Goal: Task Accomplishment & Management: Use online tool/utility

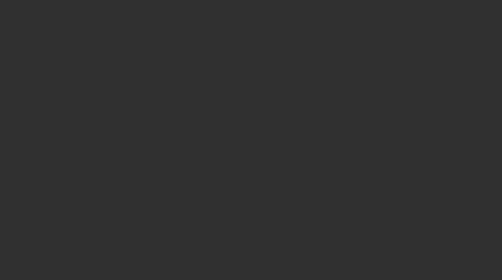
select select "10"
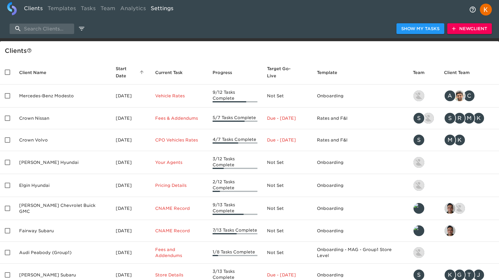
click at [148, 16] on link "Settings" at bounding box center [161, 9] width 27 height 15
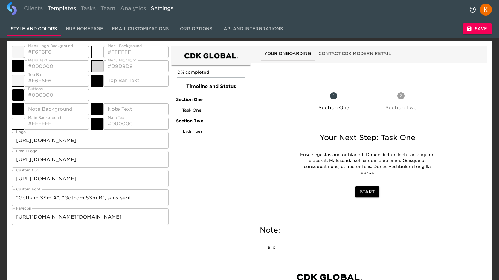
click at [68, 12] on link "Templates" at bounding box center [61, 9] width 33 height 15
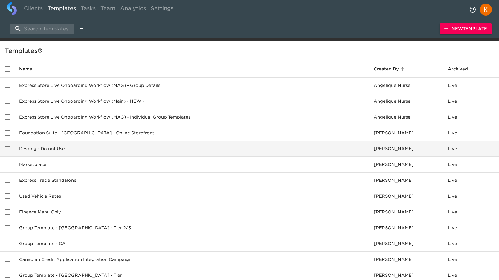
click at [62, 152] on td "Desking - Do not Use" at bounding box center [191, 149] width 354 height 16
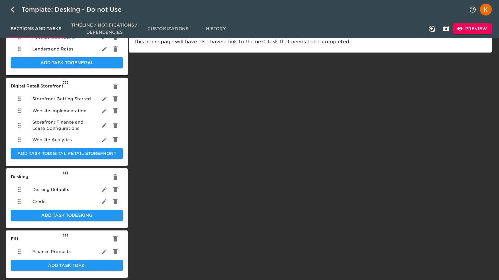
scroll to position [115, 0]
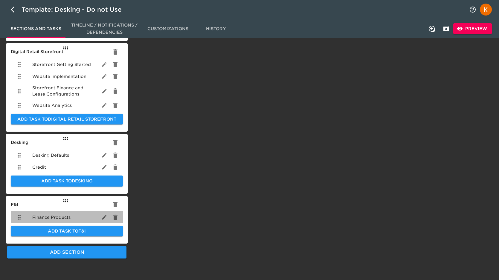
click at [67, 215] on span "Finance Products" at bounding box center [51, 218] width 38 height 6
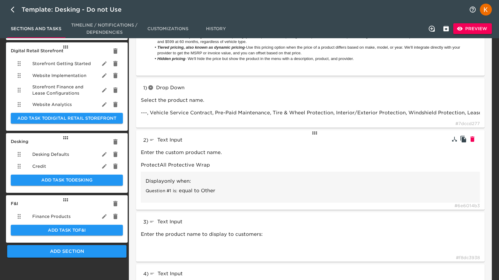
scroll to position [118, 0]
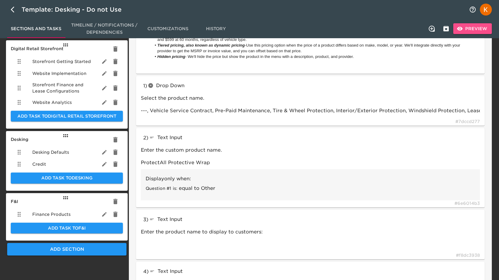
click at [474, 28] on span "Preview" at bounding box center [472, 28] width 29 height 7
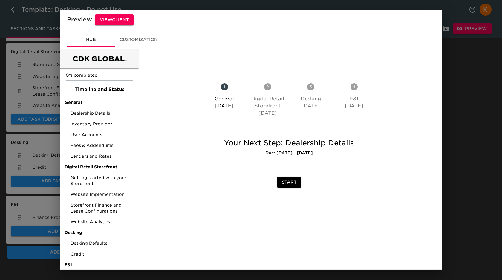
drag, startPoint x: 475, startPoint y: 77, endPoint x: 471, endPoint y: 75, distance: 4.4
click at [475, 77] on div "Preview View Client Hub Customization 0% completed Timeline and Status General …" at bounding box center [251, 140] width 502 height 280
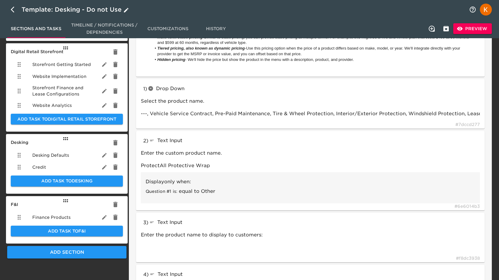
click at [11, 7] on icon "button" at bounding box center [14, 9] width 7 height 7
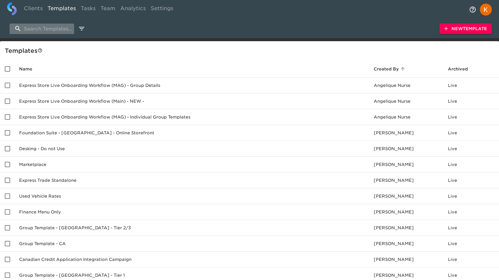
click at [26, 27] on input "search" at bounding box center [42, 29] width 65 height 10
click at [39, 11] on link "Clients" at bounding box center [34, 9] width 24 height 15
select select "10"
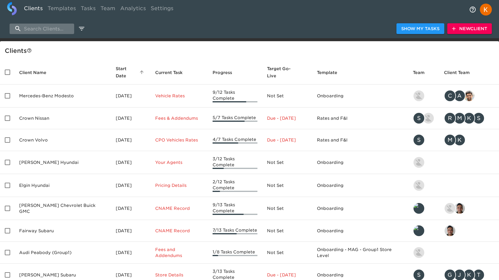
click at [56, 25] on input "search" at bounding box center [42, 29] width 65 height 10
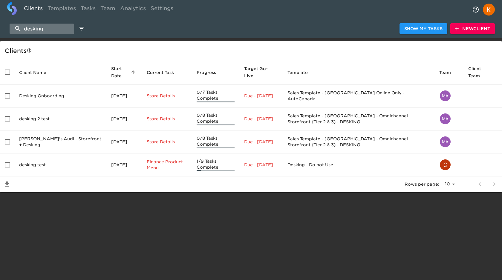
click at [48, 29] on input "desking" at bounding box center [42, 29] width 65 height 10
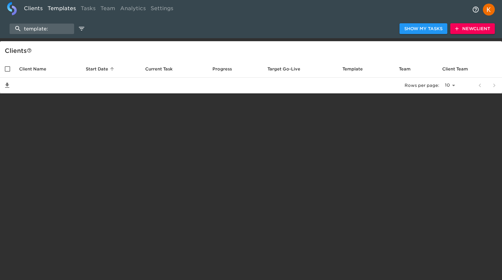
type input "template:"
click at [65, 10] on link "Templates" at bounding box center [61, 9] width 33 height 15
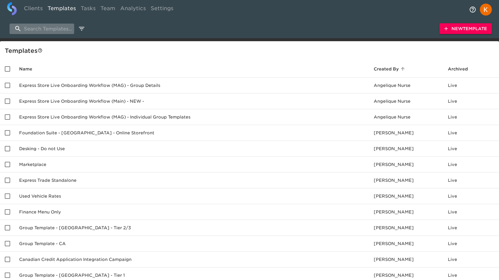
click at [48, 29] on input "search" at bounding box center [42, 29] width 65 height 10
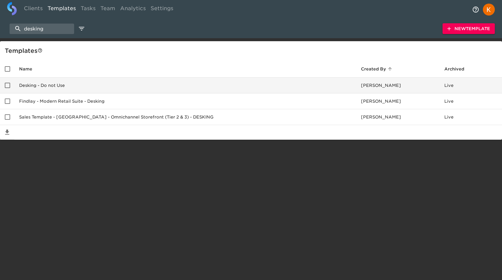
type input "desking"
click at [77, 87] on td "Desking - Do not Use" at bounding box center [185, 86] width 342 height 16
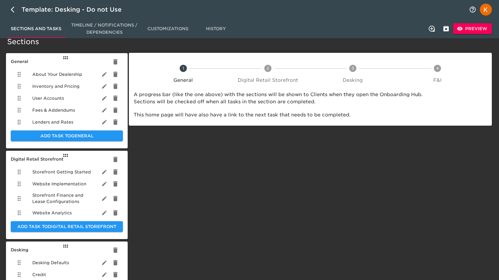
click at [59, 79] on ul "About Your Dealership Inventory and Pricing User Accounts Fees & Addendums Lend…" at bounding box center [67, 98] width 112 height 65
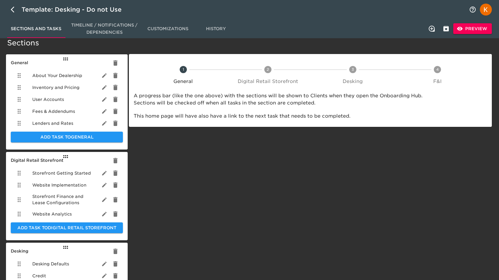
scroll to position [6, 0]
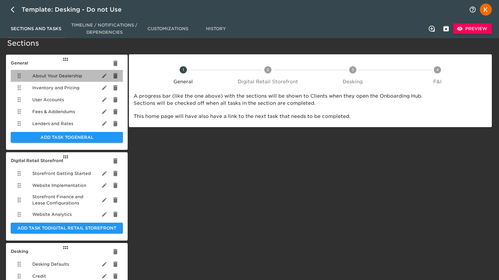
click at [69, 74] on span "About Your Dealership" at bounding box center [57, 76] width 50 height 6
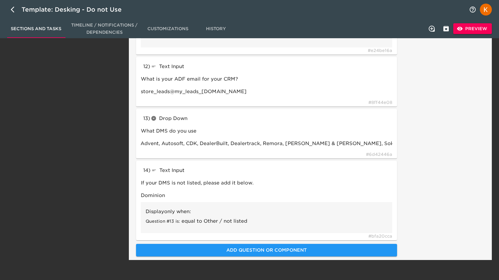
scroll to position [741, 0]
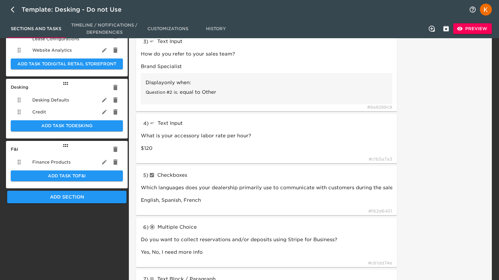
scroll to position [0, 0]
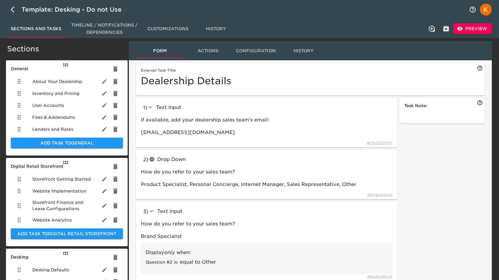
click at [51, 26] on span "Sections and Tasks" at bounding box center [36, 28] width 51 height 7
click at [169, 26] on span "Customizations" at bounding box center [167, 28] width 41 height 7
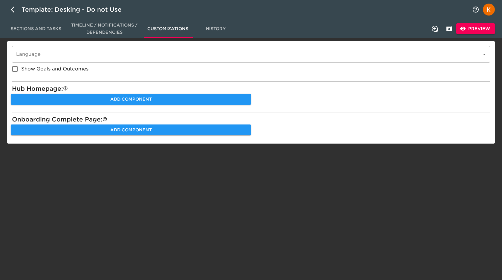
click at [43, 29] on span "Sections and Tasks" at bounding box center [36, 28] width 51 height 7
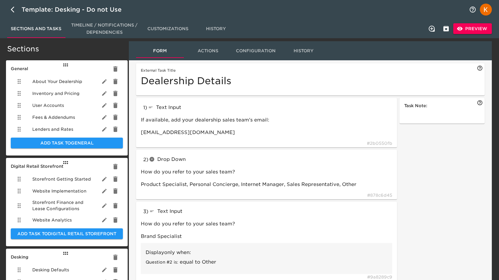
click at [68, 81] on span "About Your Dealership" at bounding box center [57, 82] width 50 height 6
click at [259, 50] on span "Configuration" at bounding box center [255, 50] width 41 height 7
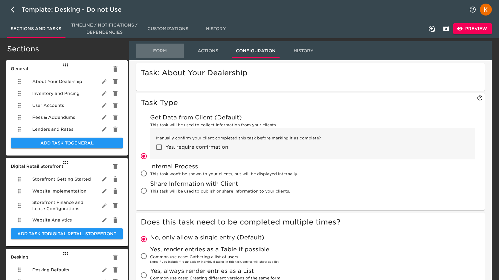
click at [162, 52] on span "Form" at bounding box center [160, 50] width 41 height 7
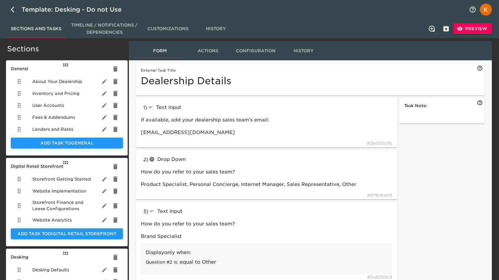
click at [211, 49] on span "Actions" at bounding box center [207, 50] width 41 height 7
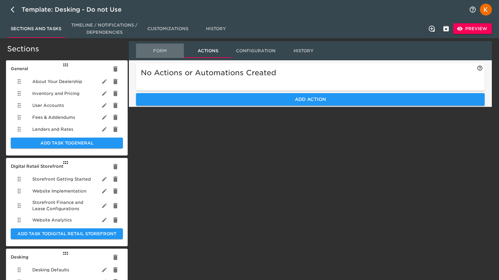
click at [152, 48] on span "Form" at bounding box center [160, 50] width 41 height 7
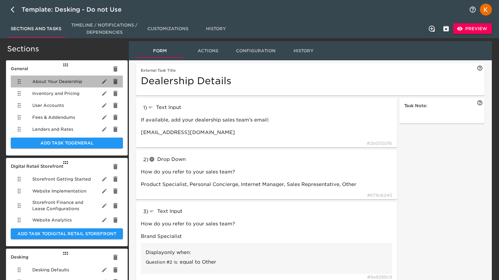
click at [51, 79] on span "About Your Dealership" at bounding box center [57, 82] width 50 height 6
click at [102, 34] on span "Timeline / Notifications / Dependencies" at bounding box center [104, 29] width 72 height 15
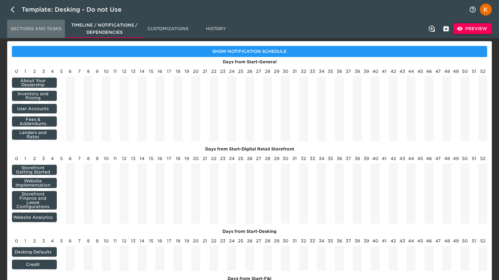
click at [45, 30] on span "Sections and Tasks" at bounding box center [36, 28] width 51 height 7
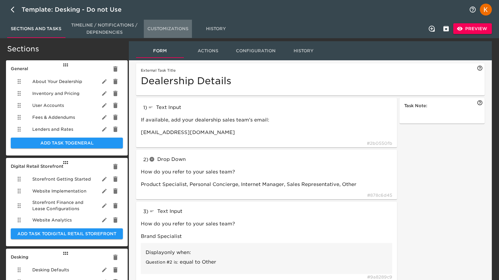
click at [153, 26] on span "Customizations" at bounding box center [167, 28] width 41 height 7
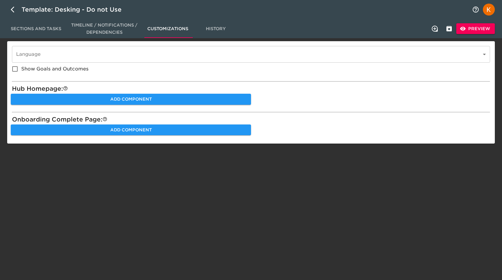
click at [221, 26] on span "History" at bounding box center [215, 28] width 41 height 7
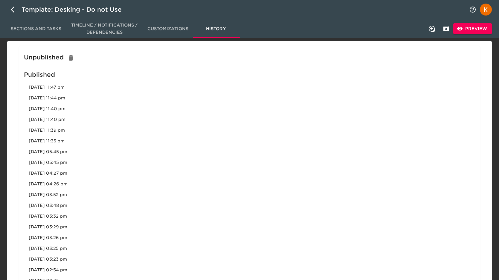
click at [17, 32] on span "Sections and Tasks" at bounding box center [36, 28] width 51 height 7
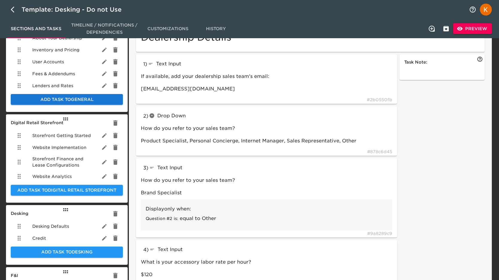
scroll to position [39, 0]
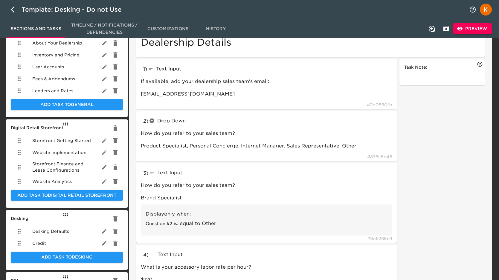
click at [56, 140] on span "Storefront Getting Started" at bounding box center [61, 141] width 59 height 6
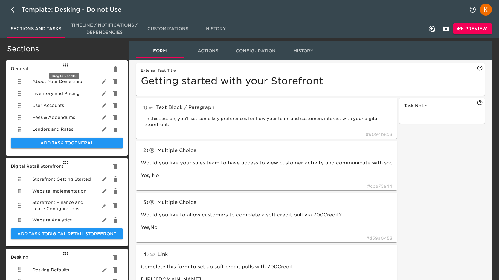
click at [66, 63] on icon at bounding box center [65, 64] width 5 height 3
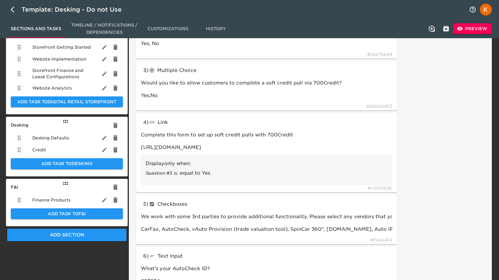
scroll to position [135, 0]
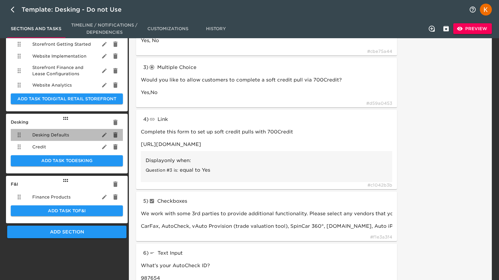
click at [68, 134] on span "Desking Defaults" at bounding box center [50, 135] width 37 height 6
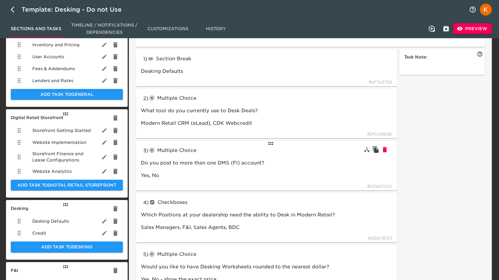
scroll to position [77, 0]
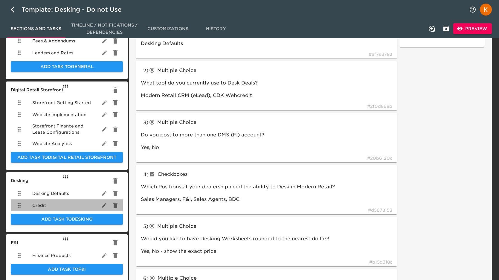
click at [56, 207] on div "Credit" at bounding box center [67, 206] width 112 height 12
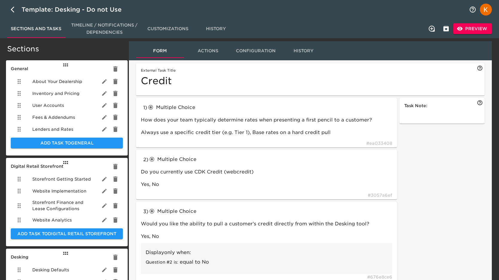
click at [59, 221] on span "Website Analytics" at bounding box center [51, 220] width 39 height 6
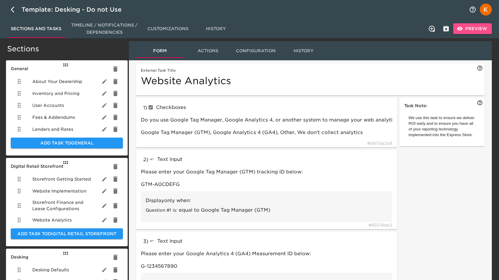
click at [478, 26] on span "Preview" at bounding box center [472, 28] width 29 height 7
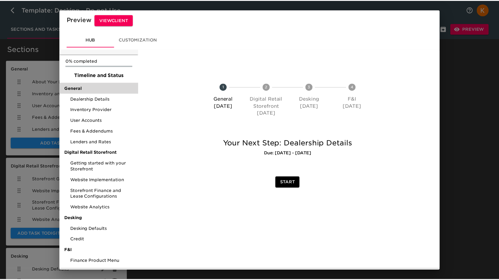
scroll to position [10, 0]
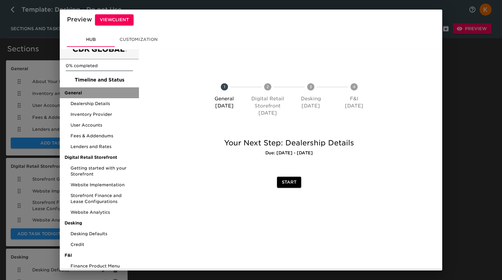
click at [111, 90] on span "General" at bounding box center [100, 93] width 70 height 6
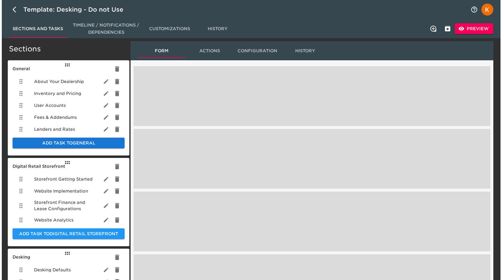
scroll to position [1, 0]
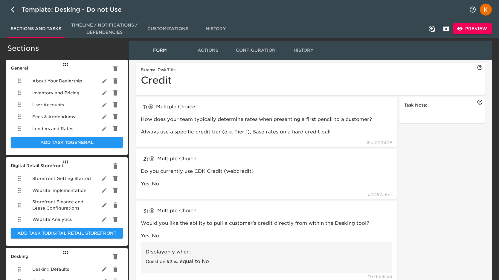
click at [465, 27] on span "Preview" at bounding box center [472, 28] width 29 height 7
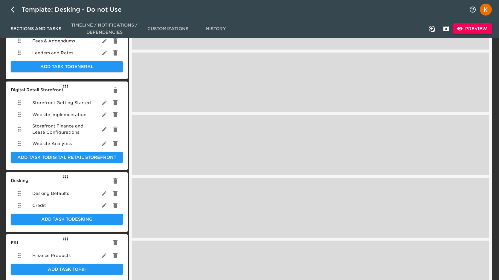
scroll to position [81, 0]
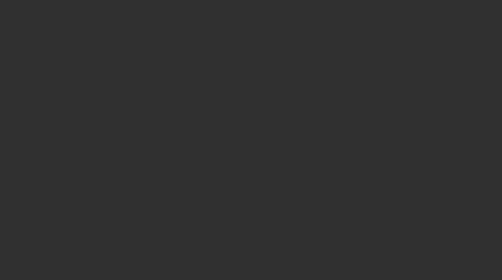
select select "10"
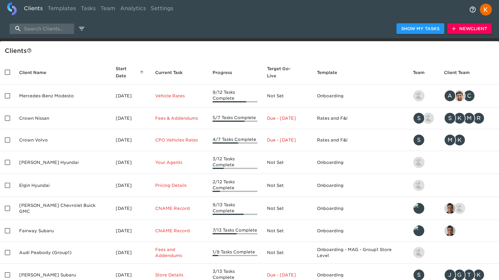
click at [458, 30] on span "New Client" at bounding box center [469, 28] width 35 height 7
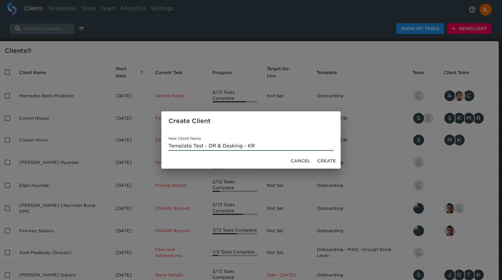
type input "Template Test - DR & Desking - KR"
click at [330, 159] on span "Create" at bounding box center [326, 161] width 19 height 7
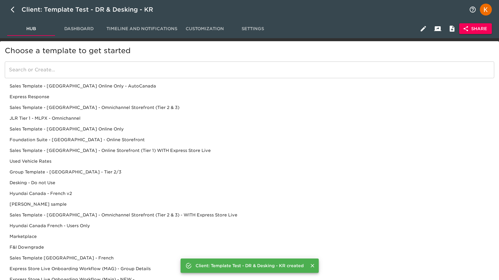
drag, startPoint x: 331, startPoint y: 158, endPoint x: 334, endPoint y: 156, distance: 3.6
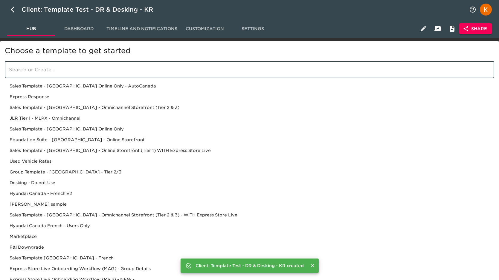
click at [299, 69] on input "search" at bounding box center [249, 70] width 489 height 17
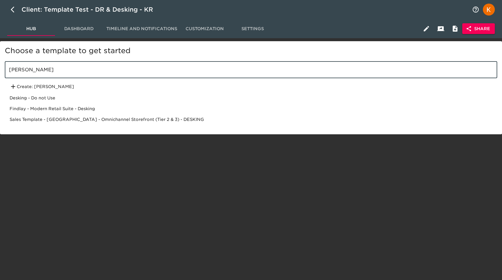
type input "[PERSON_NAME]"
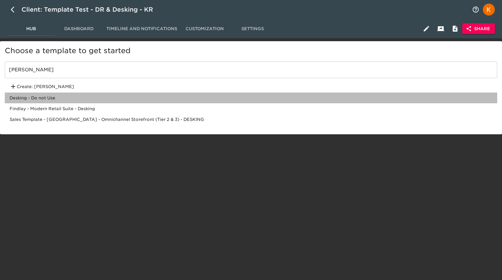
click at [33, 97] on div "Desking - Do not Use" at bounding box center [251, 98] width 493 height 11
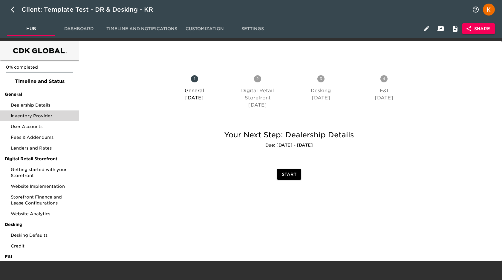
click at [20, 114] on span "Inventory Provider" at bounding box center [43, 116] width 64 height 6
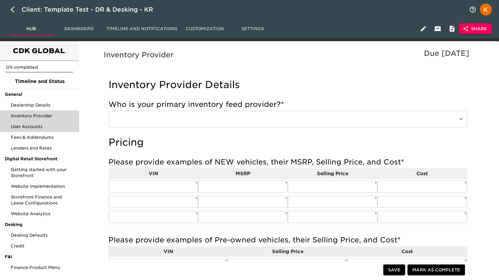
click at [55, 128] on span "User Accounts" at bounding box center [43, 127] width 64 height 6
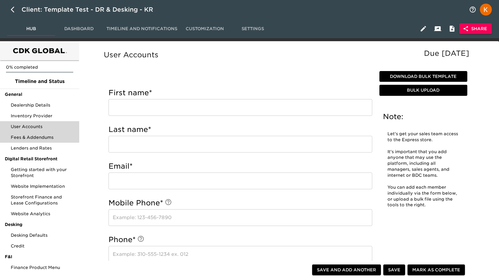
click at [48, 137] on span "Fees & Addendums" at bounding box center [43, 137] width 64 height 6
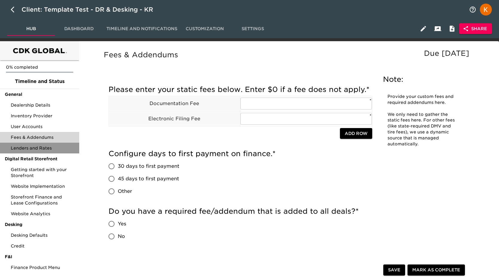
click at [33, 146] on span "Lenders and Rates" at bounding box center [43, 148] width 64 height 6
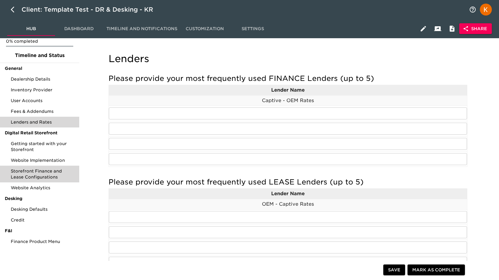
scroll to position [37, 0]
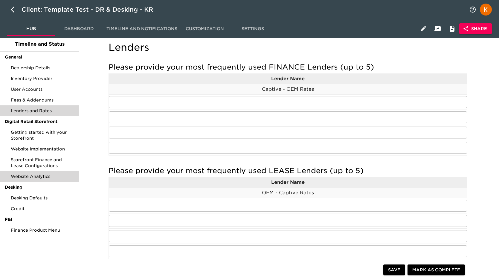
click at [52, 212] on div "Credit" at bounding box center [39, 209] width 79 height 11
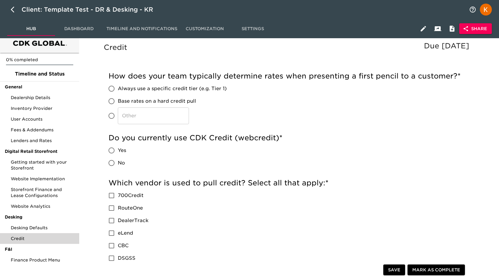
scroll to position [7, 0]
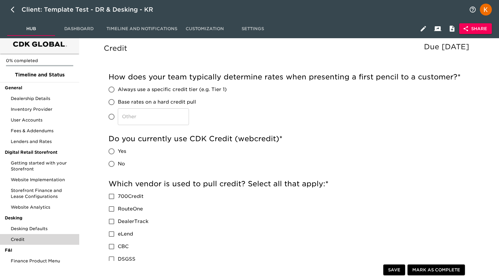
click at [195, 139] on h5 "Do you currently use CDK Credit (webcredit) *" at bounding box center [287, 139] width 359 height 10
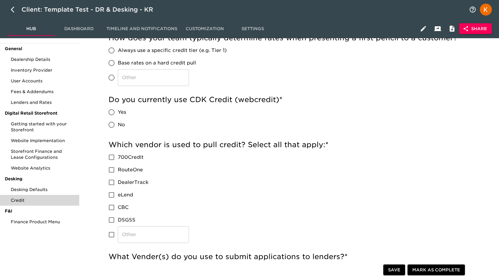
scroll to position [48, 0]
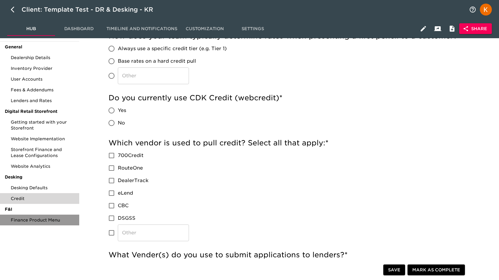
click at [35, 218] on span "Finance Product Menu" at bounding box center [43, 220] width 64 height 6
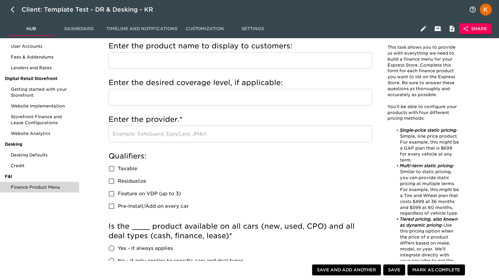
scroll to position [36, 0]
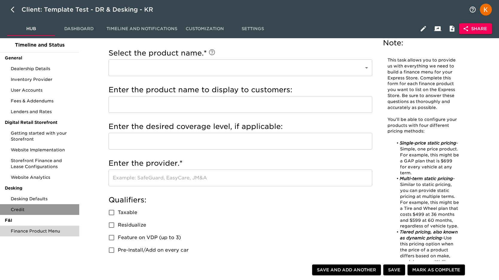
click at [46, 209] on span "Credit" at bounding box center [43, 210] width 64 height 6
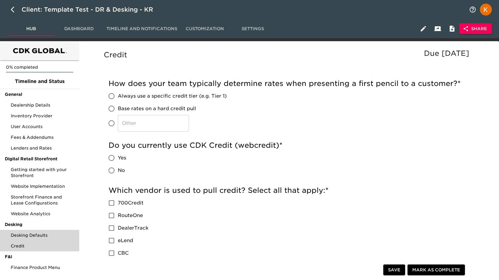
click at [36, 233] on span "Desking Defaults" at bounding box center [43, 236] width 64 height 6
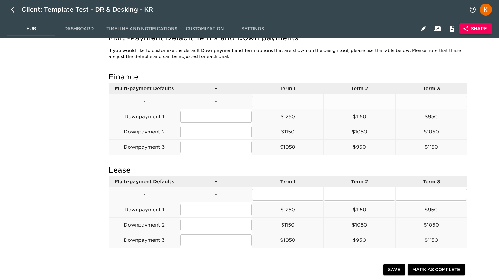
scroll to position [379, 0]
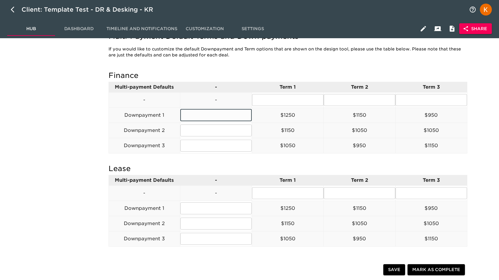
click at [203, 113] on input "text" at bounding box center [215, 115] width 71 height 12
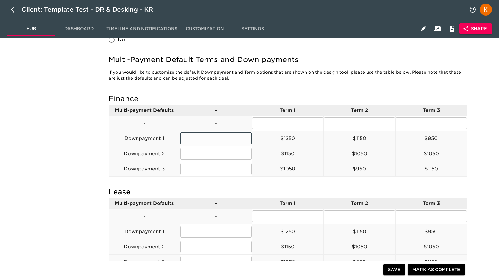
scroll to position [317, 0]
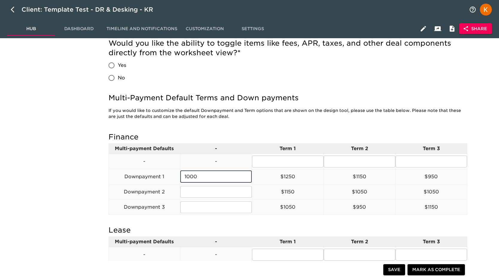
type input "1000"
click at [243, 128] on div "Multi-Payment Default Terms and Down payments If you would like to customize th…" at bounding box center [287, 109] width 359 height 39
click at [210, 173] on input "1000" at bounding box center [215, 177] width 71 height 12
click at [292, 133] on h5 "Finance" at bounding box center [287, 137] width 359 height 10
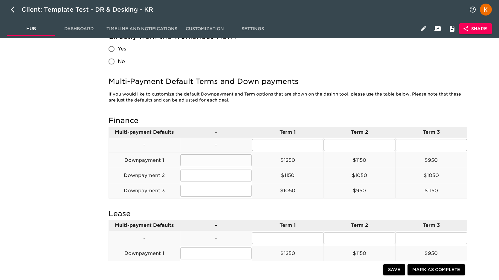
scroll to position [335, 0]
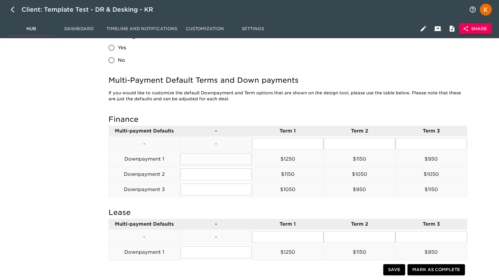
click at [293, 159] on p "$1250" at bounding box center [287, 159] width 71 height 7
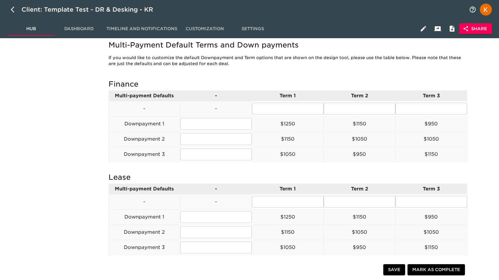
scroll to position [412, 0]
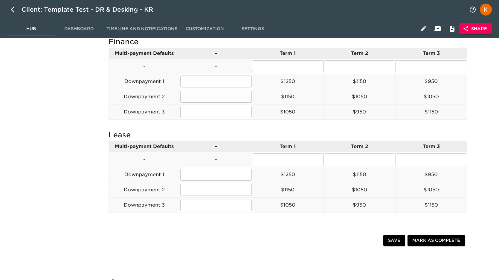
click at [134, 93] on p "Downpayment 2" at bounding box center [144, 96] width 71 height 7
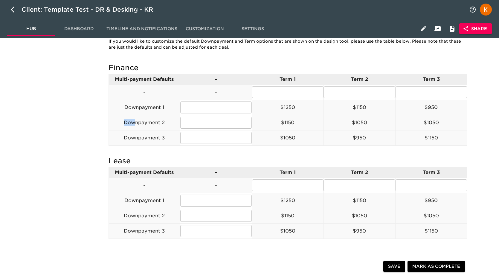
scroll to position [385, 0]
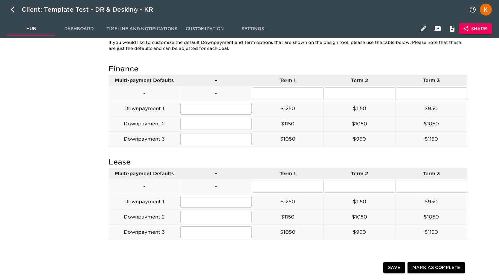
click at [189, 53] on div "If you would like to customize the default Downpayment and Term options that ar…" at bounding box center [287, 45] width 359 height 19
click at [425, 33] on button "button" at bounding box center [423, 29] width 14 height 14
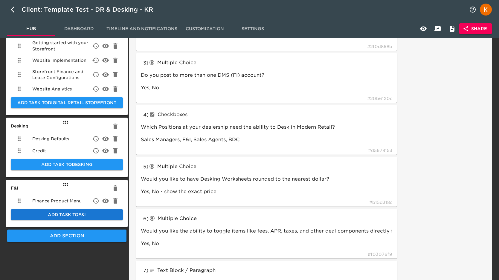
scroll to position [126, 0]
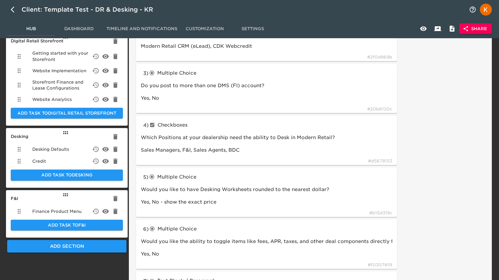
click at [67, 147] on span "Desking Defaults" at bounding box center [50, 149] width 37 height 6
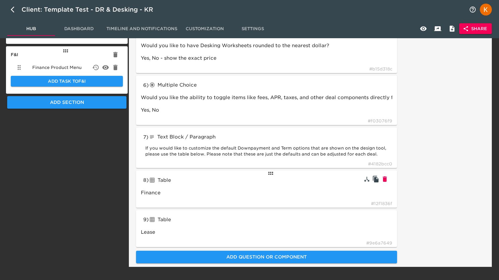
scroll to position [269, 0]
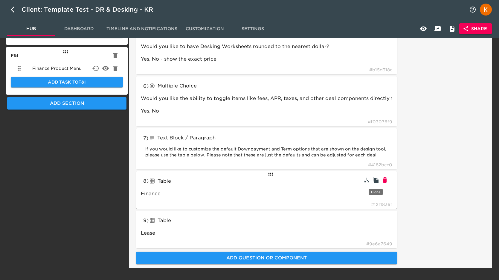
click at [377, 180] on icon "button" at bounding box center [375, 180] width 7 height 7
type input "Finance"
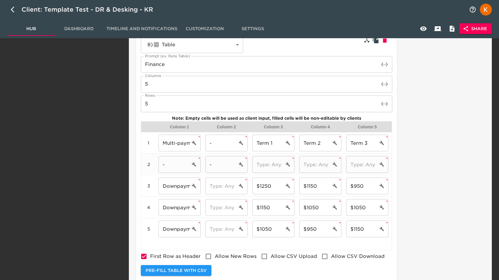
scroll to position [409, 0]
click at [278, 167] on input "text" at bounding box center [268, 164] width 32 height 17
click at [291, 165] on div "​" at bounding box center [273, 165] width 42 height 17
click at [288, 165] on icon "cell settings" at bounding box center [288, 165] width 4 height 4
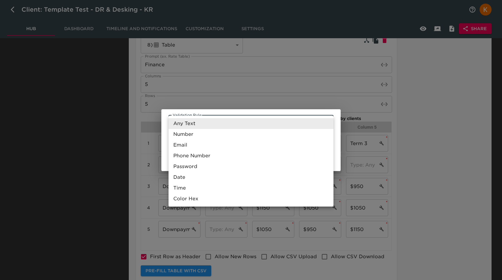
click at [163, 138] on div at bounding box center [251, 140] width 502 height 280
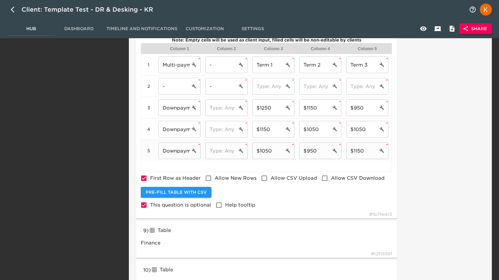
scroll to position [488, 0]
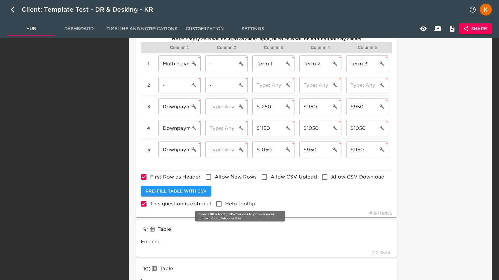
click at [233, 201] on span "Help tooltip" at bounding box center [240, 204] width 30 height 6
click at [225, 201] on input "Help tooltip" at bounding box center [219, 204] width 13 height 13
checkbox input "true"
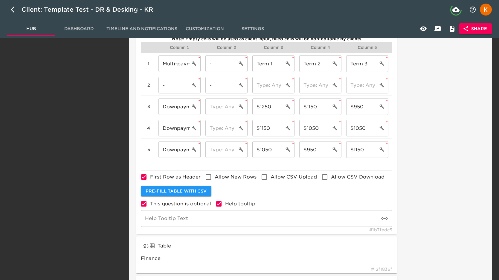
click at [209, 220] on input "text" at bounding box center [260, 218] width 238 height 17
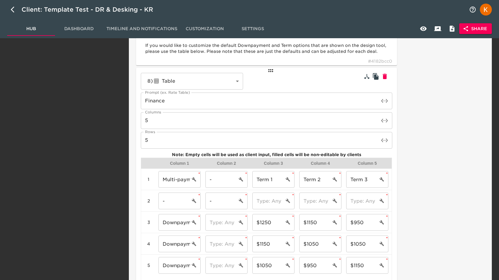
scroll to position [371, 0]
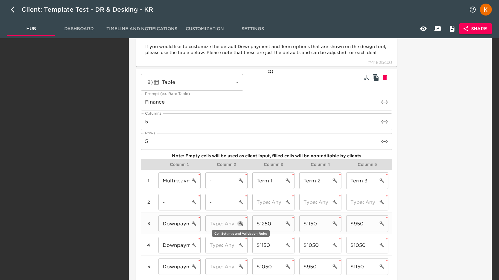
click at [241, 224] on icon "cell settings" at bounding box center [241, 223] width 4 height 4
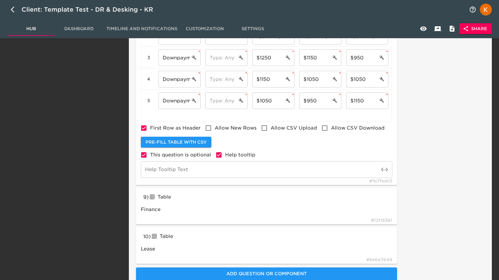
scroll to position [538, 0]
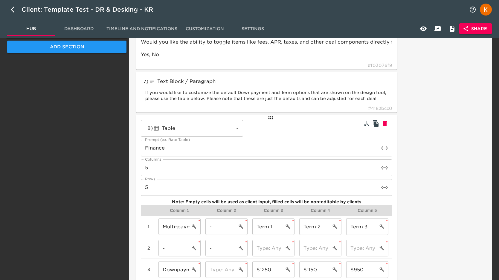
click at [153, 147] on input "Finance" at bounding box center [260, 148] width 238 height 17
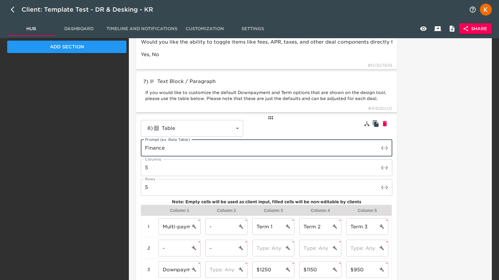
scroll to position [325, 0]
click at [153, 147] on input "Finance" at bounding box center [260, 148] width 238 height 17
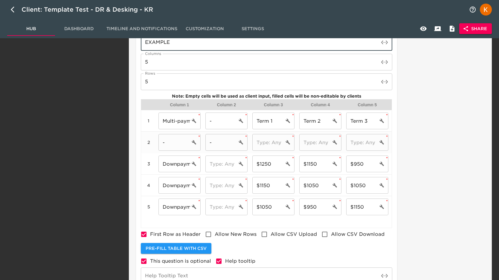
scroll to position [433, 0]
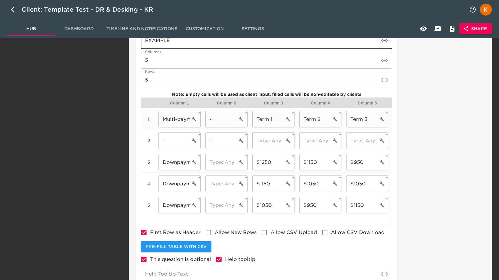
type input "EXAMPLE"
click at [178, 119] on input "Multi-payment Defaults" at bounding box center [174, 119] width 32 height 17
click at [235, 143] on input "-" at bounding box center [221, 140] width 32 height 17
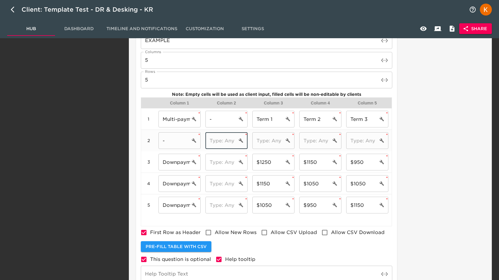
paste input "Multi-payment Defaults"
type input "Multi-payment Defaults"
type input "Finance"
checkbox input "false"
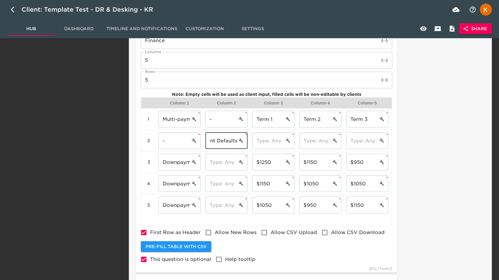
type input "Multi-payment Defaults"
click at [178, 102] on div "Column 1" at bounding box center [179, 103] width 42 height 6
click at [169, 163] on input "Downpayment 1" at bounding box center [174, 162] width 32 height 17
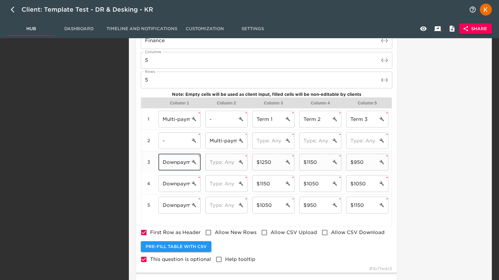
click at [169, 163] on input "Downpayment 1" at bounding box center [174, 162] width 32 height 17
click at [229, 163] on input "text" at bounding box center [221, 162] width 32 height 17
paste input "Downpayment 1"
type input "Downpayment 1"
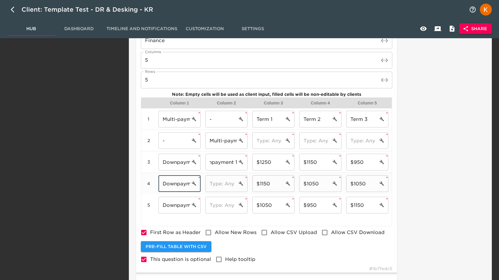
scroll to position [0, 0]
click at [188, 183] on input "Downpayment 2" at bounding box center [174, 183] width 32 height 17
click at [226, 187] on input "text" at bounding box center [221, 183] width 32 height 17
click at [226, 182] on input "text" at bounding box center [221, 183] width 32 height 17
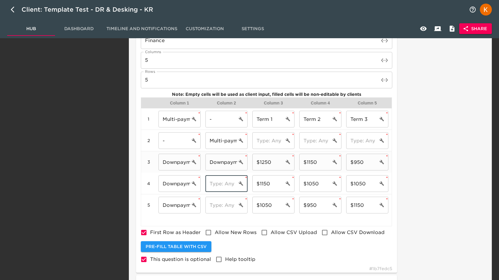
click at [219, 159] on input "Downpayment 1" at bounding box center [221, 162] width 32 height 17
click at [221, 140] on input "Multi-payment Defaults" at bounding box center [221, 140] width 32 height 17
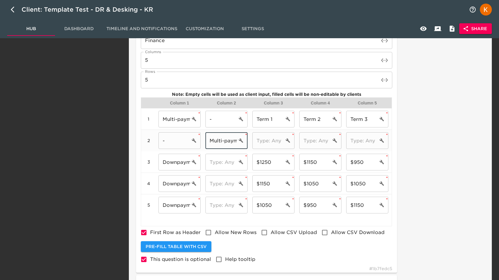
click at [221, 140] on input "Multi-payment Defaults" at bounding box center [221, 140] width 32 height 17
click at [225, 145] on input "text" at bounding box center [221, 140] width 32 height 17
click at [186, 120] on input "Multi-payment Defaults" at bounding box center [174, 119] width 32 height 17
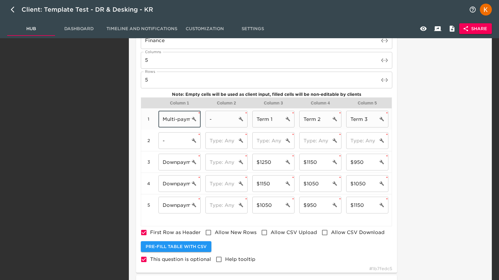
scroll to position [0, 2]
click at [179, 135] on input "-" at bounding box center [174, 140] width 32 height 17
paste input "Multi-payment Defaults"
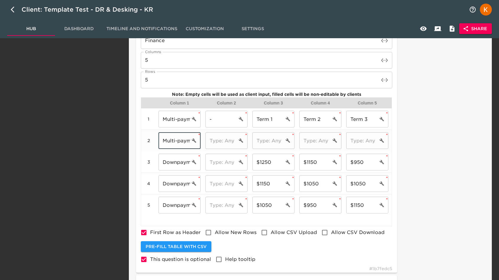
scroll to position [0, 31]
type input "Multi-payment Defaults"
click at [225, 144] on input "text" at bounding box center [221, 140] width 32 height 17
paste input "Multi-payment Defaults"
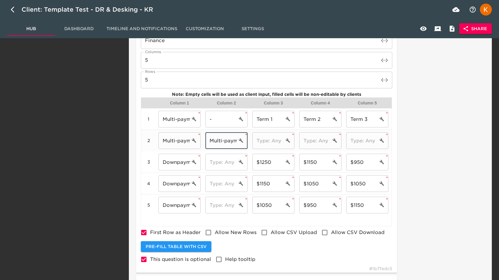
scroll to position [0, 31]
type input "Multi-payment Defaults"
click at [183, 164] on input "Downpayment 1" at bounding box center [174, 162] width 32 height 17
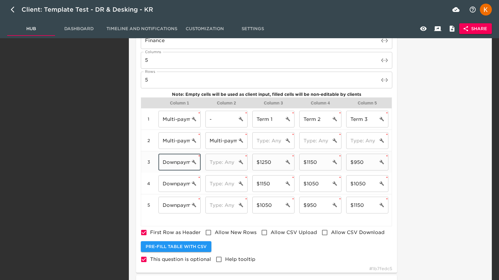
click at [183, 164] on input "Downpayment 1" at bounding box center [174, 162] width 32 height 17
click at [212, 166] on input "text" at bounding box center [221, 162] width 32 height 17
paste input "Downpayment 1"
type input "Downpayment 1"
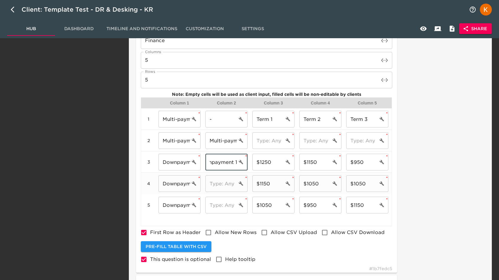
click at [175, 181] on input "Downpayment 2" at bounding box center [174, 183] width 32 height 17
click at [222, 162] on input "Downpayment 1" at bounding box center [221, 162] width 32 height 17
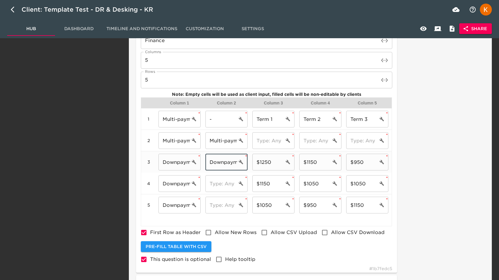
click at [222, 162] on input "Downpayment 1" at bounding box center [221, 162] width 32 height 17
click at [218, 143] on input "Multi-payment Defaults" at bounding box center [221, 140] width 32 height 17
click at [220, 140] on input "Multi-payment Defaults" at bounding box center [221, 140] width 32 height 17
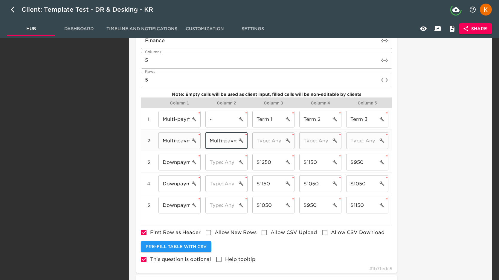
click at [220, 140] on input "Multi-payment Defaults" at bounding box center [221, 140] width 32 height 17
click at [221, 123] on input "-" at bounding box center [221, 119] width 32 height 17
click at [187, 140] on input "Multi-payment Defaults" at bounding box center [174, 140] width 32 height 17
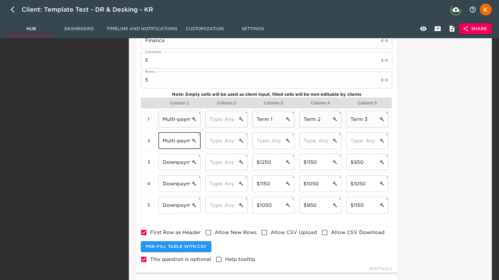
click at [182, 116] on input "Multi-payment Defaults" at bounding box center [174, 119] width 32 height 17
click at [265, 117] on input "Term 1" at bounding box center [268, 119] width 32 height 17
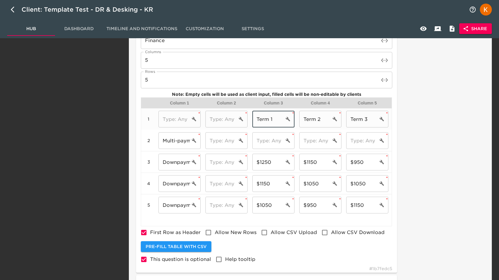
click at [265, 117] on input "Term 1" at bounding box center [268, 119] width 32 height 17
click at [210, 116] on input "text" at bounding box center [221, 119] width 32 height 17
paste input "Term 1"
type input "Term 1"
click at [274, 120] on input "Term 1" at bounding box center [268, 119] width 32 height 17
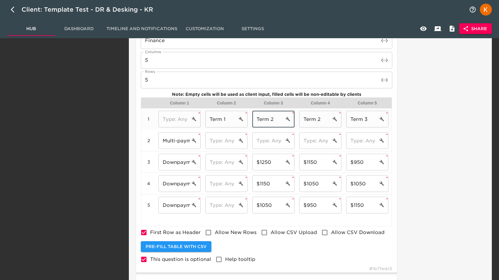
type input "Term 2"
drag, startPoint x: 320, startPoint y: 120, endPoint x: 316, endPoint y: 120, distance: 4.5
click at [316, 120] on input "Term 2" at bounding box center [315, 119] width 32 height 17
type input "Term 3"
click at [372, 122] on input "Term 3" at bounding box center [362, 119] width 32 height 17
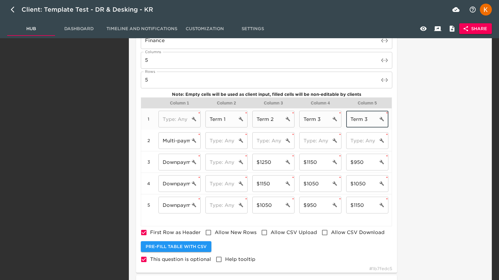
click at [372, 122] on input "Term 3" at bounding box center [362, 119] width 32 height 17
click at [263, 160] on input "$1250" at bounding box center [268, 162] width 32 height 17
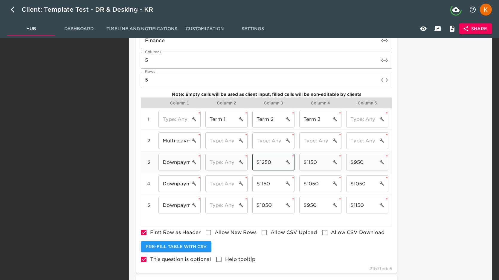
click at [263, 160] on input "$1250" at bounding box center [268, 162] width 32 height 17
click at [218, 163] on input "text" at bounding box center [221, 162] width 32 height 17
paste input "$1250"
type input "$1250"
click at [229, 186] on input "text" at bounding box center [221, 183] width 32 height 17
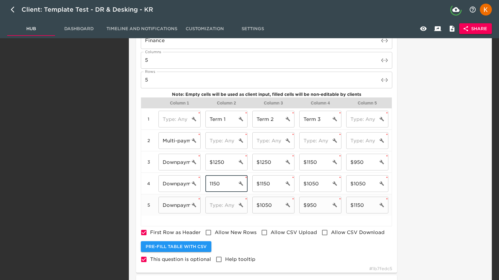
type input "1150"
click at [231, 208] on input "text" at bounding box center [221, 205] width 32 height 17
type input "1050"
click at [270, 164] on input "$1250" at bounding box center [268, 162] width 32 height 17
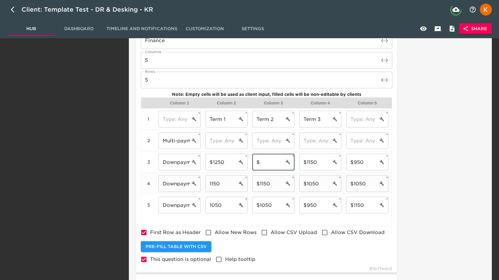
type input "$"
click at [269, 184] on input "$1150" at bounding box center [268, 183] width 32 height 17
type input "$"
click at [265, 208] on input "$1050" at bounding box center [268, 205] width 32 height 17
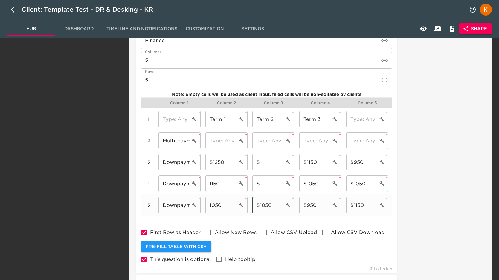
click at [265, 208] on input "$1050" at bounding box center [268, 205] width 32 height 17
type input "$"
click at [267, 168] on input "$" at bounding box center [268, 162] width 32 height 17
click at [207, 186] on input "1150" at bounding box center [221, 183] width 32 height 17
type input "$1150"
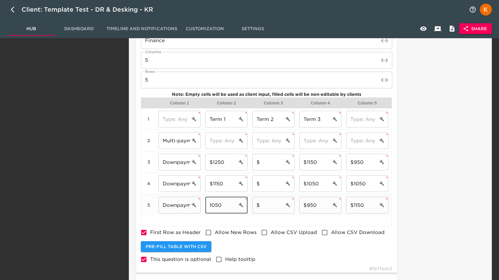
click at [209, 204] on input "1050" at bounding box center [221, 205] width 32 height 17
type input "$1050"
click at [326, 162] on input "$1150" at bounding box center [315, 162] width 32 height 17
drag, startPoint x: 326, startPoint y: 162, endPoint x: 322, endPoint y: 162, distance: 4.2
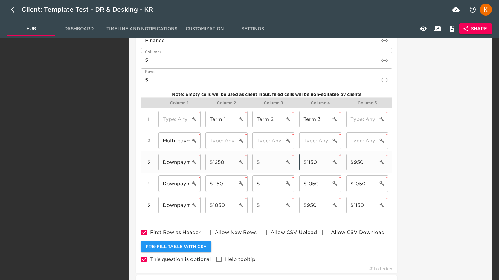
click at [326, 162] on input "$1150" at bounding box center [315, 162] width 32 height 17
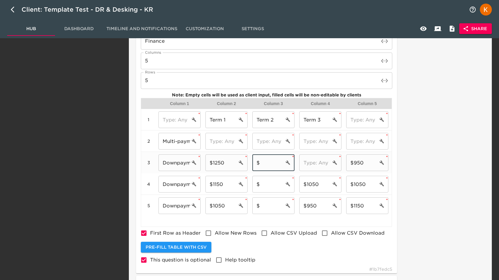
click at [272, 163] on input "$" at bounding box center [268, 163] width 32 height 17
paste input "1150"
type input "$1150"
click at [318, 164] on input "text" at bounding box center [315, 163] width 32 height 17
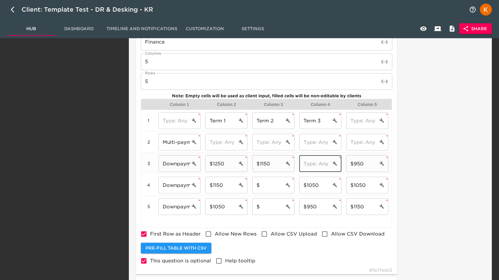
scroll to position [432, 0]
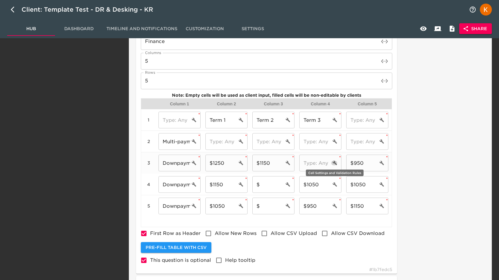
click at [334, 164] on icon "cell settings" at bounding box center [334, 163] width 5 height 5
click at [358, 162] on input "$950" at bounding box center [362, 163] width 32 height 17
click at [322, 166] on input "text" at bounding box center [315, 163] width 32 height 17
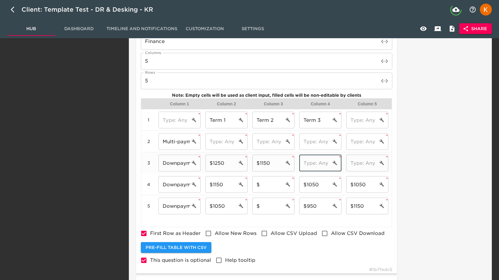
paste input "$950"
type input "$950"
click at [313, 184] on input "$1050" at bounding box center [315, 184] width 32 height 17
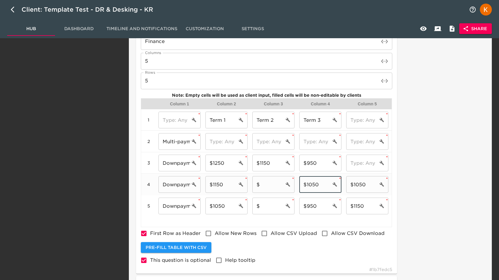
click at [313, 184] on input "$1050" at bounding box center [315, 184] width 32 height 17
click at [267, 186] on input "$" at bounding box center [268, 184] width 32 height 17
paste input "1050"
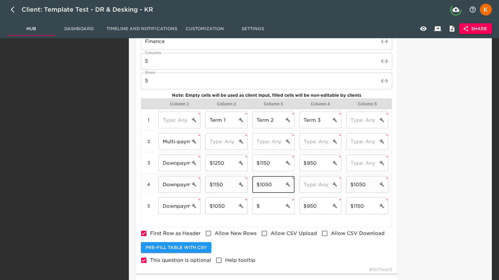
type input "$1050"
click at [322, 194] on div "​ *" at bounding box center [320, 185] width 47 height 22
click at [364, 183] on input "$1050" at bounding box center [362, 184] width 32 height 17
type input "$"
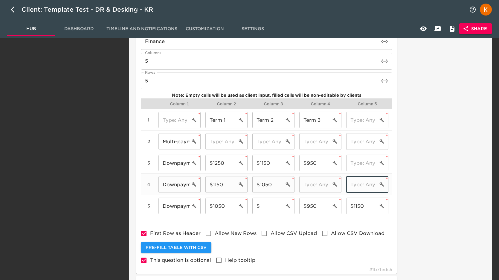
click at [316, 188] on input "text" at bounding box center [315, 184] width 32 height 17
paste input "$1050"
type input "$1050"
click at [312, 207] on input "$950" at bounding box center [315, 206] width 32 height 17
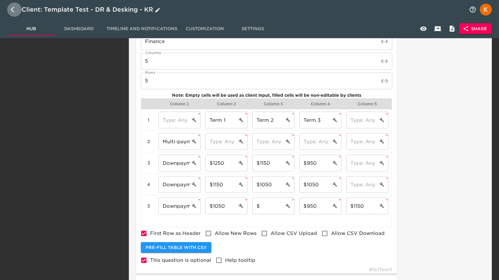
click at [14, 10] on icon "button" at bounding box center [14, 9] width 7 height 7
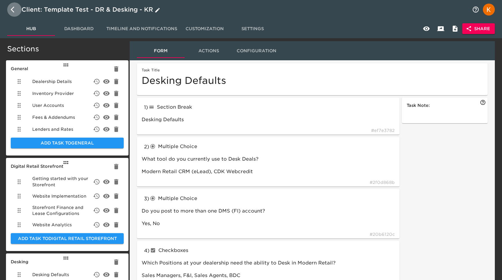
select select "10"
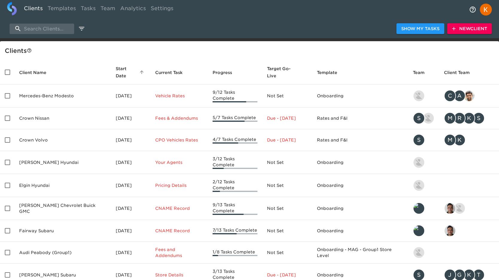
click at [55, 34] on div "Show My Tasks New Client" at bounding box center [249, 28] width 499 height 19
click at [57, 31] on input "search" at bounding box center [42, 29] width 65 height 10
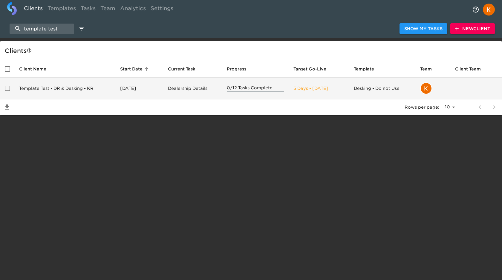
type input "template test"
click at [97, 84] on td "Template Test - DR & Desking - KR" at bounding box center [64, 89] width 101 height 22
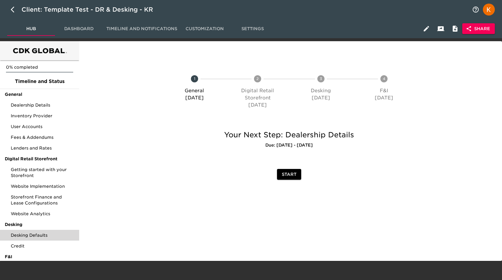
click at [42, 233] on span "Desking Defaults" at bounding box center [43, 236] width 64 height 6
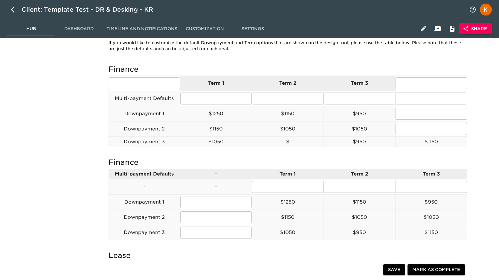
scroll to position [389, 0]
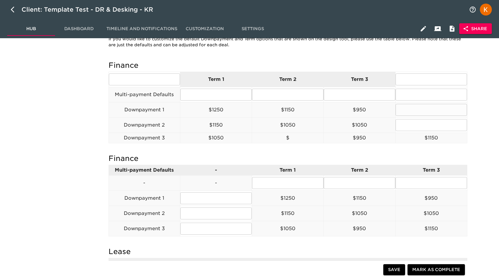
click at [215, 112] on p "$1250" at bounding box center [215, 109] width 71 height 7
click at [423, 30] on icon "button" at bounding box center [423, 28] width 5 height 5
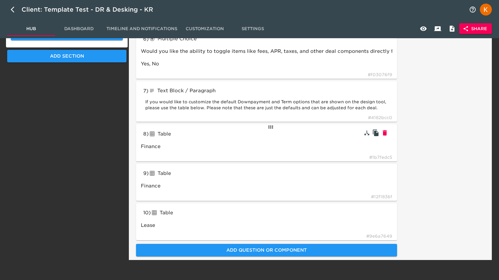
scroll to position [316, 0]
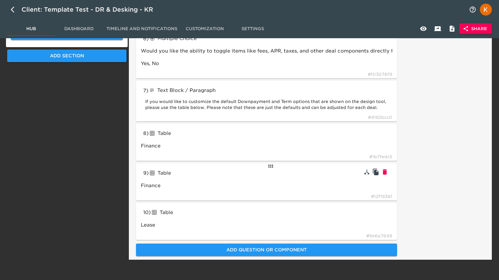
click at [200, 171] on div "Table" at bounding box center [193, 174] width 88 height 10
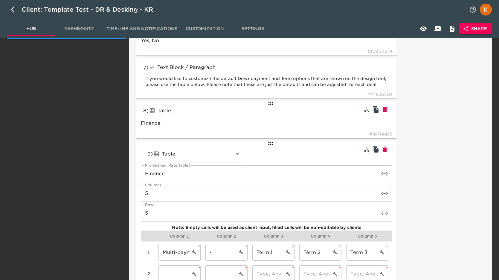
scroll to position [306, 0]
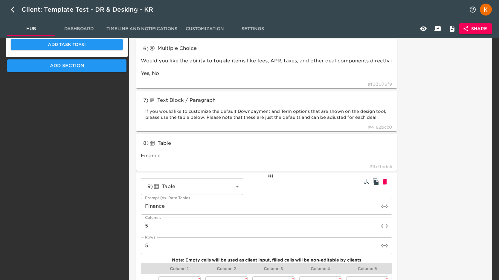
click at [270, 206] on input "Finance" at bounding box center [260, 206] width 238 height 17
click at [271, 177] on icon at bounding box center [270, 175] width 7 height 7
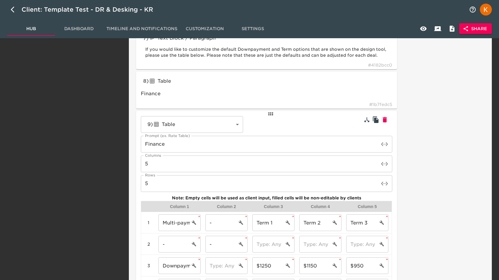
scroll to position [347, 0]
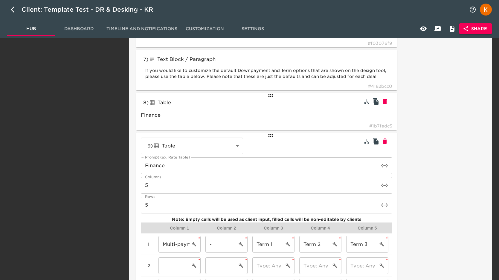
click at [192, 109] on div "8 ) Table tableInput Finance # 1b7fedc5" at bounding box center [266, 111] width 261 height 37
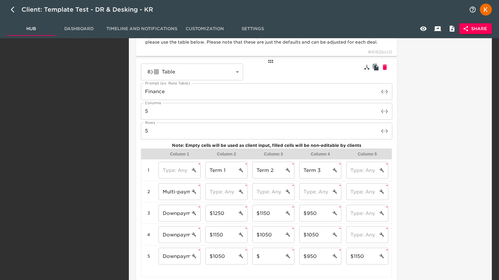
scroll to position [407, 0]
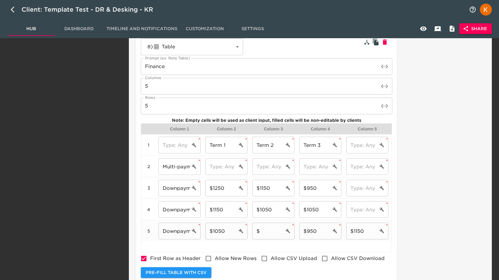
click at [257, 231] on input "$" at bounding box center [268, 231] width 32 height 17
click at [308, 231] on input "$950" at bounding box center [315, 231] width 32 height 17
click at [258, 233] on input "$" at bounding box center [268, 231] width 32 height 17
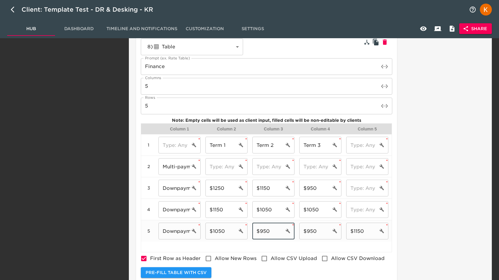
type input "$950"
drag, startPoint x: 307, startPoint y: 230, endPoint x: 321, endPoint y: 232, distance: 13.8
click at [321, 231] on input "$950" at bounding box center [315, 231] width 32 height 17
type input "$1150"
click at [357, 232] on input "$1150" at bounding box center [362, 231] width 32 height 17
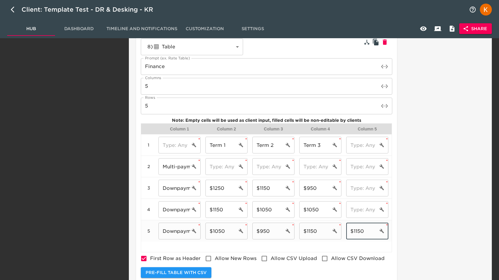
click at [357, 232] on input "$1150" at bounding box center [362, 231] width 32 height 17
click at [426, 197] on div "Task Note:" at bounding box center [442, 43] width 88 height 707
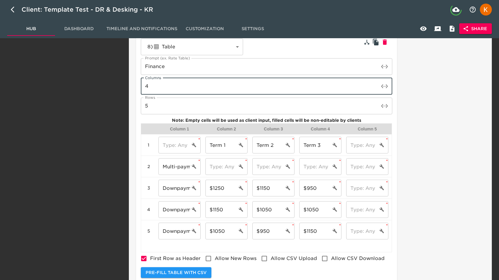
type input "4"
click at [375, 88] on input "4" at bounding box center [260, 86] width 238 height 17
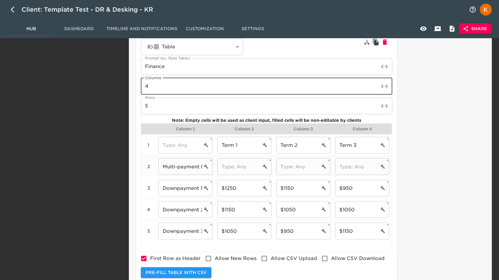
click at [155, 168] on div "2" at bounding box center [148, 167] width 15 height 22
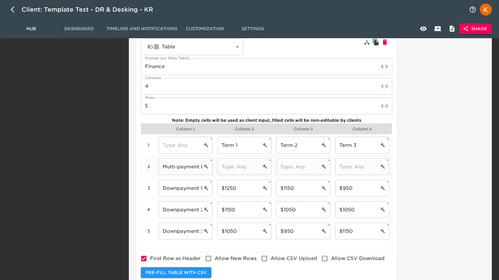
click at [253, 166] on input "text" at bounding box center [239, 166] width 44 height 17
click at [181, 165] on input "Multi-payment Defaults" at bounding box center [180, 166] width 44 height 17
click at [181, 164] on input "Multi-payment Defaults" at bounding box center [180, 166] width 44 height 17
click at [181, 193] on input "Downpayment 1" at bounding box center [180, 188] width 44 height 17
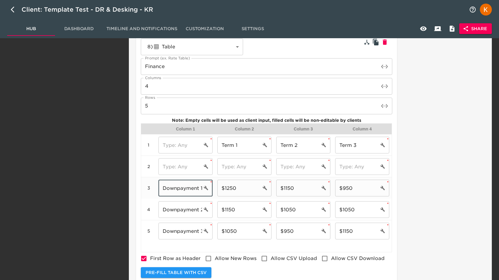
click at [181, 192] on input "Downpayment 1" at bounding box center [180, 188] width 44 height 17
click at [189, 174] on input "text" at bounding box center [180, 166] width 44 height 17
paste input "$1050"
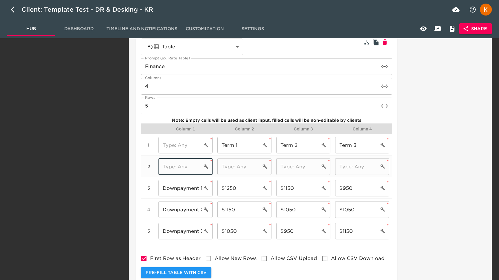
type input "$1050"
click at [236, 169] on input "text" at bounding box center [239, 166] width 44 height 17
drag, startPoint x: 240, startPoint y: 188, endPoint x: 219, endPoint y: 187, distance: 21.6
click at [219, 187] on input "$1250" at bounding box center [239, 188] width 44 height 17
click at [239, 163] on input "text" at bounding box center [239, 166] width 44 height 17
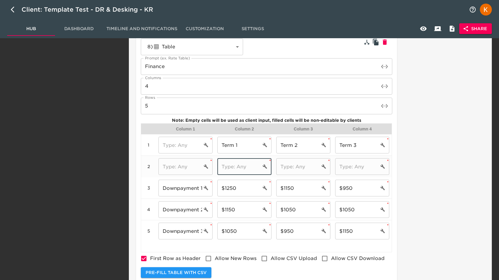
paste input "$1250"
type input "$1250"
click at [289, 168] on input "text" at bounding box center [298, 166] width 44 height 17
type input "$1150"
click at [344, 170] on input "text" at bounding box center [357, 166] width 44 height 17
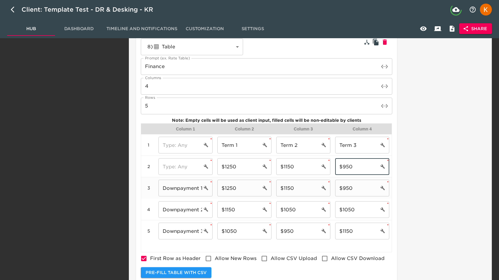
type input "$950"
click at [256, 187] on input "$1250" at bounding box center [239, 188] width 44 height 17
click at [301, 190] on input "$1150" at bounding box center [298, 188] width 44 height 17
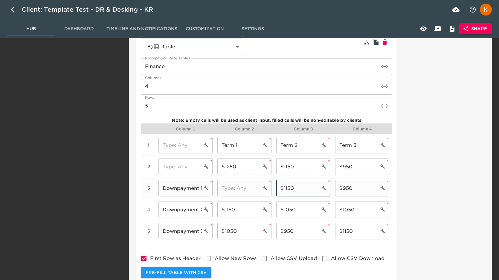
click at [301, 190] on input "$1150" at bounding box center [298, 188] width 44 height 17
type input "$"
click at [369, 188] on input "$950" at bounding box center [357, 188] width 44 height 17
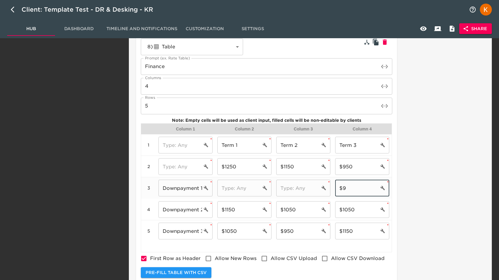
type input "$"
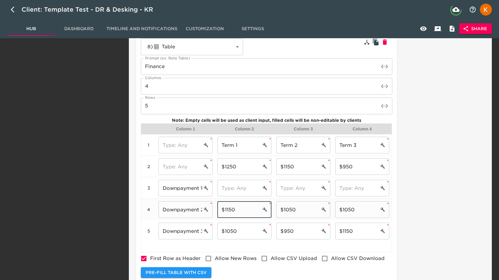
drag, startPoint x: 244, startPoint y: 209, endPoint x: 209, endPoint y: 208, distance: 34.4
click at [209, 208] on div "4 Downpayment 2 ​ * $1150 ​ * $1050 ​ * $1050 ​ *" at bounding box center [266, 210] width 250 height 22
click at [233, 193] on input "text" at bounding box center [239, 188] width 44 height 17
paste input "$1150"
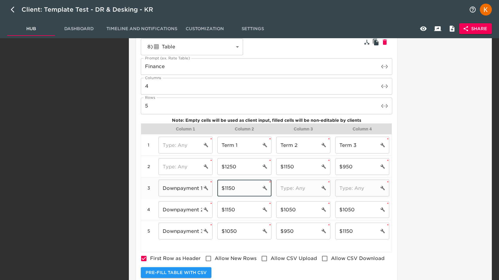
type input "$1150"
click at [305, 188] on input "text" at bounding box center [298, 188] width 44 height 17
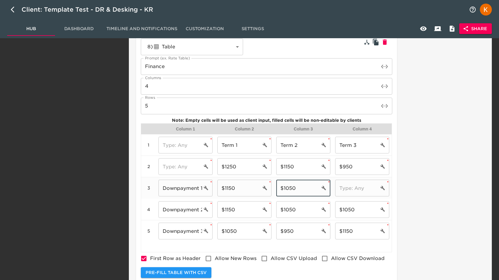
type input "$1050"
click at [371, 194] on input "text" at bounding box center [357, 188] width 44 height 17
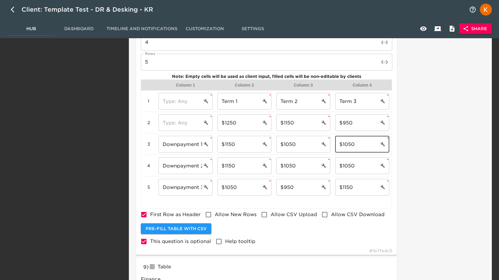
scroll to position [450, 0]
type input "$1050"
drag, startPoint x: 240, startPoint y: 102, endPoint x: 206, endPoint y: 100, distance: 34.2
click at [205, 100] on div "1 ​ * Term 1 ​ * Term 2 ​ * Term 3 ​ *" at bounding box center [266, 102] width 250 height 22
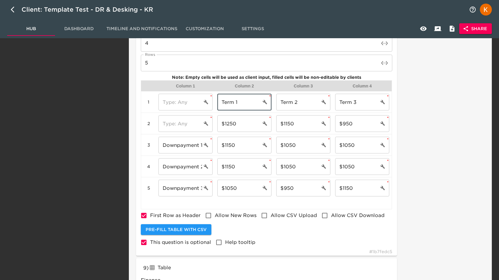
scroll to position [450, 0]
type input "36 Months"
type input "48 Monts"
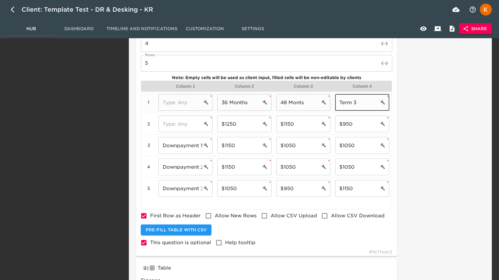
drag, startPoint x: 370, startPoint y: 107, endPoint x: 348, endPoint y: 106, distance: 22.1
click at [348, 106] on input "Term 3" at bounding box center [357, 102] width 44 height 17
drag, startPoint x: 301, startPoint y: 103, endPoint x: 328, endPoint y: 111, distance: 28.4
click at [301, 102] on input "48 Monts" at bounding box center [298, 102] width 44 height 17
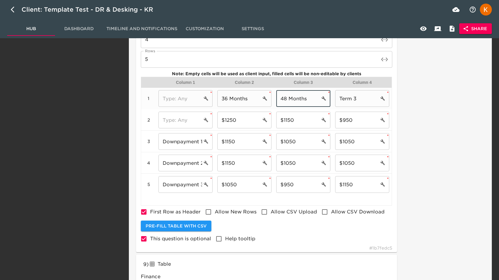
scroll to position [454, 0]
type input "48 Months"
drag, startPoint x: 359, startPoint y: 97, endPoint x: 336, endPoint y: 96, distance: 23.1
click at [336, 96] on input "Term 3" at bounding box center [357, 98] width 44 height 17
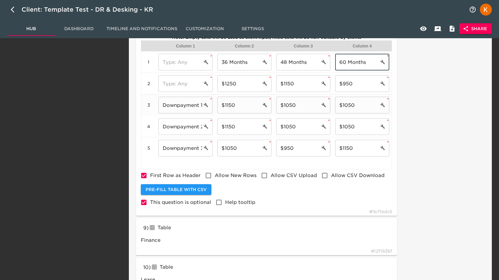
scroll to position [490, 0]
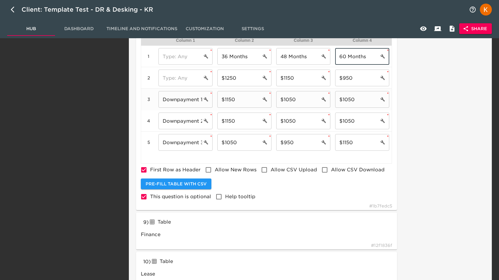
type input "60 Months"
click at [187, 99] on input "Downpayment 1" at bounding box center [180, 98] width 44 height 17
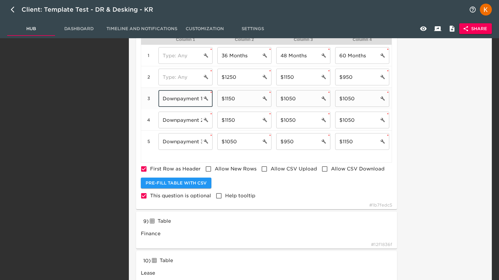
click at [187, 99] on input "Downpayment 1" at bounding box center [180, 98] width 44 height 17
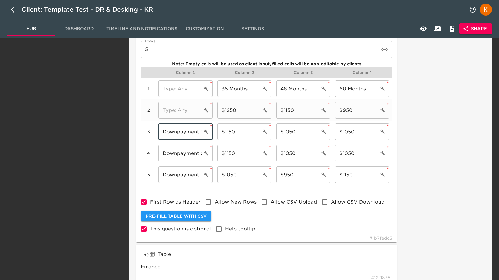
scroll to position [463, 0]
click at [423, 33] on button "button" at bounding box center [423, 29] width 14 height 14
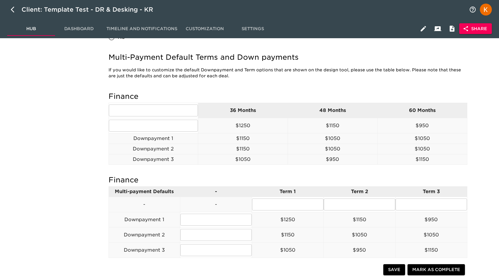
scroll to position [331, 0]
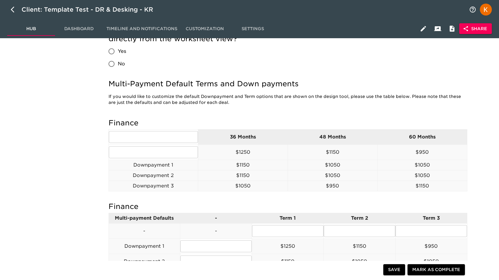
click at [468, 59] on div "Desking Defaults What tool do you currently use to Desk Deals? * Modern Retail …" at bounding box center [288, 66] width 368 height 653
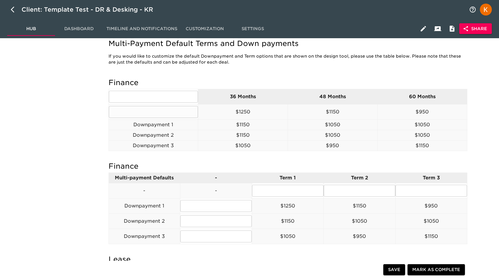
scroll to position [380, 0]
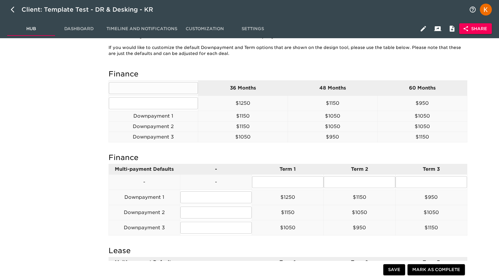
click at [301, 82] on td "48 Months" at bounding box center [333, 87] width 90 height 15
click at [422, 30] on icon "button" at bounding box center [423, 28] width 5 height 5
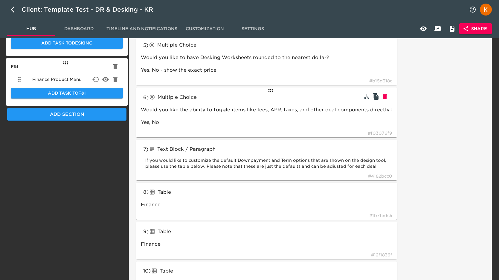
scroll to position [253, 0]
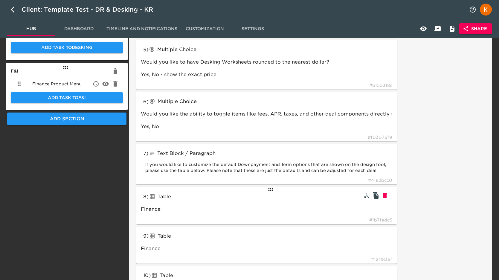
click at [242, 200] on div "8 ) Table tableInput Finance # 1b7fedc5" at bounding box center [266, 205] width 261 height 37
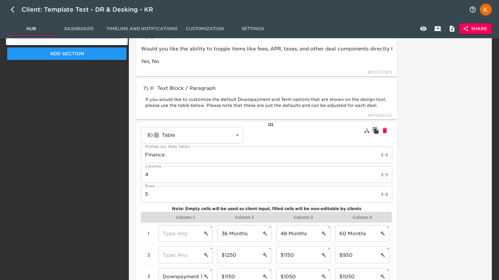
scroll to position [372, 0]
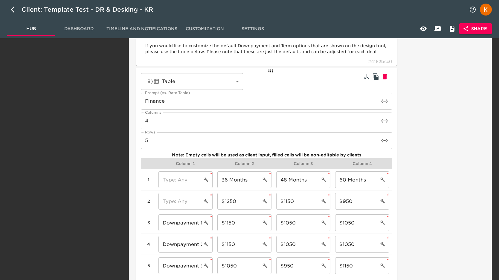
click at [161, 102] on input "Finance" at bounding box center [260, 101] width 238 height 17
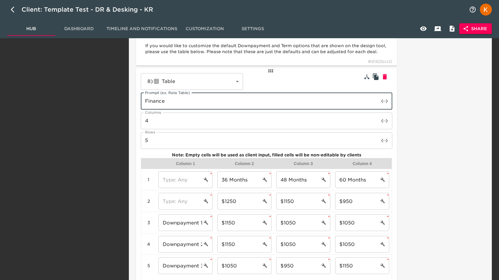
click at [161, 102] on input "Finance" at bounding box center [260, 101] width 238 height 17
type input "EXAMPLE"
click at [263, 203] on icon "cell settings" at bounding box center [264, 201] width 5 height 5
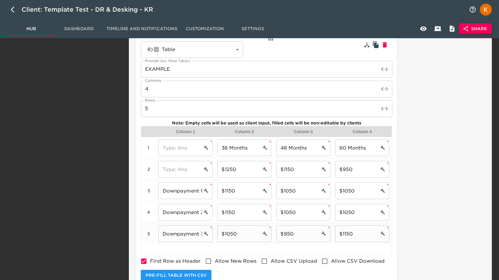
scroll to position [470, 0]
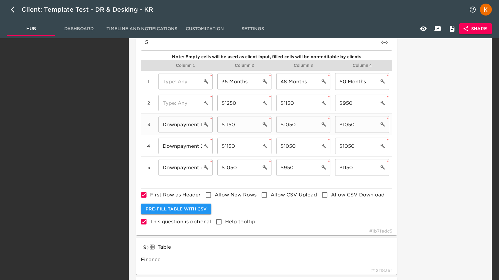
click at [186, 122] on input "Downpayment 1" at bounding box center [180, 124] width 44 height 17
click at [184, 144] on input "Downpayment 2" at bounding box center [180, 146] width 44 height 17
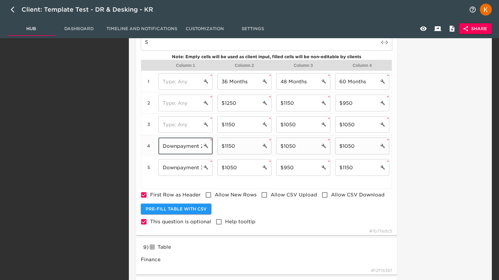
click at [184, 144] on input "Downpayment 2" at bounding box center [180, 146] width 44 height 17
type input "Finance"
click at [186, 168] on input "Downpayment 3" at bounding box center [180, 167] width 44 height 17
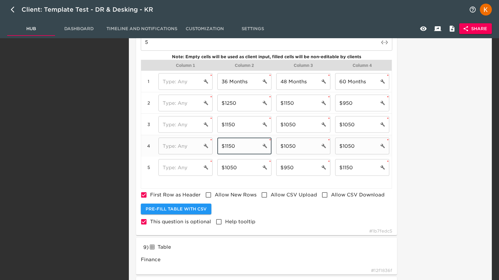
drag, startPoint x: 240, startPoint y: 146, endPoint x: 297, endPoint y: 145, distance: 57.1
click at [226, 145] on input "$1150" at bounding box center [239, 146] width 44 height 17
type input "$1050"
click at [290, 150] on input "$1050" at bounding box center [298, 146] width 44 height 17
click at [290, 147] on input "$1050" at bounding box center [298, 146] width 44 height 17
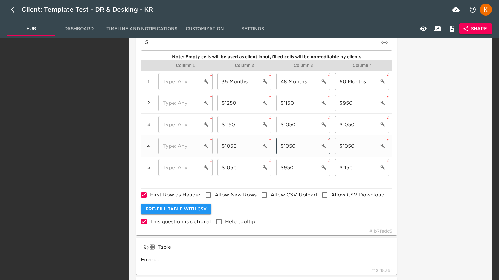
click at [290, 147] on input "$1050" at bounding box center [298, 146] width 44 height 17
type input "$950"
click at [346, 146] on input "$1050" at bounding box center [357, 146] width 44 height 17
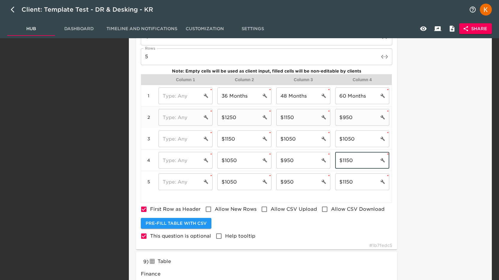
scroll to position [455, 0]
type input "$1150"
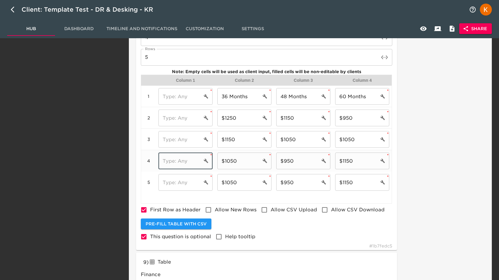
click at [183, 162] on input "text" at bounding box center [180, 161] width 44 height 17
click at [189, 95] on input "text" at bounding box center [180, 96] width 44 height 17
click at [241, 99] on input "36 Months" at bounding box center [239, 96] width 44 height 17
drag, startPoint x: 250, startPoint y: 98, endPoint x: 221, endPoint y: 95, distance: 29.7
click at [221, 95] on input "36 Months" at bounding box center [239, 96] width 44 height 17
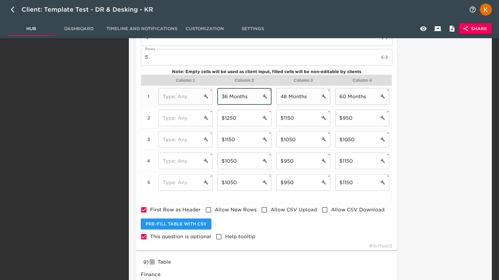
click at [187, 92] on input "text" at bounding box center [180, 96] width 44 height 17
paste input "36 Months"
type input "36 Months"
drag, startPoint x: 227, startPoint y: 96, endPoint x: 221, endPoint y: 96, distance: 6.0
click at [220, 96] on input "36 Months" at bounding box center [239, 96] width 44 height 17
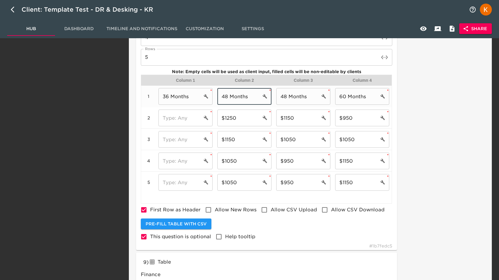
type input "48 Months"
drag, startPoint x: 288, startPoint y: 97, endPoint x: 275, endPoint y: 97, distance: 13.4
click at [275, 97] on div "48 Months ​ *" at bounding box center [303, 97] width 59 height 22
type input "60 Months"
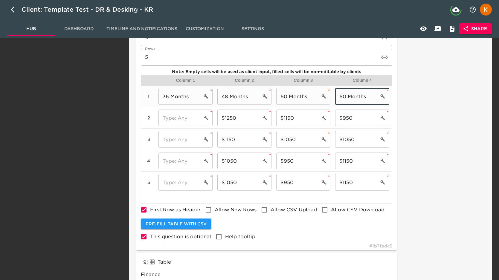
drag, startPoint x: 365, startPoint y: 97, endPoint x: 335, endPoint y: 94, distance: 29.4
click at [335, 94] on input "60 Months" at bounding box center [357, 96] width 44 height 17
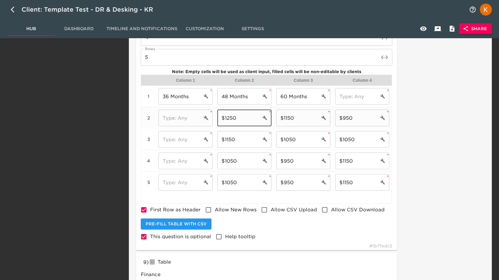
drag, startPoint x: 240, startPoint y: 117, endPoint x: 215, endPoint y: 118, distance: 24.5
click at [215, 118] on div "$1250 ​ *" at bounding box center [244, 118] width 59 height 22
click at [182, 118] on input "text" at bounding box center [180, 118] width 44 height 17
paste input "$1250"
type input "$1250"
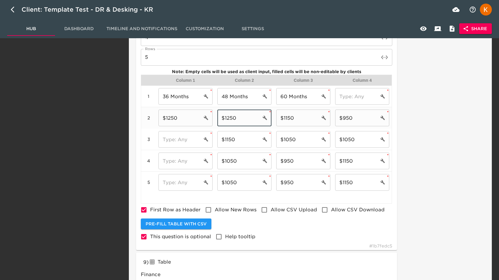
drag, startPoint x: 229, startPoint y: 118, endPoint x: 226, endPoint y: 118, distance: 3.0
click at [226, 118] on input "$1250" at bounding box center [239, 118] width 44 height 17
type input "$1150"
drag, startPoint x: 294, startPoint y: 119, endPoint x: 283, endPoint y: 119, distance: 11.1
click at [283, 119] on input "$1150" at bounding box center [298, 118] width 44 height 17
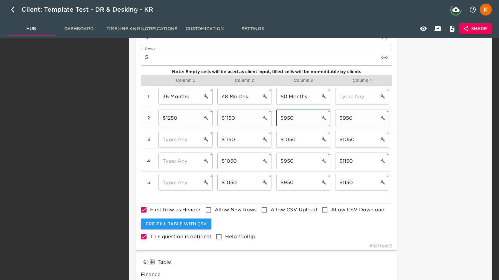
type input "$950"
drag, startPoint x: 364, startPoint y: 117, endPoint x: 341, endPoint y: 115, distance: 22.8
click at [331, 114] on div "2 $1250 ​ * $1150 ​ * $950 ​ * $950 ​ *" at bounding box center [266, 118] width 250 height 22
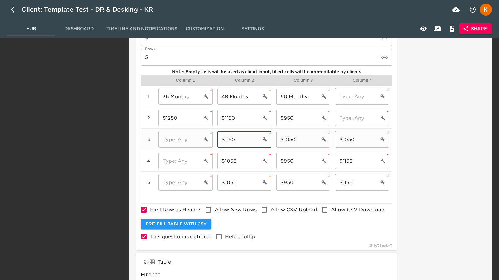
drag, startPoint x: 241, startPoint y: 137, endPoint x: 218, endPoint y: 136, distance: 23.1
click at [218, 136] on input "$1150" at bounding box center [239, 139] width 44 height 17
click at [180, 138] on input "text" at bounding box center [180, 139] width 44 height 17
paste input "$1150"
type input "$1150"
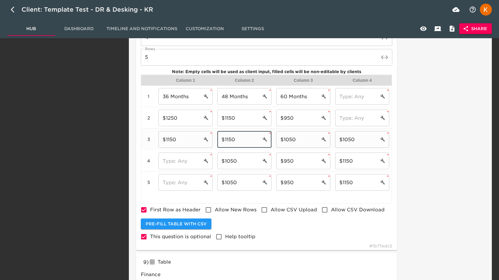
click at [225, 140] on input "$1150" at bounding box center [239, 139] width 44 height 17
type input "$1050"
drag, startPoint x: 297, startPoint y: 141, endPoint x: 303, endPoint y: 140, distance: 6.0
click at [295, 141] on input "$1050" at bounding box center [298, 139] width 44 height 17
click at [348, 140] on input "$1050" at bounding box center [357, 139] width 44 height 17
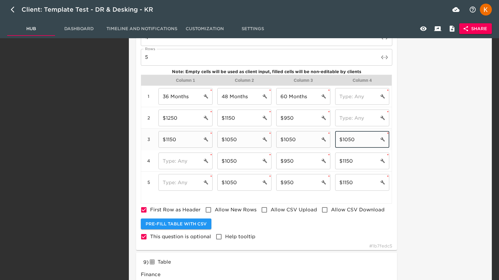
click at [348, 140] on input "$1050" at bounding box center [357, 139] width 44 height 17
click at [349, 140] on input "$1050" at bounding box center [357, 139] width 44 height 17
click at [197, 161] on input "text" at bounding box center [180, 161] width 44 height 17
drag, startPoint x: 217, startPoint y: 139, endPoint x: 210, endPoint y: 140, distance: 7.2
click at [206, 139] on div "3 $1150 ​ * $1050 ​ * $1050 ​ * ​ *" at bounding box center [266, 140] width 250 height 22
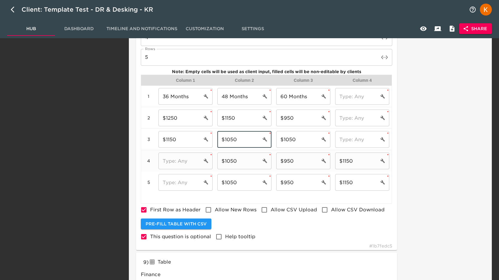
click at [188, 162] on input "text" at bounding box center [180, 161] width 44 height 17
paste input "$1050"
type input "$1050"
drag, startPoint x: 248, startPoint y: 161, endPoint x: 224, endPoint y: 161, distance: 24.5
click at [218, 161] on input "$1050" at bounding box center [239, 161] width 44 height 17
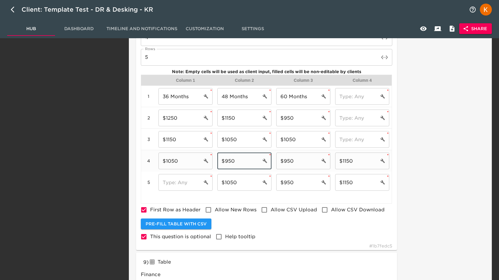
type input "$950"
drag, startPoint x: 283, startPoint y: 161, endPoint x: 299, endPoint y: 161, distance: 15.5
click at [298, 161] on input "$950" at bounding box center [298, 161] width 44 height 17
type input "$1150"
drag, startPoint x: 354, startPoint y: 161, endPoint x: 324, endPoint y: 161, distance: 29.9
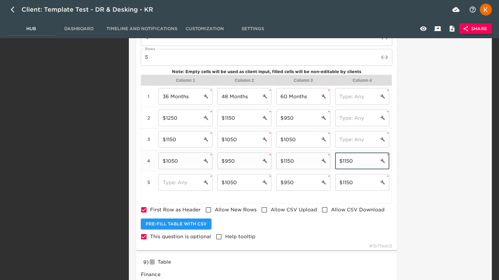
click at [323, 161] on div "4 $1050 ​ * $950 ​ * $1150 ​ * $1150 ​ *" at bounding box center [266, 161] width 250 height 22
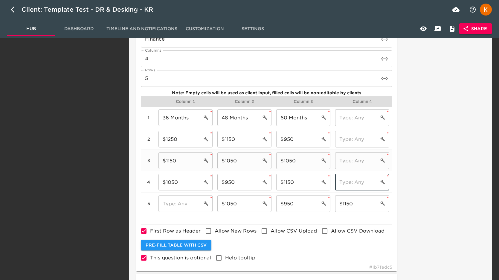
scroll to position [432, 0]
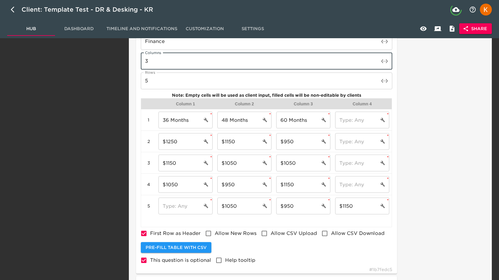
type input "3"
click at [377, 62] on input "3" at bounding box center [260, 61] width 238 height 17
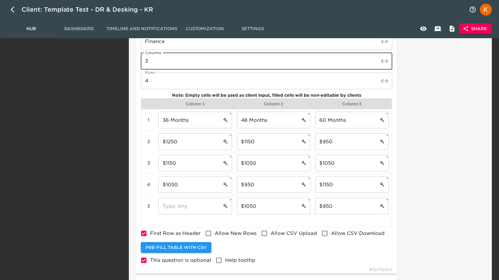
type input "4"
click at [377, 82] on input "4" at bounding box center [260, 81] width 238 height 17
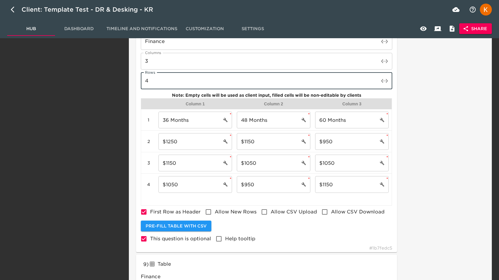
click at [460, 117] on div "Task Note:" at bounding box center [442, 8] width 88 height 686
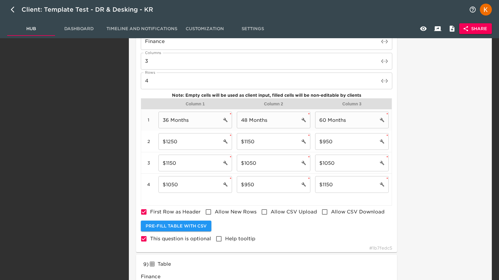
click at [163, 120] on input "36 Months" at bounding box center [189, 120] width 63 height 17
click at [184, 121] on input "36 Months" at bounding box center [189, 120] width 63 height 17
click at [431, 106] on div "Task Note:" at bounding box center [442, 8] width 88 height 686
click at [403, 97] on div "Task Note:" at bounding box center [442, 8] width 88 height 686
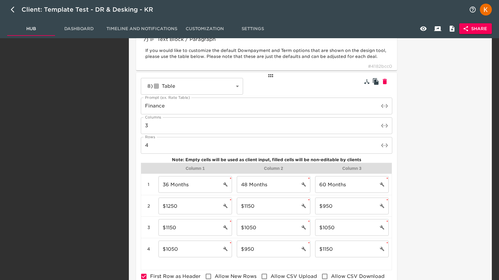
scroll to position [364, 0]
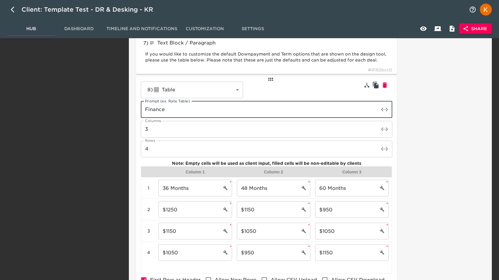
click at [155, 111] on input "Finance" at bounding box center [260, 109] width 238 height 17
type input "EXAMPLE"
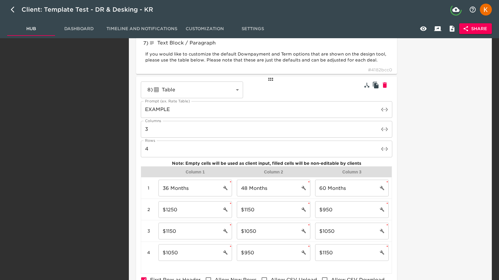
click at [454, 107] on div "Task Note:" at bounding box center [442, 76] width 88 height 686
click at [421, 26] on icon "button" at bounding box center [423, 28] width 7 height 7
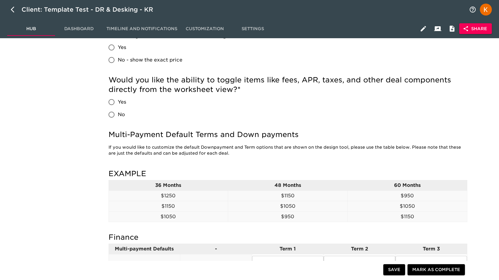
scroll to position [276, 0]
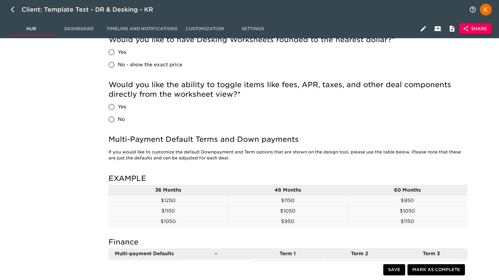
click at [114, 179] on h5 "EXAMPLE" at bounding box center [287, 179] width 359 height 10
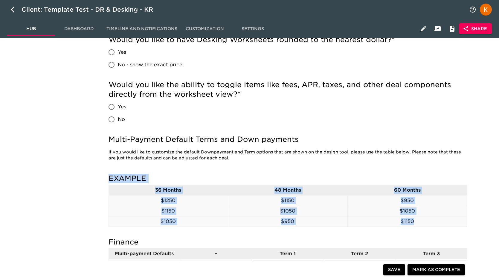
drag, startPoint x: 138, startPoint y: 181, endPoint x: 447, endPoint y: 220, distance: 311.1
click at [450, 221] on div "Desking Defaults What tool do you currently use to Desk Deals? * Modern Retail …" at bounding box center [288, 112] width 368 height 633
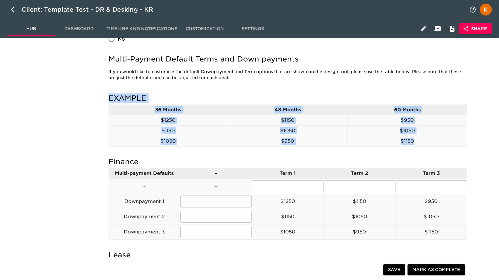
scroll to position [357, 0]
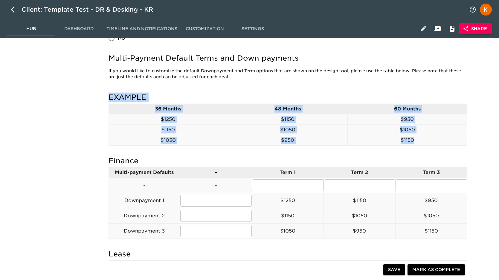
click at [170, 143] on p "$1050" at bounding box center [168, 140] width 119 height 7
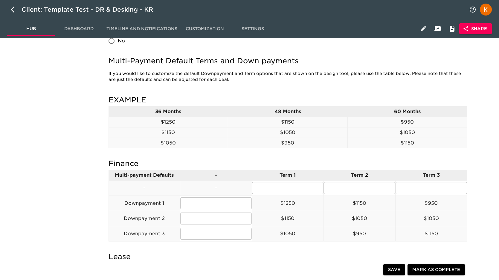
drag, startPoint x: 157, startPoint y: 110, endPoint x: 199, endPoint y: 112, distance: 42.2
click at [197, 111] on p "36 Months" at bounding box center [168, 111] width 119 height 7
drag, startPoint x: 167, startPoint y: 122, endPoint x: 189, endPoint y: 125, distance: 22.1
click at [188, 125] on p "$1250" at bounding box center [168, 121] width 119 height 7
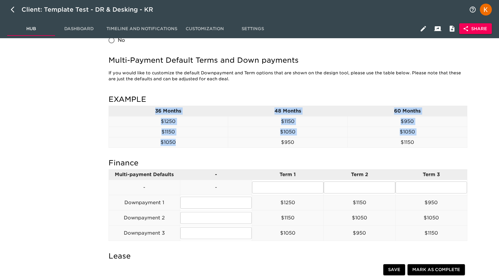
drag, startPoint x: 169, startPoint y: 147, endPoint x: 199, endPoint y: 151, distance: 31.0
click at [199, 151] on div "EXAMPLE 36 Months 48 Months 60 Months $1250 $1150 $950 $1150 $1050 $1050 $1050 …" at bounding box center [287, 124] width 359 height 64
drag, startPoint x: 343, startPoint y: 130, endPoint x: 328, endPoint y: 129, distance: 15.0
click at [343, 130] on p "$1050" at bounding box center [287, 132] width 119 height 7
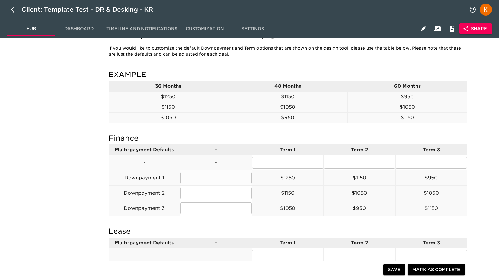
scroll to position [379, 0]
click at [256, 110] on p "$1050" at bounding box center [287, 107] width 119 height 7
click at [287, 161] on input "text" at bounding box center [287, 164] width 71 height 12
drag, startPoint x: 362, startPoint y: 165, endPoint x: 376, endPoint y: 163, distance: 14.1
click at [362, 165] on input "text" at bounding box center [359, 164] width 71 height 12
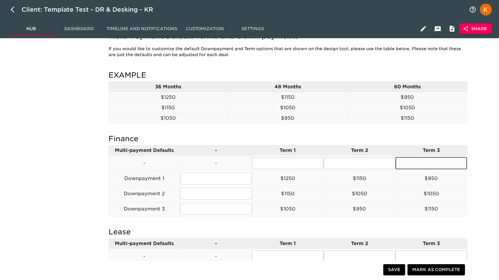
drag, startPoint x: 450, startPoint y: 163, endPoint x: 428, endPoint y: 169, distance: 23.5
click at [450, 163] on input "text" at bounding box center [430, 164] width 71 height 12
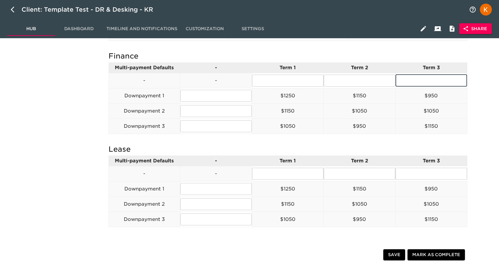
scroll to position [461, 0]
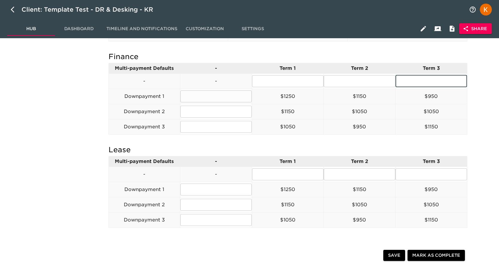
click at [276, 96] on p "$1250" at bounding box center [287, 96] width 71 height 7
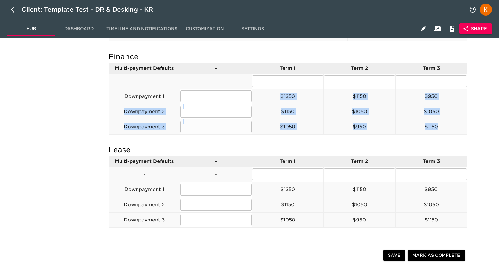
drag, startPoint x: 279, startPoint y: 96, endPoint x: 426, endPoint y: 132, distance: 152.0
click at [426, 132] on tbody "Multi-payment Defaults - Term 1 Term 2 Term 3 - - ​ ​ ​ Downpayment 1 ​ $1250 $…" at bounding box center [287, 98] width 358 height 71
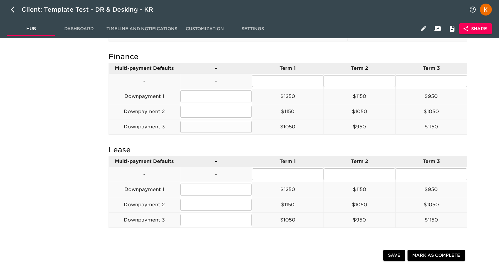
drag, startPoint x: 438, startPoint y: 127, endPoint x: 431, endPoint y: 127, distance: 7.2
click at [438, 127] on p "$1150" at bounding box center [430, 126] width 71 height 7
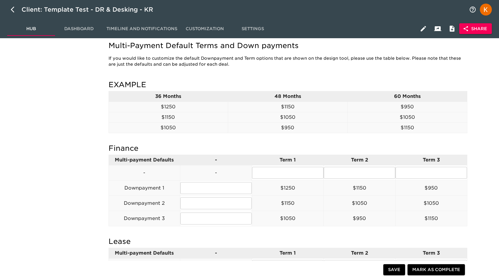
scroll to position [372, 0]
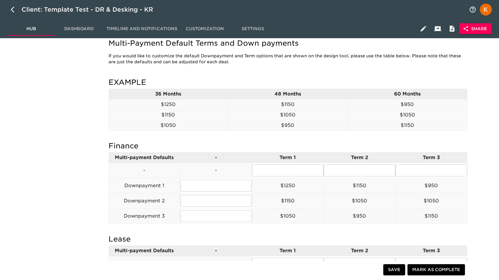
click at [116, 149] on h5 "Finance" at bounding box center [287, 146] width 359 height 10
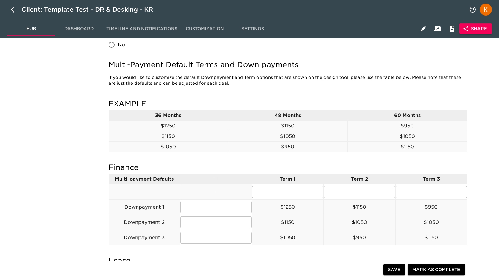
scroll to position [351, 0]
click at [422, 30] on icon "button" at bounding box center [423, 28] width 5 height 5
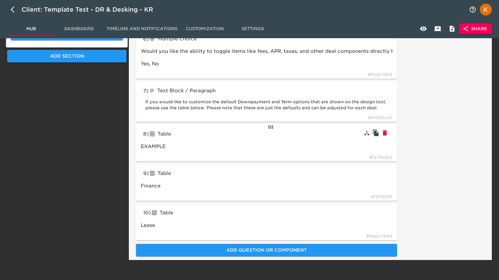
scroll to position [316, 0]
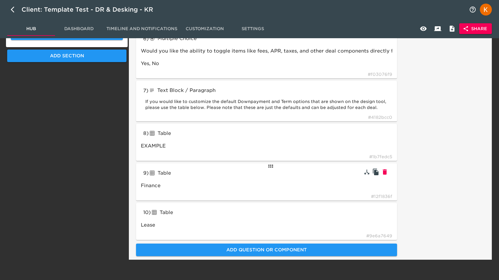
click at [217, 176] on div "Table" at bounding box center [193, 174] width 88 height 10
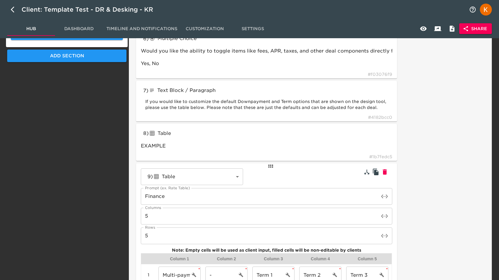
click at [378, 173] on icon "button" at bounding box center [376, 172] width 6 height 7
type input "Finance"
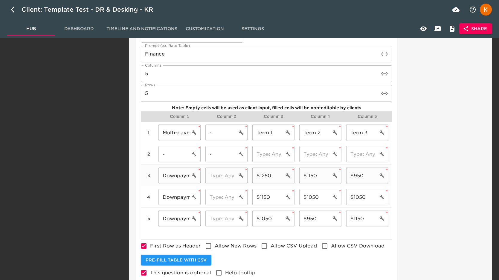
scroll to position [467, 0]
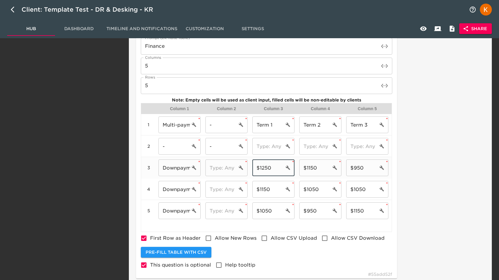
drag, startPoint x: 270, startPoint y: 168, endPoint x: 240, endPoint y: 166, distance: 29.9
click at [240, 166] on div "3 Downpayment 1 ​ * ​ * $1250 ​ * $1150 ​ * $950 ​ *" at bounding box center [266, 168] width 250 height 22
drag, startPoint x: 305, startPoint y: 167, endPoint x: 294, endPoint y: 165, distance: 11.2
click at [293, 165] on div "3 Downpayment 1 ​ * ​ * ​ * $1150 ​ * $950 ​ *" at bounding box center [266, 168] width 250 height 22
drag, startPoint x: 376, startPoint y: 166, endPoint x: 346, endPoint y: 166, distance: 29.6
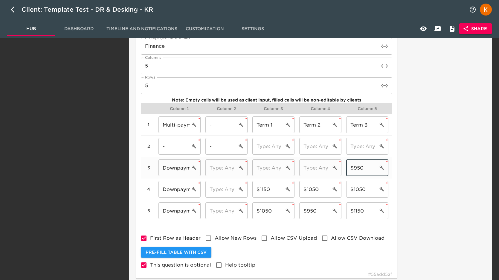
click at [337, 166] on div "3 Downpayment 1 ​ * ​ * ​ * ​ * $950 ​ *" at bounding box center [266, 168] width 250 height 22
drag, startPoint x: 361, startPoint y: 190, endPoint x: 327, endPoint y: 191, distance: 33.8
click at [326, 191] on div "4 Downpayment 2 ​ * ​ * $1150 ​ * $1050 ​ * $1050 ​ *" at bounding box center [266, 190] width 250 height 22
drag, startPoint x: 321, startPoint y: 189, endPoint x: 287, endPoint y: 191, distance: 34.4
click at [287, 191] on div "4 Downpayment 2 ​ * ​ * $1150 ​ * $1050 ​ * ​ *" at bounding box center [266, 190] width 250 height 22
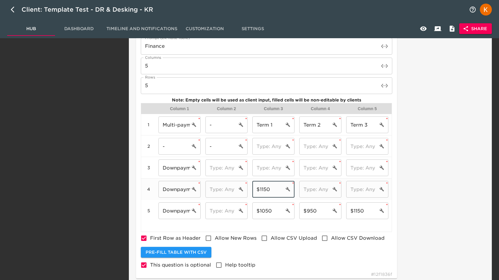
drag, startPoint x: 268, startPoint y: 189, endPoint x: 250, endPoint y: 188, distance: 17.7
click at [244, 188] on div "4 Downpayment 2 ​ * ​ * $1150 ​ * ​ * ​ *" at bounding box center [266, 190] width 250 height 22
drag, startPoint x: 276, startPoint y: 213, endPoint x: 248, endPoint y: 210, distance: 28.0
click at [248, 210] on div "5 Downpayment 3 ​ * ​ * $1050 ​ * $950 ​ * $1150 ​ *" at bounding box center [266, 211] width 250 height 22
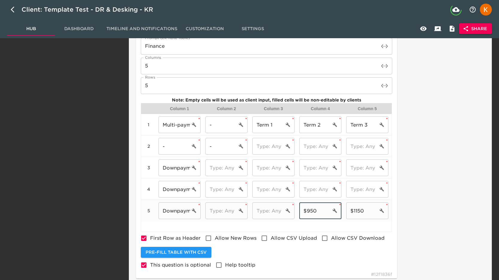
drag, startPoint x: 330, startPoint y: 212, endPoint x: 302, endPoint y: 209, distance: 28.8
click at [302, 209] on input "$950" at bounding box center [315, 211] width 32 height 17
drag, startPoint x: 370, startPoint y: 211, endPoint x: 343, endPoint y: 210, distance: 27.2
click at [339, 208] on div "5 Downpayment 3 ​ * ​ * ​ * ​ * $1150 ​ *" at bounding box center [266, 211] width 250 height 22
click at [178, 144] on input "-" at bounding box center [174, 146] width 32 height 17
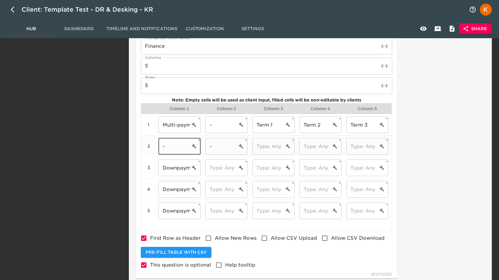
click at [178, 144] on input "-" at bounding box center [174, 146] width 32 height 17
click at [182, 173] on input "Downpayment 1" at bounding box center [174, 168] width 32 height 17
click at [181, 173] on input "Downpayment 1" at bounding box center [174, 168] width 32 height 17
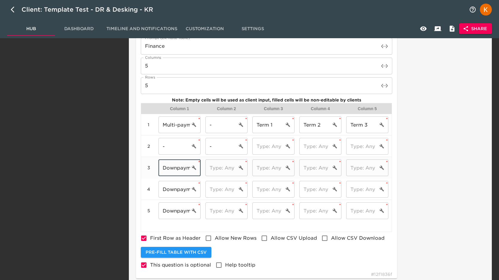
click at [183, 169] on input "Downpayment 1" at bounding box center [174, 168] width 32 height 17
click at [177, 149] on input "-" at bounding box center [174, 146] width 32 height 17
paste input "Downpayment 1"
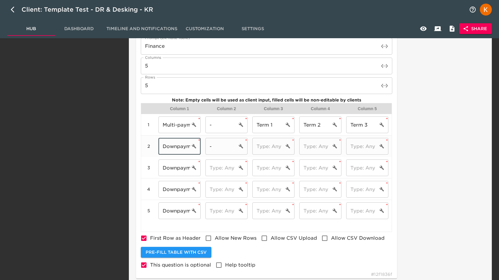
scroll to position [0, 13]
type input "Downpayment 1"
click at [174, 163] on input "Downpayment 1" at bounding box center [174, 168] width 32 height 17
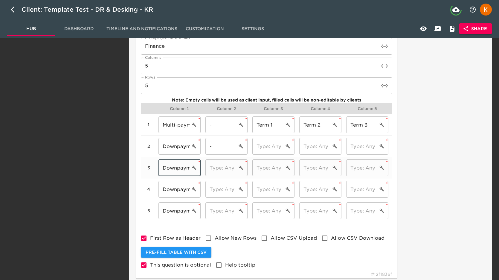
click at [174, 163] on input "Downpayment 1" at bounding box center [174, 168] width 32 height 17
paste input "Downpayment 1"
type input "Downpayment 2"
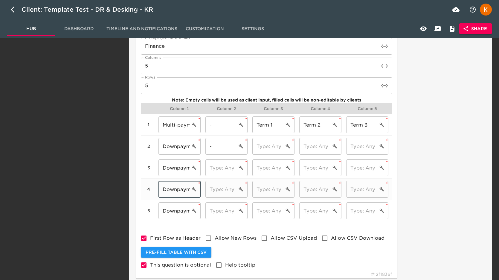
click at [174, 188] on input "Downpayment 2" at bounding box center [174, 189] width 32 height 17
drag, startPoint x: 176, startPoint y: 190, endPoint x: 221, endPoint y: 190, distance: 45.1
click at [221, 190] on div "4 Downpayment 2 ​ * ​ * ​ * ​ * ​ *" at bounding box center [266, 190] width 250 height 22
click at [189, 189] on input "Downpayment 2" at bounding box center [174, 189] width 32 height 17
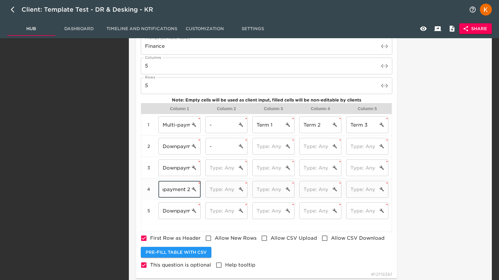
drag, startPoint x: 187, startPoint y: 190, endPoint x: 193, endPoint y: 190, distance: 6.0
click at [193, 190] on div "Downpayment 2 ​" at bounding box center [179, 189] width 42 height 17
type input "Downpayment 3:"
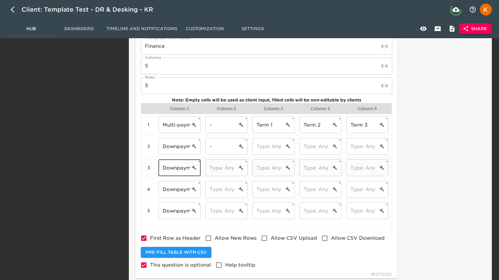
drag, startPoint x: 186, startPoint y: 171, endPoint x: 194, endPoint y: 171, distance: 8.4
click at [208, 170] on div "3 Downpayment 2 ​ * ​ * ​ * ​ * ​ *" at bounding box center [266, 168] width 250 height 22
drag, startPoint x: 179, startPoint y: 167, endPoint x: 196, endPoint y: 169, distance: 17.5
click at [213, 169] on div "3 Downpayment 2 ​ * ​ * ​ * ​ * ​ *" at bounding box center [266, 168] width 250 height 22
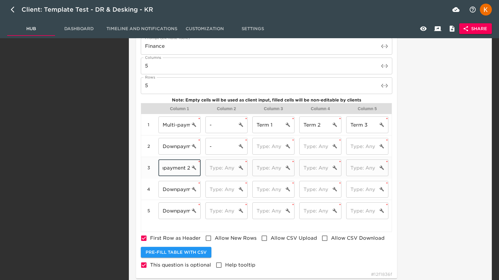
click at [189, 167] on input "Downpayment 2" at bounding box center [174, 168] width 32 height 17
type input "Downpayment 2:"
drag, startPoint x: 188, startPoint y: 146, endPoint x: 221, endPoint y: 148, distance: 32.7
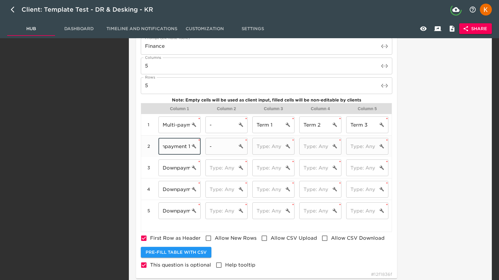
click at [223, 148] on div "2 Downpayment 1 ​ * - ​ * ​ * ​ * ​ *" at bounding box center [266, 147] width 250 height 22
click at [189, 145] on input "Downpayment 1" at bounding box center [174, 146] width 32 height 17
type input "Downpayment 1:"
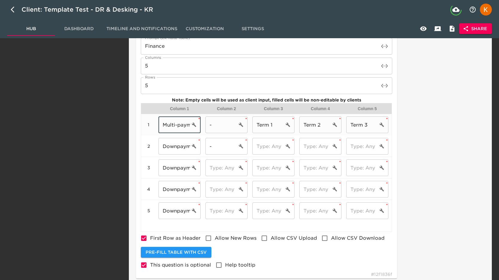
drag, startPoint x: 189, startPoint y: 124, endPoint x: 204, endPoint y: 129, distance: 15.2
click at [213, 129] on div "1 Multi-payment Defaults ​ * - ​ * Term 1 ​ * Term 2 ​ * Term 3 ​ *" at bounding box center [266, 125] width 250 height 22
drag, startPoint x: 188, startPoint y: 126, endPoint x: 201, endPoint y: 127, distance: 13.2
click at [201, 127] on div "Multi-payment Defaults ​ *" at bounding box center [179, 125] width 47 height 22
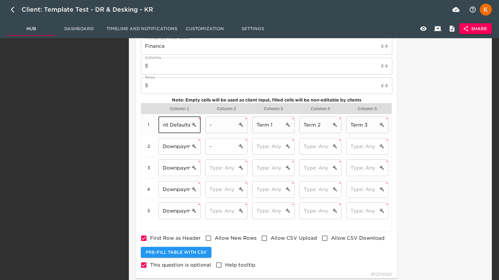
click at [189, 126] on input "Multi-payment Defaults" at bounding box center [174, 125] width 32 height 17
type input "Multi-payment Defaults"
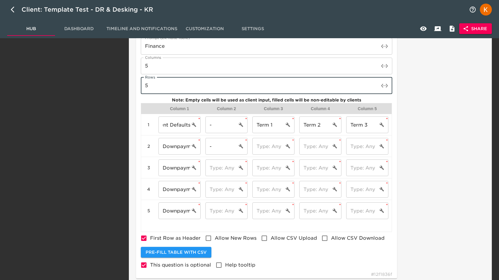
scroll to position [0, 0]
click at [376, 82] on input "5" at bounding box center [260, 85] width 238 height 17
type input "4"
click at [377, 87] on input "4" at bounding box center [260, 85] width 238 height 17
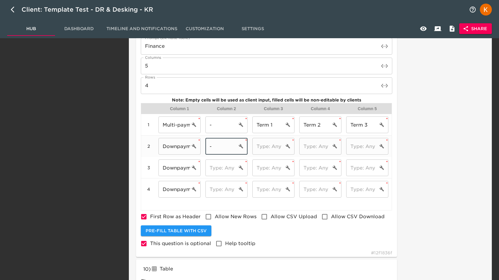
click at [233, 149] on input "-" at bounding box center [221, 146] width 32 height 17
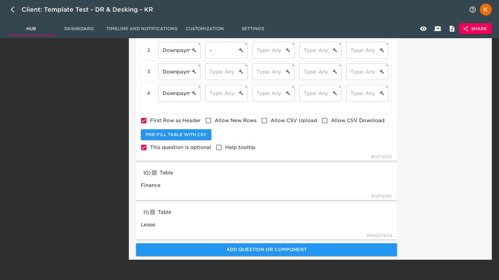
scroll to position [563, 0]
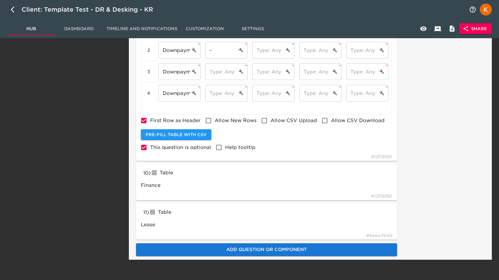
click at [265, 250] on span "Add Question or Component" at bounding box center [266, 250] width 247 height 8
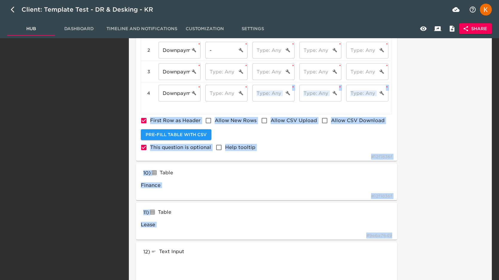
drag, startPoint x: 152, startPoint y: 243, endPoint x: 279, endPoint y: 134, distance: 167.6
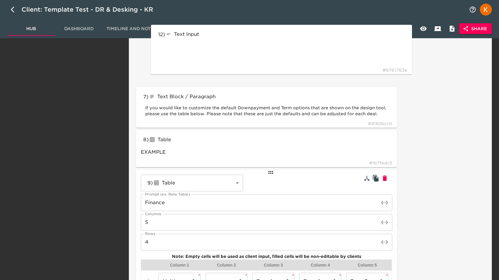
scroll to position [362, 0]
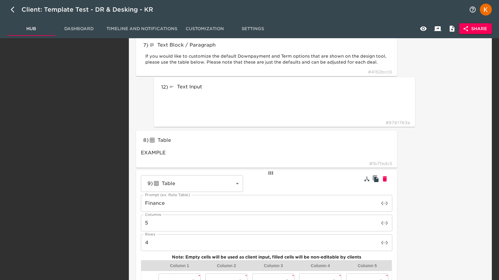
drag, startPoint x: 272, startPoint y: 246, endPoint x: 293, endPoint y: 77, distance: 170.1
click at [293, 77] on div "1 ) Section Break lineBreak Desking Defaults # ef7e3782 2 ) Multiple Choice rad…" at bounding box center [266, 115] width 265 height 762
type input "textInput"
type input "EXAMPLE"
type input "3"
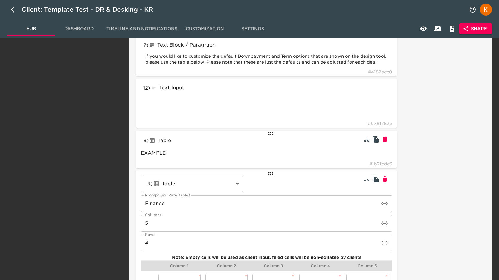
type input "Finance"
type input "tableInput"
type input "Lease"
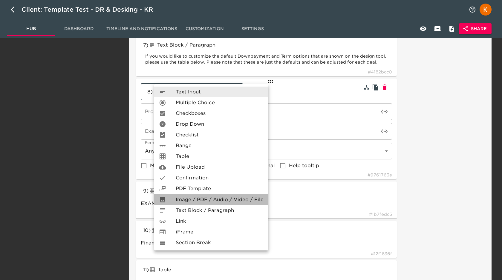
click at [218, 202] on span "Image / PDF / Audio / Video / File" at bounding box center [220, 199] width 88 height 7
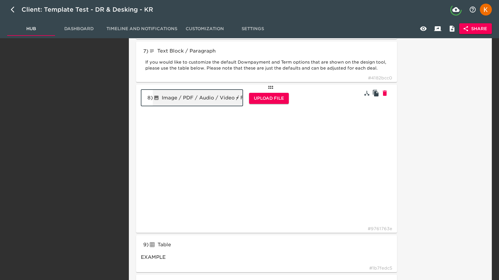
scroll to position [357, 0]
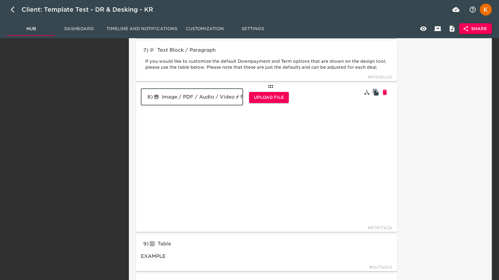
click at [213, 95] on body "Client: Template Test - DR & Desking - KR Hub Dashboard Timeline and Notificati…" at bounding box center [249, 27] width 499 height 768
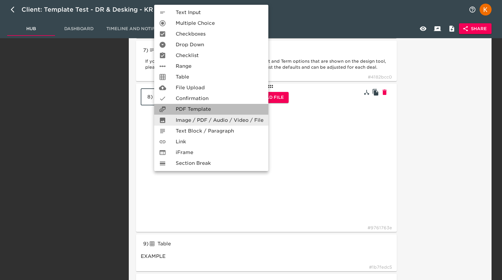
click at [183, 108] on span "PDF Template" at bounding box center [193, 109] width 35 height 7
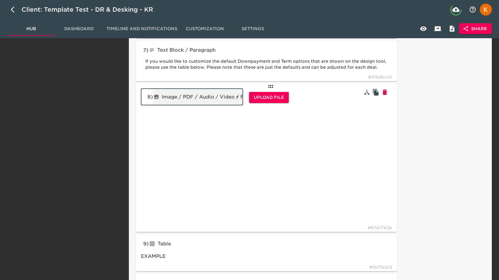
type input "templatePDF"
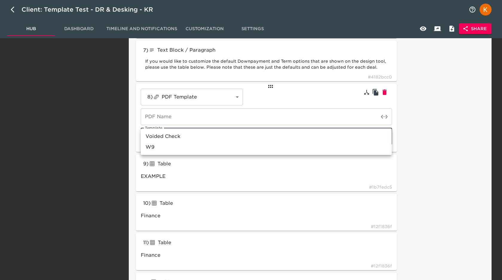
click at [442, 126] on div at bounding box center [251, 140] width 502 height 280
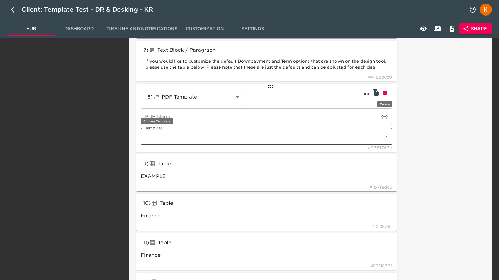
click at [386, 95] on icon "button" at bounding box center [384, 92] width 7 height 7
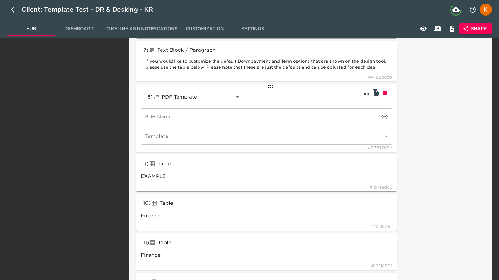
type input "Lease"
type input "tableInput"
type input "Finance"
type input "EXAMPLE"
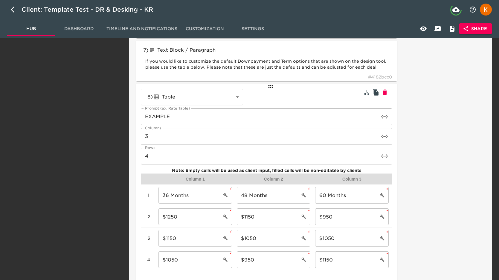
click at [307, 93] on div "8 ) Table tableInput ​ Prompt (ex. Rate Table) EXAMPLE Prompt (ex. Rate Table) …" at bounding box center [266, 205] width 251 height 232
click at [362, 94] on h5 at bounding box center [375, 92] width 27 height 10
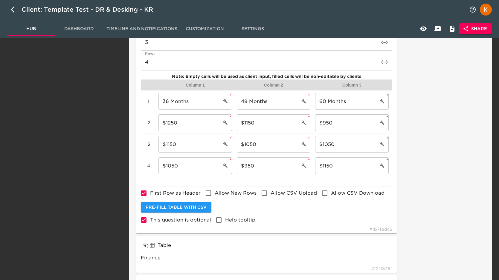
scroll to position [451, 0]
click at [219, 220] on input "Help tooltip" at bounding box center [219, 219] width 13 height 13
checkbox input "true"
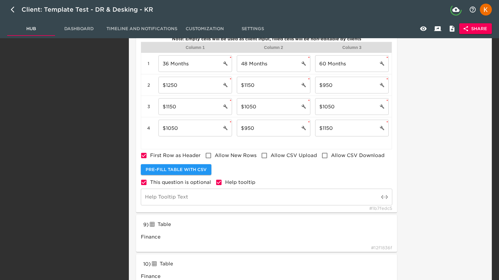
scroll to position [493, 0]
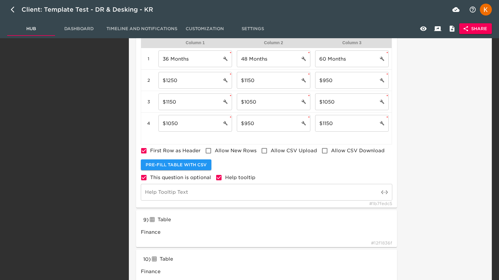
click at [384, 191] on icon "toggle password visibility" at bounding box center [384, 192] width 7 height 7
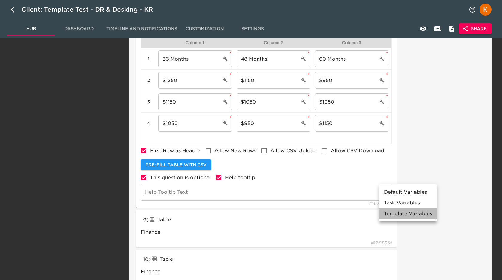
click at [401, 216] on li "Template Variables" at bounding box center [408, 214] width 58 height 11
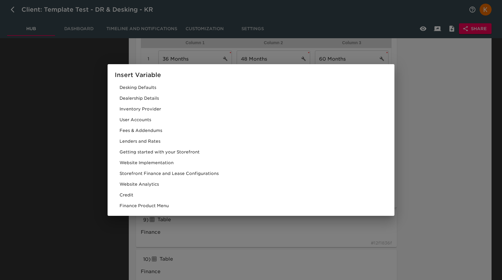
click at [417, 195] on div "Insert Variable Desking Defaults Dealership Details Inventory Provider User Acc…" at bounding box center [251, 140] width 502 height 280
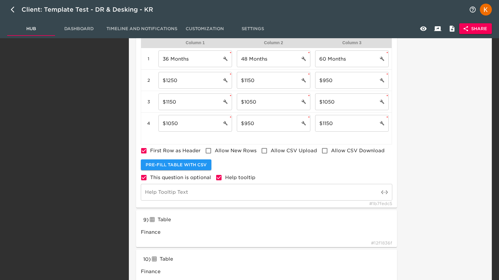
click at [322, 163] on div "Pre-fill Table with CSV" at bounding box center [266, 164] width 253 height 13
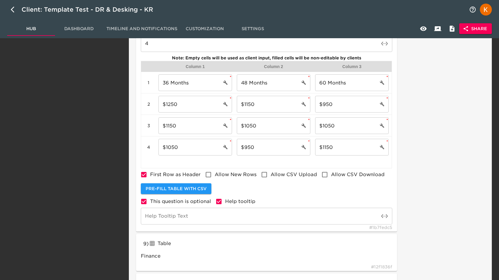
scroll to position [465, 0]
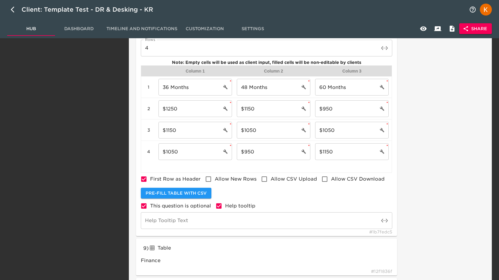
click at [139, 178] on input "First Row as Header" at bounding box center [143, 179] width 13 height 13
checkbox input "false"
click at [226, 87] on icon "cell settings" at bounding box center [225, 87] width 5 height 5
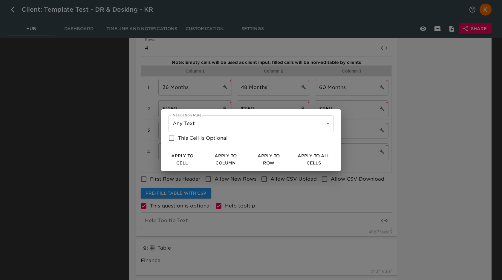
click at [227, 111] on div "Validation Rule Any Text Any Validation Rule This Cell is Optional" at bounding box center [250, 128] width 179 height 39
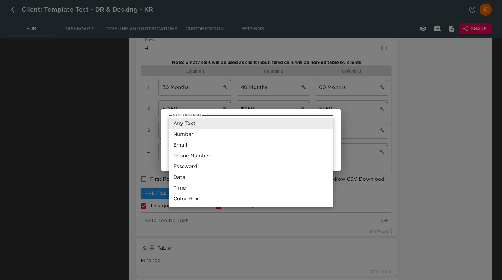
click at [119, 103] on div at bounding box center [251, 140] width 502 height 280
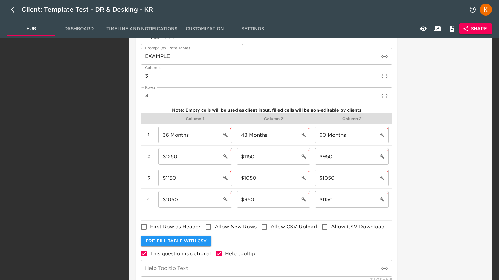
scroll to position [400, 0]
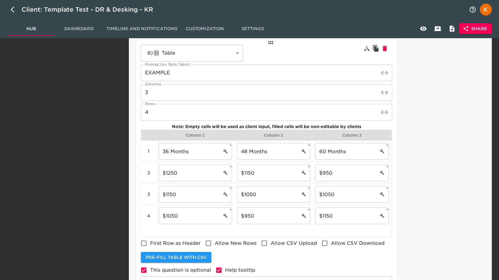
click at [386, 134] on div "Column 3" at bounding box center [352, 135] width 74 height 6
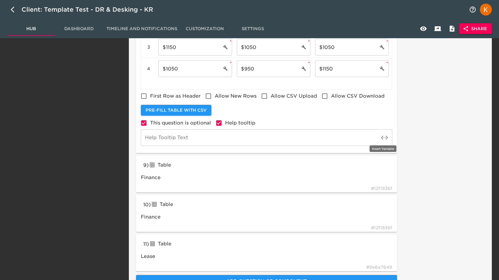
scroll to position [549, 0]
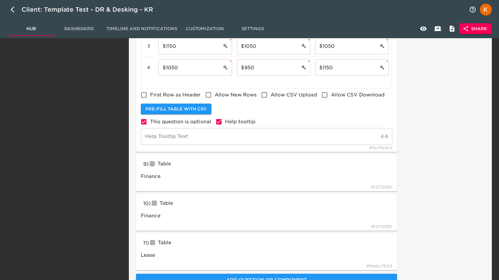
click at [219, 120] on input "Help tooltip" at bounding box center [219, 122] width 13 height 13
checkbox input "false"
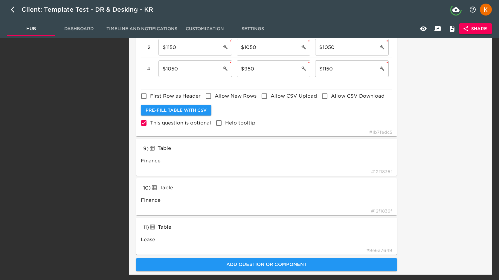
scroll to position [551, 0]
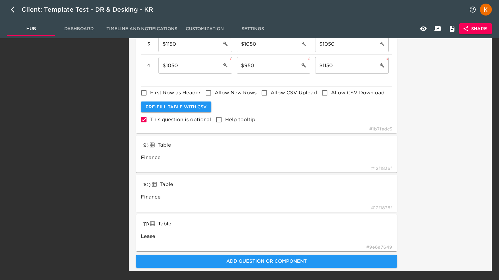
click at [181, 118] on span "This question is optional" at bounding box center [180, 119] width 61 height 7
click at [150, 118] on input "This question is optional" at bounding box center [143, 120] width 13 height 13
checkbox input "false"
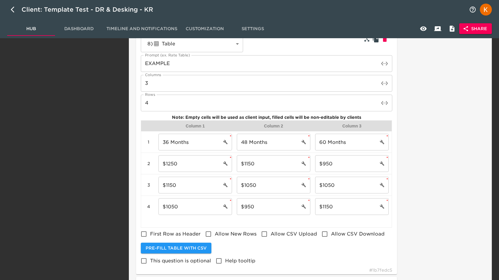
scroll to position [396, 0]
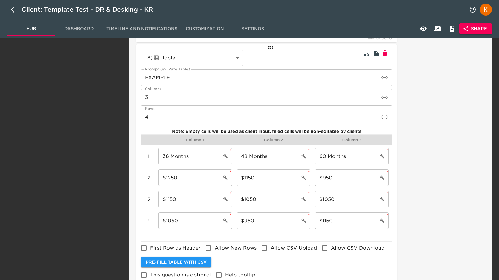
click at [221, 128] on div "8 ) Table tableInput ​ Prompt (ex. Rate Table) EXAMPLE Prompt (ex. Rate Table) …" at bounding box center [266, 166] width 251 height 232
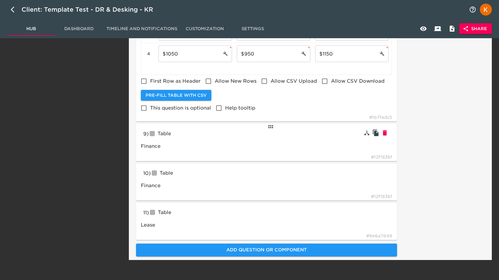
scroll to position [563, 0]
click at [181, 131] on div "Table" at bounding box center [193, 134] width 88 height 10
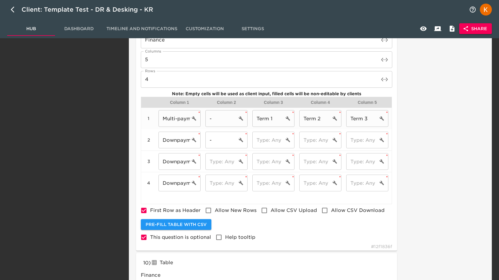
scroll to position [446, 0]
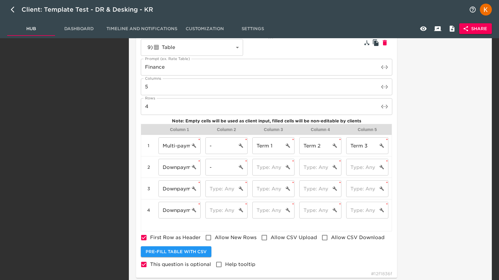
click at [355, 118] on div "Note: Empty cells will be used as client input, filled cells will be non-editab…" at bounding box center [266, 121] width 251 height 6
click at [195, 166] on icon "cell settings" at bounding box center [194, 167] width 5 height 5
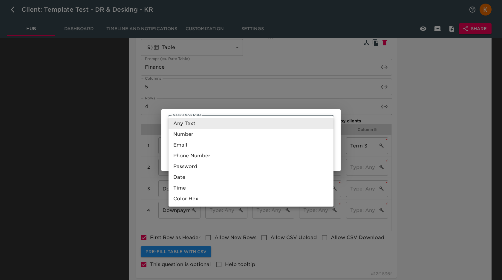
click at [56, 129] on div at bounding box center [251, 140] width 502 height 280
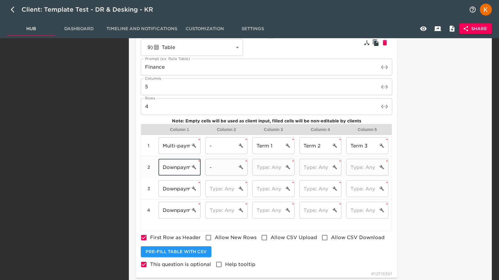
click at [181, 167] on input "Downpayment 1:" at bounding box center [174, 167] width 32 height 17
click at [254, 172] on input "text" at bounding box center [268, 167] width 32 height 17
click at [221, 172] on input "-" at bounding box center [221, 167] width 32 height 17
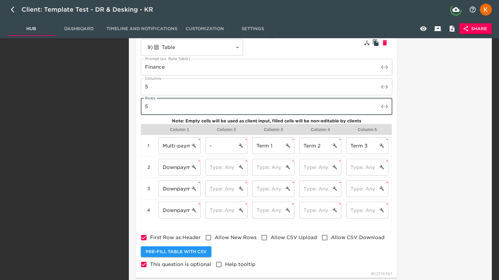
type input "5"
click at [378, 104] on input "5" at bounding box center [260, 106] width 238 height 17
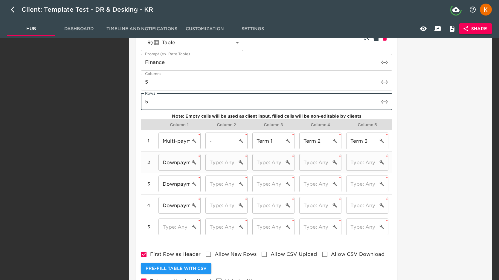
scroll to position [451, 0]
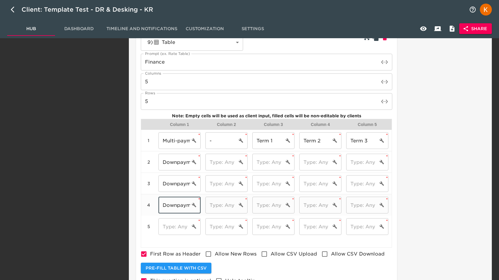
click at [169, 205] on input "Downpayment 3:" at bounding box center [174, 205] width 32 height 17
click at [170, 228] on input "text" at bounding box center [174, 226] width 32 height 17
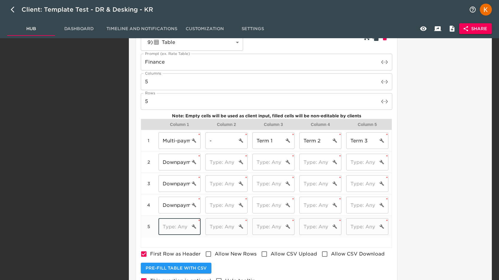
paste input "Downpayment 3:"
type input "Downpayment 3:"
click at [186, 203] on input "Downpayment 3:" at bounding box center [174, 205] width 32 height 17
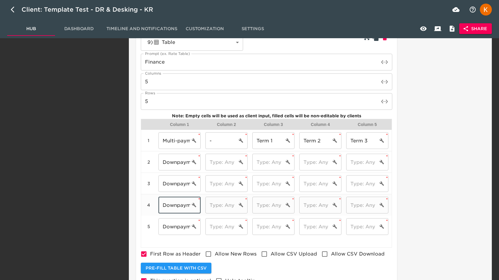
drag, startPoint x: 189, startPoint y: 204, endPoint x: 199, endPoint y: 205, distance: 9.9
click at [199, 205] on div "Downpayment 3: ​" at bounding box center [179, 205] width 42 height 17
drag, startPoint x: 179, startPoint y: 205, endPoint x: 204, endPoint y: 205, distance: 25.7
click at [204, 205] on div "4 Downpayment 3: ​ * ​ * ​ * ​ * ​ *" at bounding box center [266, 206] width 250 height 22
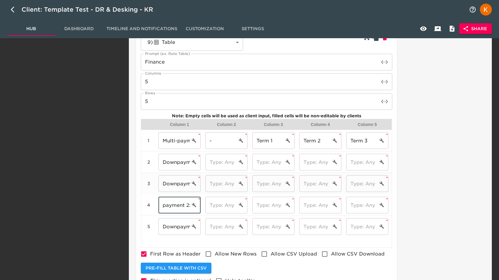
type input "Downpayment 2:"
drag, startPoint x: 184, startPoint y: 184, endPoint x: 204, endPoint y: 186, distance: 19.5
click at [204, 186] on div "3 Downpayment 2: ​ * ​ * ​ * ​ * ​ *" at bounding box center [266, 184] width 250 height 22
click at [187, 184] on input "Downpayment 2:" at bounding box center [174, 183] width 32 height 17
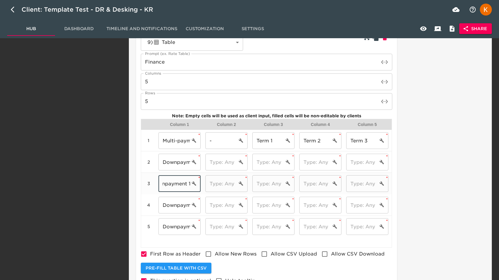
scroll to position [0, 13]
type input "Downpayment 1:"
click at [185, 165] on input "Downpayment 1:" at bounding box center [174, 162] width 32 height 17
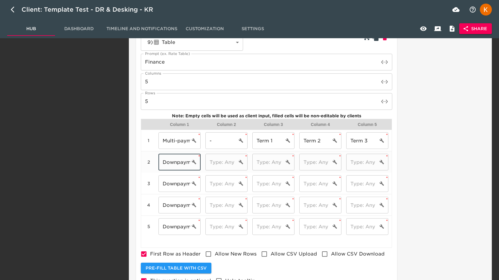
click at [185, 165] on input "Downpayment 1:" at bounding box center [174, 162] width 32 height 17
type input "-"
click at [226, 166] on input "text" at bounding box center [221, 162] width 32 height 17
type input "-"
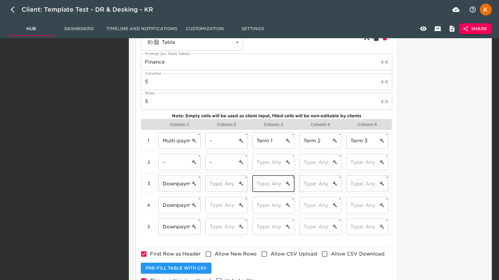
click at [282, 186] on input "text" at bounding box center [268, 183] width 32 height 17
type input "-"
drag, startPoint x: 317, startPoint y: 187, endPoint x: 323, endPoint y: 188, distance: 6.6
click at [317, 187] on input "text" at bounding box center [315, 183] width 32 height 17
type input "-"
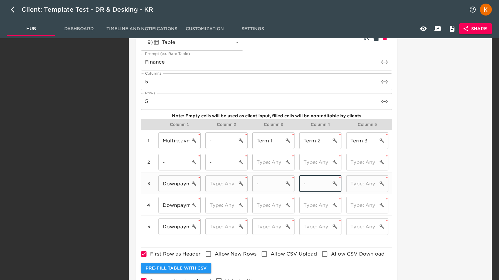
click at [362, 188] on input "text" at bounding box center [362, 183] width 32 height 17
type input "-"
click at [268, 208] on input "text" at bounding box center [268, 205] width 32 height 17
type input "-"
click at [320, 208] on input "text" at bounding box center [315, 205] width 32 height 17
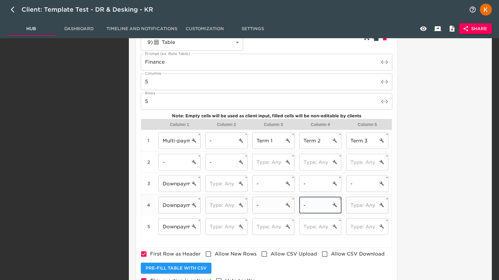
type input "-"
click at [357, 206] on input "text" at bounding box center [362, 205] width 32 height 17
type input "-"
click at [280, 224] on input "text" at bounding box center [268, 226] width 32 height 17
type input "-"
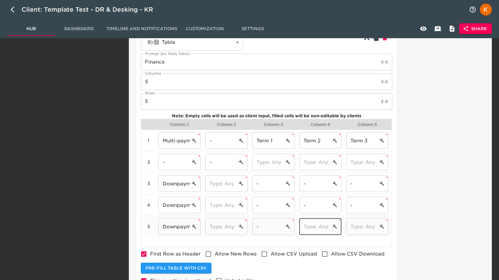
drag, startPoint x: 314, startPoint y: 227, endPoint x: 356, endPoint y: 229, distance: 42.2
click at [314, 227] on input "text" at bounding box center [315, 226] width 32 height 17
type input "-"
click at [367, 227] on input "text" at bounding box center [362, 226] width 32 height 17
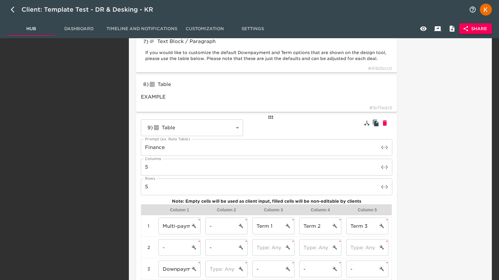
scroll to position [355, 0]
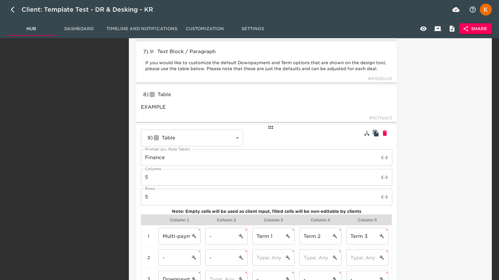
type input "-"
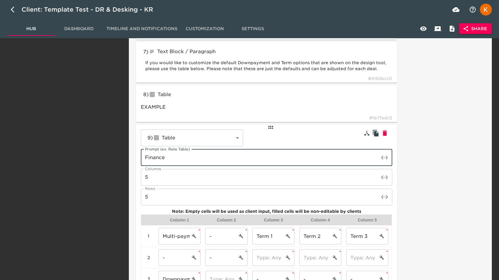
click at [156, 157] on input "Finance" at bounding box center [260, 157] width 238 height 17
type input "EXAMPLE2"
click at [319, 93] on div "8 ) Table tableInput EXAMPLE # 1b7fedc5" at bounding box center [266, 103] width 261 height 37
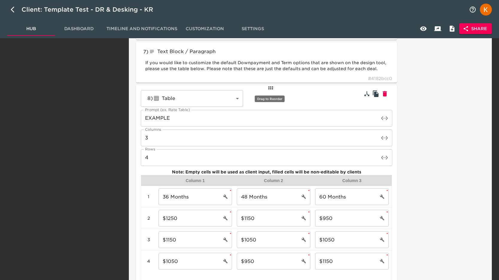
click at [273, 89] on icon at bounding box center [270, 87] width 7 height 7
click at [328, 94] on div "8 ) Table tableInput ​ Prompt (ex. Rate Table) EXAMPLE Prompt (ex. Rate Table) …" at bounding box center [266, 206] width 251 height 232
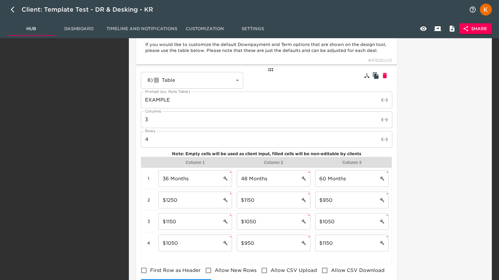
scroll to position [372, 0]
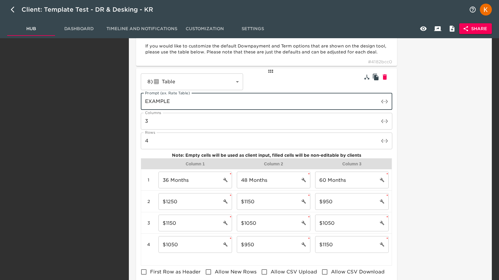
click at [175, 103] on input "EXAMPLE" at bounding box center [260, 101] width 238 height 17
type input "EXAMPLE1"
click at [97, 158] on div "Sections General Dealership Details Inventory Provider User Accounts Fees & Add…" at bounding box center [67, 60] width 122 height 784
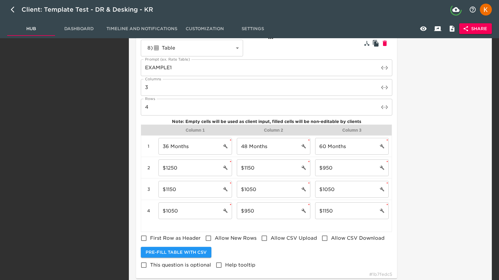
scroll to position [451, 0]
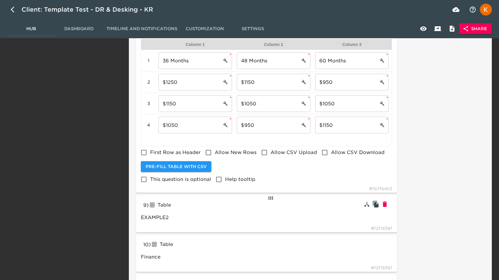
click at [184, 207] on div "Table" at bounding box center [193, 206] width 88 height 10
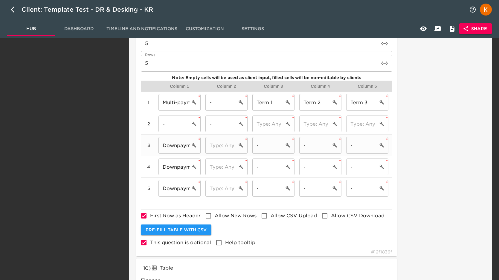
scroll to position [490, 0]
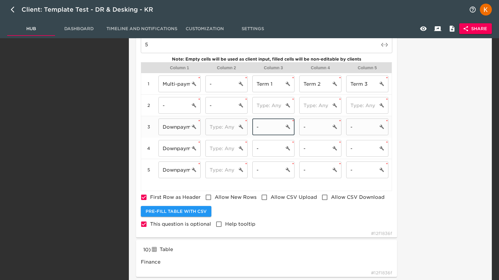
drag, startPoint x: 260, startPoint y: 128, endPoint x: 255, endPoint y: 128, distance: 5.4
click at [255, 128] on input "-" at bounding box center [268, 127] width 32 height 17
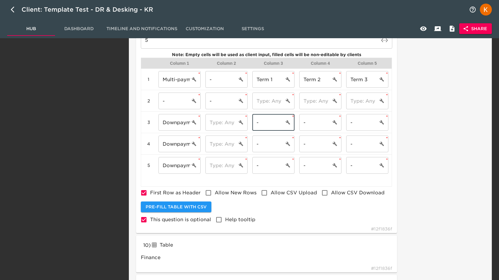
scroll to position [513, 0]
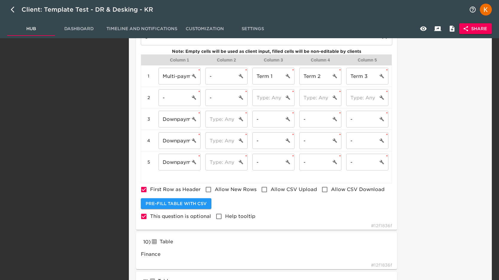
scroll to position [516, 0]
click at [421, 24] on button "button" at bounding box center [423, 29] width 14 height 14
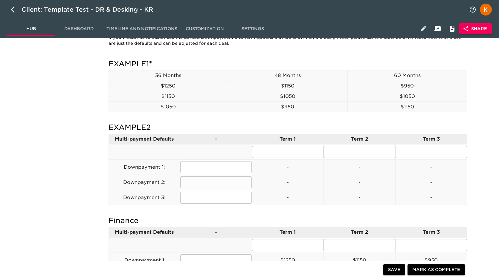
scroll to position [390, 0]
click at [421, 30] on icon "button" at bounding box center [423, 28] width 5 height 5
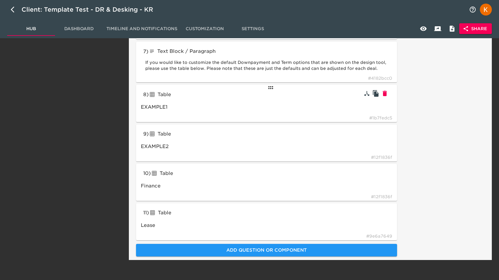
scroll to position [356, 0]
click at [251, 176] on div "10 ) Table tableInput Finance # 12f1836f" at bounding box center [266, 181] width 261 height 37
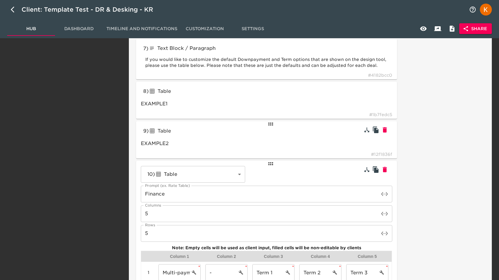
scroll to position [347, 0]
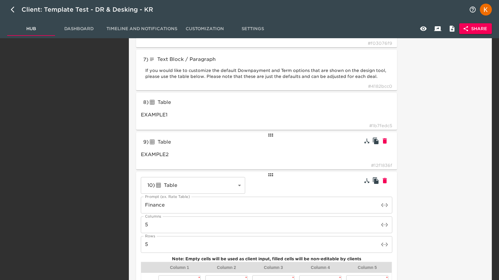
click at [312, 149] on div "9 ) Table tableInput EXAMPLE2 # 12f1836f" at bounding box center [266, 150] width 261 height 37
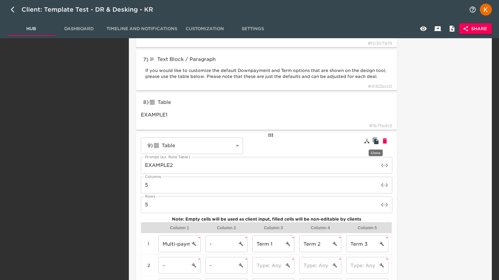
click at [378, 142] on icon "button" at bounding box center [376, 141] width 6 height 7
type input "Finance"
type input "EXAMPLE2"
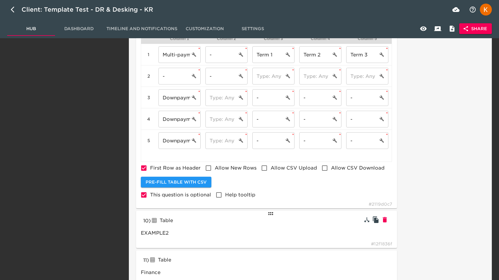
scroll to position [537, 0]
click at [218, 227] on div "10 ) Table tableInput EXAMPLE2 # 12f1836f" at bounding box center [266, 229] width 261 height 37
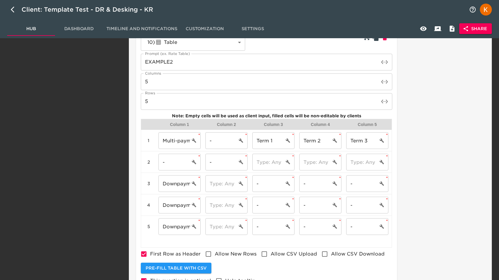
scroll to position [481, 0]
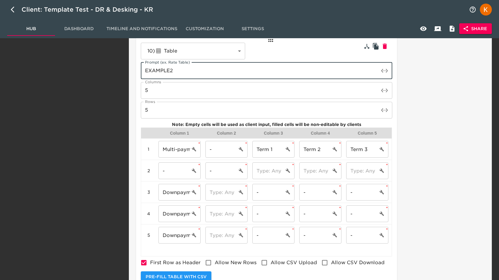
drag, startPoint x: 180, startPoint y: 71, endPoint x: 170, endPoint y: 71, distance: 9.9
click at [170, 71] on input "EXAMPLE2" at bounding box center [260, 70] width 238 height 17
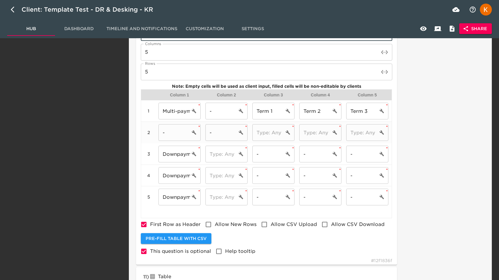
scroll to position [519, 0]
type input "EXAMPLE3"
click at [233, 155] on input "text" at bounding box center [221, 154] width 32 height 17
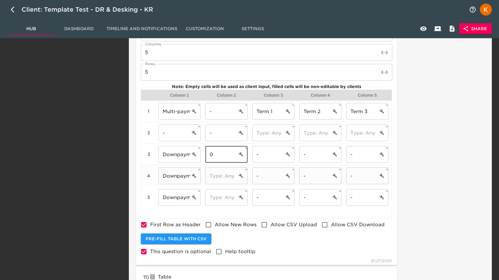
type input "0"
click at [224, 178] on input "text" at bounding box center [221, 176] width 32 height 17
type input "0"
click at [227, 205] on input "text" at bounding box center [221, 197] width 32 height 17
type input "0"
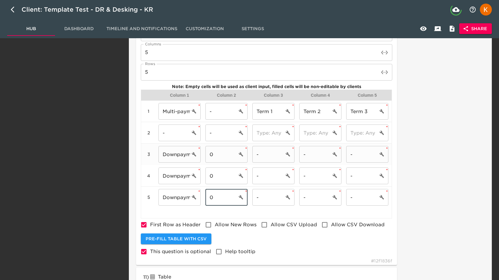
type input "EXAMPLE2"
type input "0"
drag, startPoint x: 218, startPoint y: 156, endPoint x: 203, endPoint y: 154, distance: 14.8
click at [203, 154] on div "0 ​ *" at bounding box center [226, 155] width 47 height 22
drag, startPoint x: 218, startPoint y: 153, endPoint x: 217, endPoint y: 160, distance: 7.5
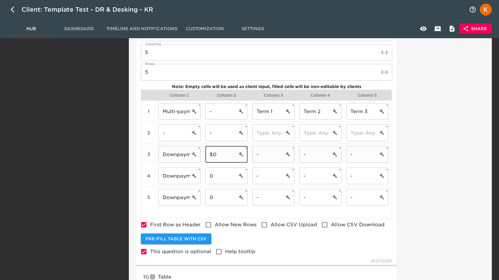
click at [202, 152] on div "3 Downpayment 1: ​ * $0 ​ * - ​ * - ​ * - ​ *" at bounding box center [266, 155] width 250 height 22
type input "$0"
click at [209, 175] on input "0" at bounding box center [221, 176] width 32 height 17
type input "$0"
click at [212, 198] on input "0" at bounding box center [221, 197] width 32 height 17
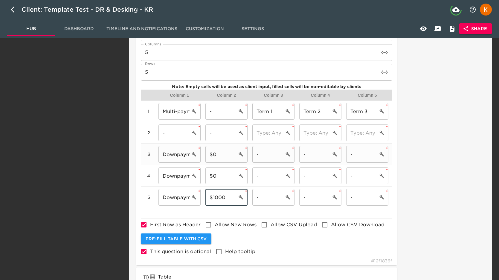
type input "$1000"
drag, startPoint x: 272, startPoint y: 152, endPoint x: 257, endPoint y: 153, distance: 14.7
click at [257, 153] on input "-" at bounding box center [268, 154] width 32 height 17
click at [268, 128] on input "text" at bounding box center [268, 133] width 32 height 17
type input "30 mo"
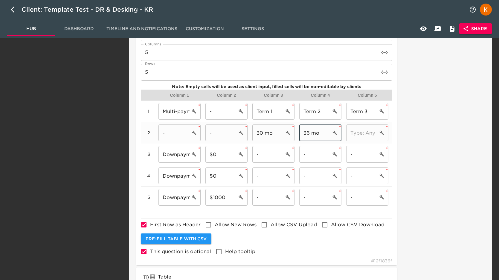
type input "36 mo"
click at [360, 133] on input "text" at bounding box center [362, 133] width 32 height 17
type input "42 mo"
click at [265, 151] on input "-" at bounding box center [268, 154] width 32 height 17
drag, startPoint x: 269, startPoint y: 157, endPoint x: 257, endPoint y: 156, distance: 12.0
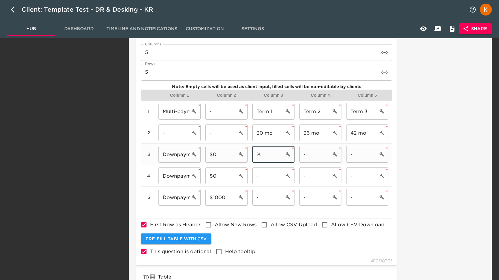
click at [257, 156] on input "%" at bounding box center [268, 154] width 32 height 17
type input "%"
click at [239, 155] on icon "cell settings" at bounding box center [241, 154] width 5 height 5
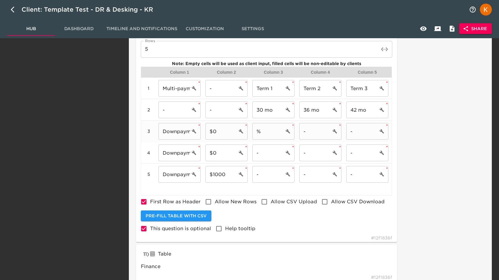
scroll to position [542, 0]
drag, startPoint x: 214, startPoint y: 154, endPoint x: 224, endPoint y: 153, distance: 10.2
click at [224, 153] on input "$0" at bounding box center [221, 153] width 32 height 17
type input "$500"
click at [271, 129] on input "%" at bounding box center [268, 131] width 32 height 17
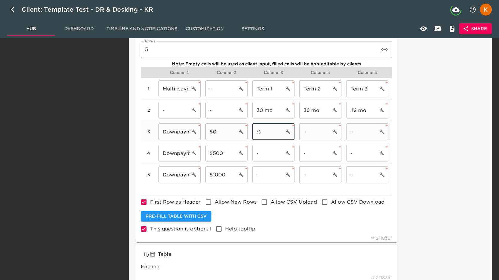
drag, startPoint x: 265, startPoint y: 132, endPoint x: 256, endPoint y: 132, distance: 9.9
click at [256, 132] on input "%" at bounding box center [268, 131] width 32 height 17
type input "$Payment"
click at [318, 135] on input "-" at bounding box center [315, 131] width 32 height 17
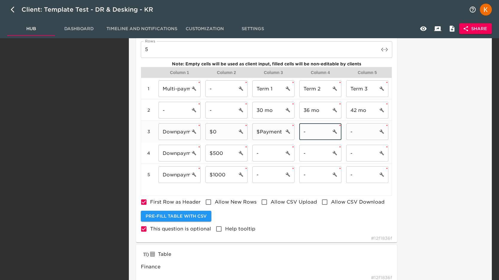
paste input "$Payment"
type input "$Payment"
drag, startPoint x: 359, startPoint y: 132, endPoint x: 343, endPoint y: 132, distance: 15.8
click at [343, 132] on div "3 Downpayment 1: ​ * $0 ​ * $Payment ​ * $Payment ​ * - ​ *" at bounding box center [266, 132] width 250 height 22
paste input "$Payment"
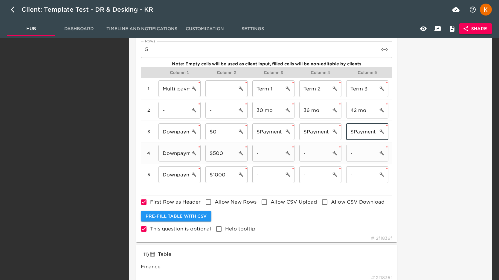
type input "$Payment"
drag, startPoint x: 264, startPoint y: 150, endPoint x: 244, endPoint y: 148, distance: 19.5
click at [244, 148] on div "4 Downpayment 2: ​ * $500 ​ * - ​ * - ​ * - ​ *" at bounding box center [266, 154] width 250 height 22
drag, startPoint x: 267, startPoint y: 155, endPoint x: 252, endPoint y: 154, distance: 14.4
click at [252, 154] on input "-" at bounding box center [268, 153] width 32 height 17
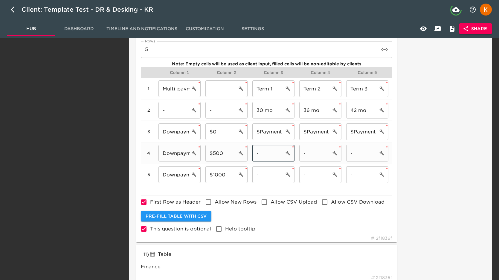
paste input "$Payment"
type input "$Payment"
drag, startPoint x: 319, startPoint y: 154, endPoint x: 295, endPoint y: 152, distance: 24.3
click at [295, 152] on div "4 Downpayment 2: ​ * $500 ​ * $Payment ​ * - ​ * - ​ *" at bounding box center [266, 154] width 250 height 22
paste input "$Payment"
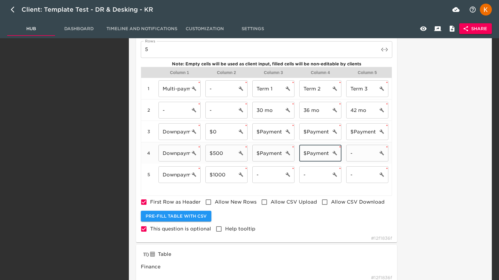
type input "$Payment"
drag, startPoint x: 352, startPoint y: 153, endPoint x: 337, endPoint y: 152, distance: 15.3
click at [337, 152] on div "4 Downpayment 2: ​ * $500 ​ * $Payment ​ * $Payment ​ * - ​ *" at bounding box center [266, 154] width 250 height 22
paste input "$Payment"
type input "$Payment"
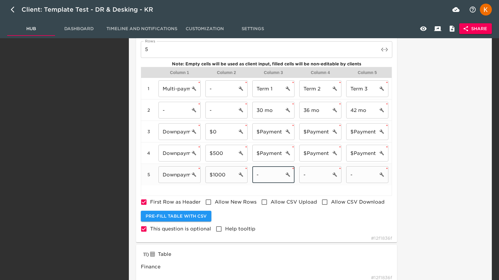
drag, startPoint x: 267, startPoint y: 173, endPoint x: 249, endPoint y: 173, distance: 17.6
click at [249, 173] on div "5 Downpayment 3: ​ * $1000 ​ * - ​ * - ​ * - ​ *" at bounding box center [266, 175] width 250 height 22
paste input "$Payment"
type input "$Payment"
drag, startPoint x: 305, startPoint y: 175, endPoint x: 291, endPoint y: 175, distance: 14.3
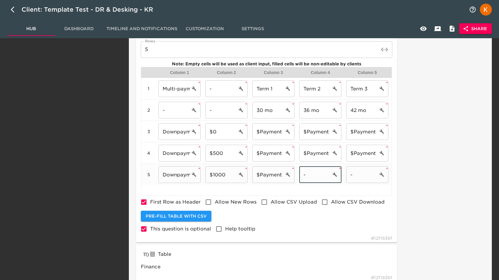
click at [291, 175] on div "5 Downpayment 3: ​ * $1000 ​ * $Payment ​ * - ​ * - ​ *" at bounding box center [266, 175] width 250 height 22
paste input "$Payment"
type input "$Payment"
drag, startPoint x: 353, startPoint y: 174, endPoint x: 332, endPoint y: 174, distance: 20.9
click at [332, 174] on div "5 Downpayment 3: ​ * $1000 ​ * $Payment ​ * $Payment ​ * - ​ *" at bounding box center [266, 175] width 250 height 22
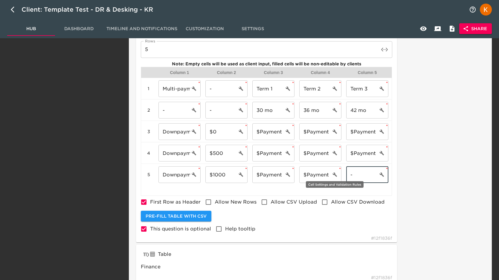
paste input "$Payment"
type input "$Payment"
drag, startPoint x: 430, startPoint y: 173, endPoint x: 427, endPoint y: 175, distance: 3.6
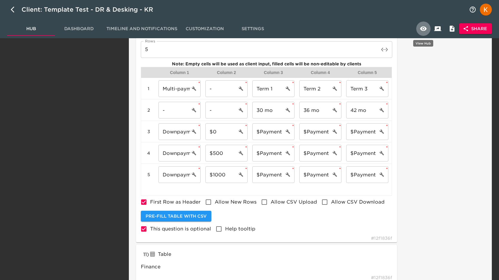
click at [420, 31] on icon "button" at bounding box center [423, 28] width 7 height 7
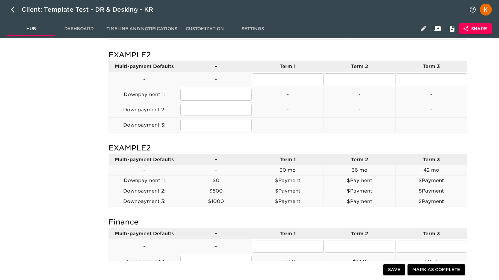
scroll to position [469, 0]
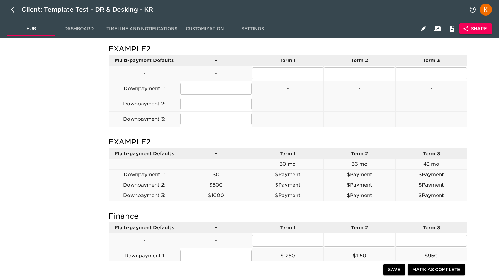
click at [279, 146] on h5 "EXAMPLE2" at bounding box center [287, 142] width 359 height 10
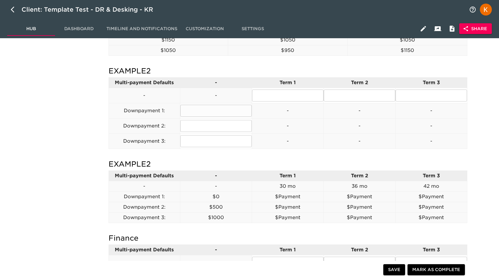
scroll to position [450, 0]
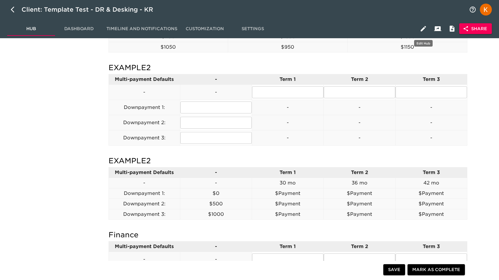
click at [421, 30] on icon "button" at bounding box center [423, 28] width 5 height 5
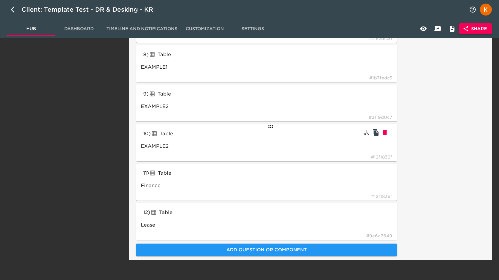
click at [179, 137] on div "Table" at bounding box center [195, 134] width 88 height 10
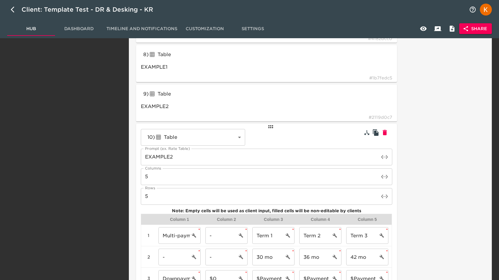
scroll to position [394, 0]
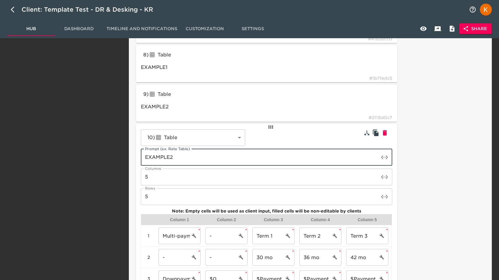
click at [171, 158] on input "EXAMPLE2" at bounding box center [260, 157] width 238 height 17
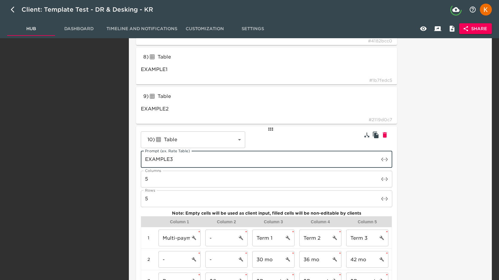
type input "EXAMPLE3"
click at [69, 166] on div "Sections General Dealership Details Inventory Provider User Accounts Fees & Add…" at bounding box center [67, 69] width 122 height 845
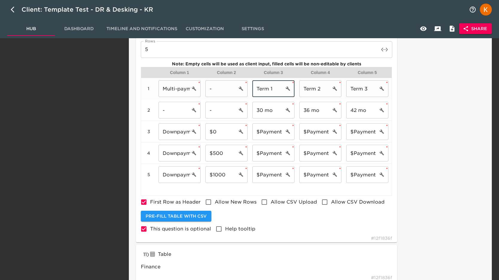
scroll to position [542, 0]
drag, startPoint x: 278, startPoint y: 91, endPoint x: 240, endPoint y: 87, distance: 38.8
click at [240, 87] on div "1 Multi-payment Defaults ​ * - ​ * Term 1 ​ * Term 2 ​ * Term 3 ​ *" at bounding box center [266, 89] width 250 height 22
type input "30"
type input "EXAMPLE2"
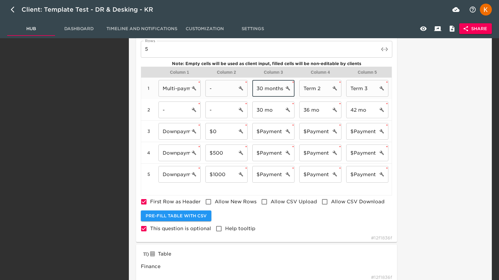
type input "30 months"
type input "36 months"
type input "42 months"
drag, startPoint x: 276, startPoint y: 110, endPoint x: 259, endPoint y: 107, distance: 17.3
click at [259, 108] on input "30 mo" at bounding box center [268, 110] width 32 height 17
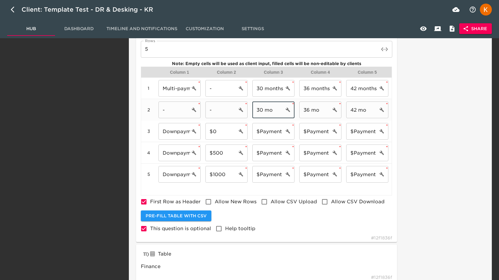
type input "3"
type input "-"
click at [318, 110] on input "36 mo" at bounding box center [315, 110] width 32 height 17
drag, startPoint x: 322, startPoint y: 110, endPoint x: 298, endPoint y: 109, distance: 24.5
click at [298, 109] on div "36 mo ​ *" at bounding box center [320, 110] width 47 height 22
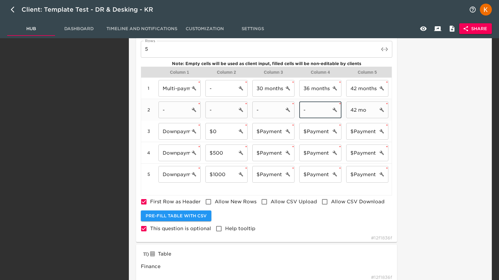
type input "-"
drag, startPoint x: 368, startPoint y: 109, endPoint x: 343, endPoint y: 109, distance: 24.5
click at [343, 109] on div "2 - ​ * - ​ * - ​ * - ​ * 42 mo ​ *" at bounding box center [266, 110] width 250 height 22
type input "-"
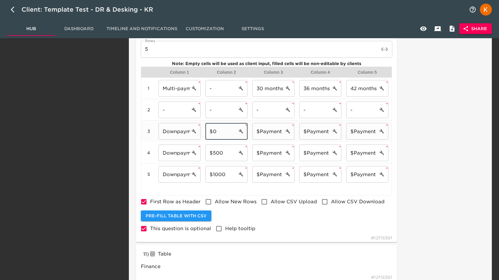
drag, startPoint x: 221, startPoint y: 129, endPoint x: 209, endPoint y: 129, distance: 12.3
click at [209, 129] on input "$0" at bounding box center [221, 131] width 32 height 17
click at [223, 110] on input "-" at bounding box center [221, 110] width 32 height 17
drag, startPoint x: 221, startPoint y: 111, endPoint x: 212, endPoint y: 110, distance: 9.6
click at [212, 110] on input "-" at bounding box center [221, 110] width 32 height 17
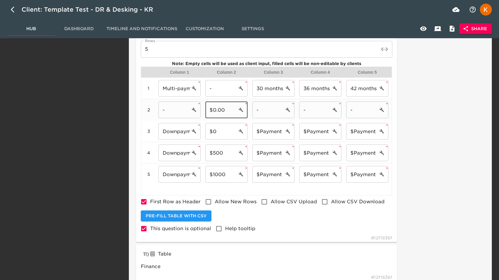
drag, startPoint x: 226, startPoint y: 110, endPoint x: 208, endPoint y: 109, distance: 18.6
click at [207, 109] on input "$0.00" at bounding box center [221, 110] width 32 height 17
type input "$0.00"
drag, startPoint x: 227, startPoint y: 133, endPoint x: 201, endPoint y: 131, distance: 25.2
click at [201, 131] on div "3 Downpayment 1: ​ * $0 ​ * $Payment ​ * $Payment ​ * $Payment ​ *" at bounding box center [266, 132] width 250 height 22
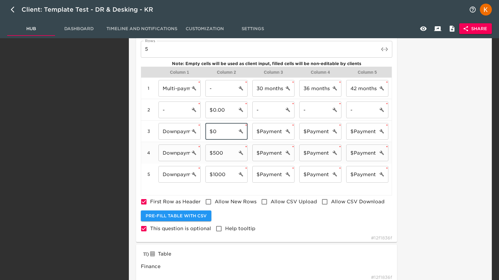
paste input ".00"
type input "$0.00"
drag, startPoint x: 230, startPoint y: 157, endPoint x: 207, endPoint y: 155, distance: 23.1
click at [207, 155] on input "$500" at bounding box center [221, 153] width 32 height 17
drag, startPoint x: 227, startPoint y: 174, endPoint x: 205, endPoint y: 172, distance: 21.9
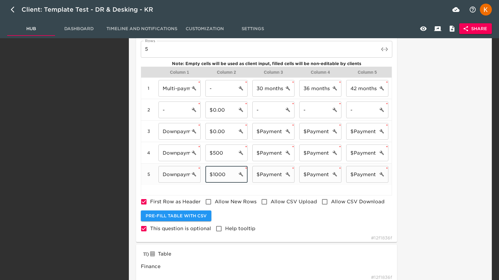
click at [205, 172] on input "$1000" at bounding box center [221, 174] width 32 height 17
drag, startPoint x: 230, startPoint y: 153, endPoint x: 201, endPoint y: 149, distance: 29.0
click at [201, 149] on div "4 Downpayment 2: ​ * $500 ​ * $Payment ​ * $Payment ​ * $Payment ​ *" at bounding box center [266, 153] width 250 height 22
paste input "10"
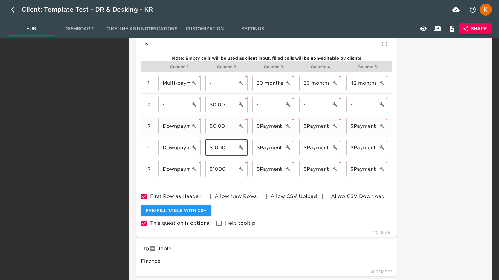
type input "$1000"
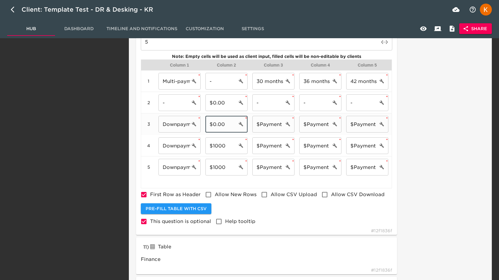
drag, startPoint x: 213, startPoint y: 126, endPoint x: 232, endPoint y: 126, distance: 18.5
click at [232, 126] on input "$0.00" at bounding box center [221, 124] width 32 height 17
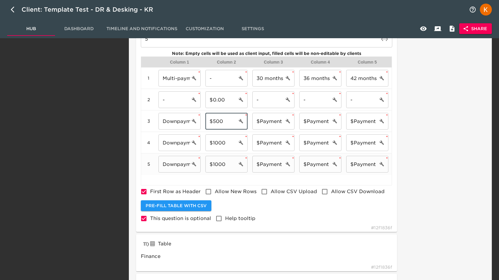
type input "$500"
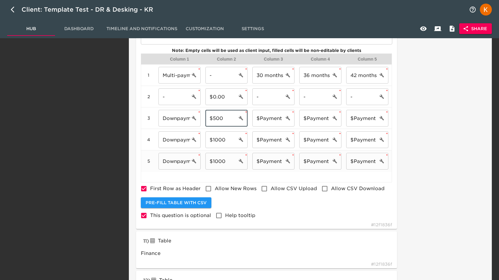
click at [214, 168] on input "$1000" at bounding box center [221, 161] width 32 height 17
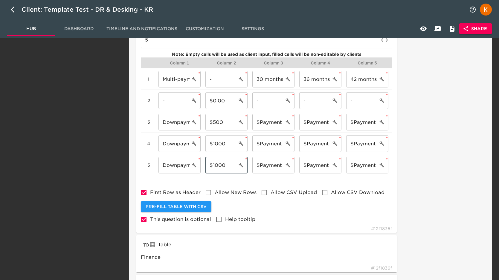
scroll to position [551, 0]
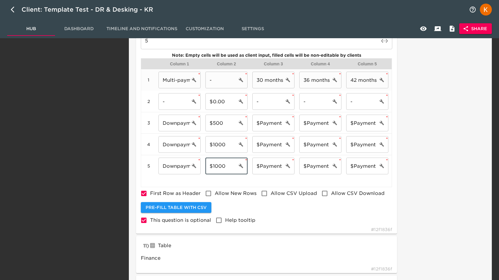
click at [170, 80] on input "Multi-payment Defaults" at bounding box center [174, 80] width 32 height 17
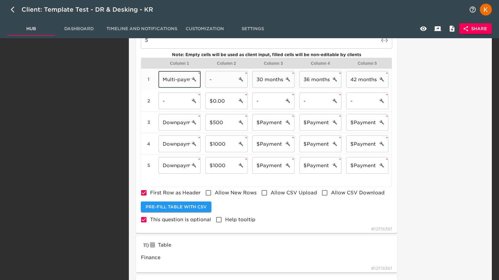
click at [170, 80] on input "Multi-payment Defaults" at bounding box center [174, 79] width 32 height 17
click at [265, 102] on input "-" at bounding box center [268, 101] width 32 height 17
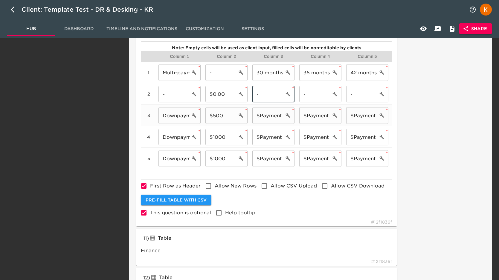
click at [179, 114] on input "Downpayment 1:" at bounding box center [174, 115] width 32 height 17
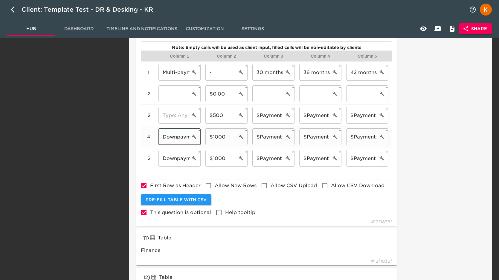
click at [180, 138] on input "Downpayment 2:" at bounding box center [174, 137] width 32 height 17
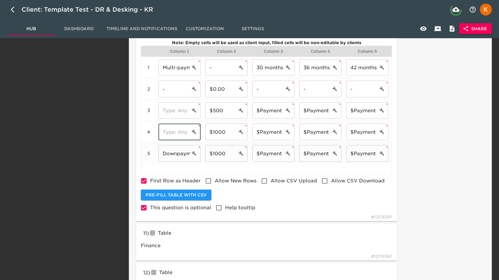
click at [171, 163] on div "Column 1 Column 2 Column 3 Column 4 Column 5 1 Multi-payment Defaults ​ * - ​ *…" at bounding box center [266, 110] width 251 height 129
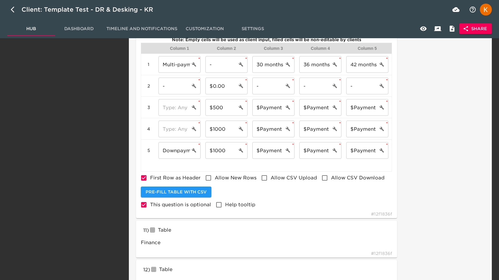
click at [171, 163] on div "Column 1 Column 2 Column 3 Column 4 Column 5 1 Multi-payment Defaults ​ * - ​ *…" at bounding box center [266, 107] width 251 height 129
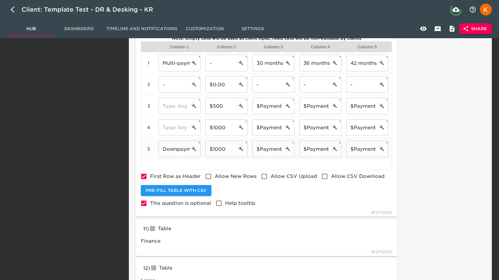
click at [177, 152] on input "Downpayment 3:" at bounding box center [174, 149] width 32 height 17
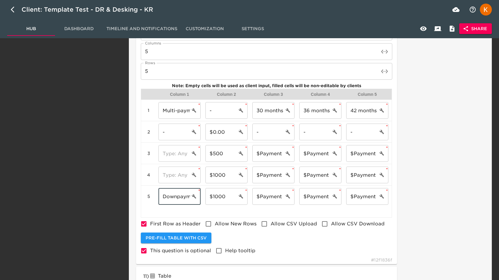
scroll to position [497, 0]
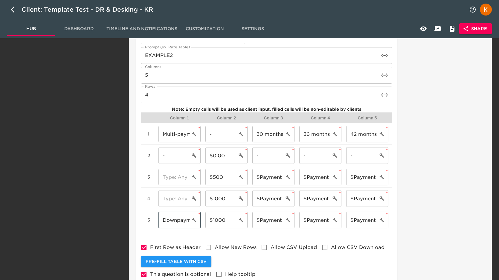
type input "4"
click at [379, 95] on input "4" at bounding box center [260, 95] width 238 height 17
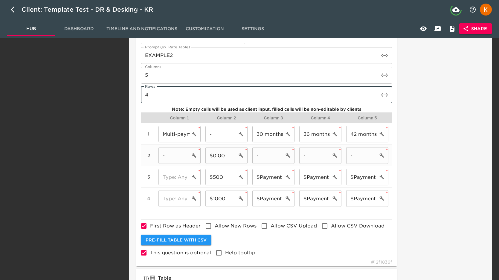
click at [185, 157] on input "-" at bounding box center [174, 155] width 32 height 17
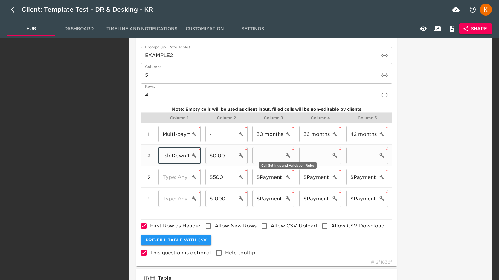
scroll to position [0, 6]
type input "Cash Down 1:"
click at [166, 184] on input "text" at bounding box center [174, 177] width 32 height 17
paste input "Cash Down 1:"
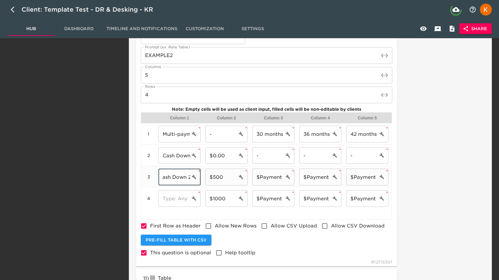
scroll to position [0, 6]
click at [178, 201] on input "text" at bounding box center [174, 198] width 32 height 17
paste input "Cash Down 1:"
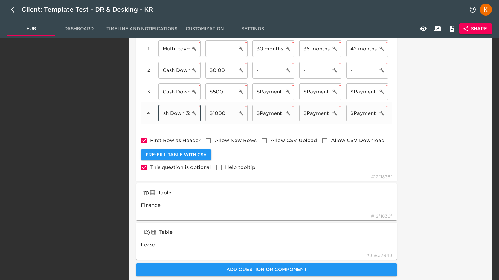
scroll to position [0, 7]
drag, startPoint x: 174, startPoint y: 112, endPoint x: 219, endPoint y: 113, distance: 44.8
click at [219, 113] on div "4 Cash Down 3: ​ * $1000 ​ * $Payment ​ * $Payment ​ * $Payment ​ *" at bounding box center [266, 114] width 250 height 22
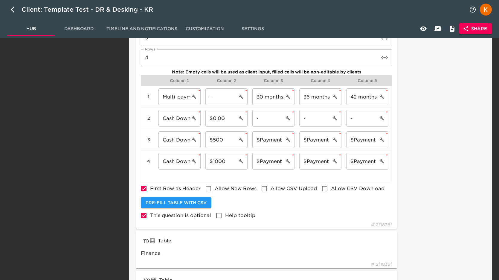
scroll to position [526, 0]
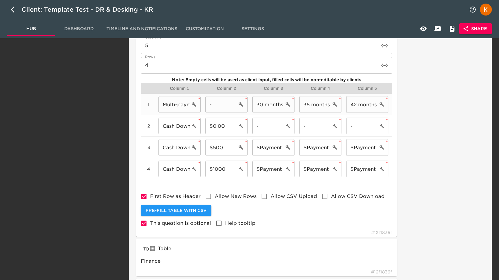
click at [181, 103] on input "Multi-payment Defaults" at bounding box center [174, 104] width 32 height 17
click at [270, 122] on input "-" at bounding box center [268, 126] width 32 height 17
click at [267, 148] on input "$Payment" at bounding box center [268, 147] width 32 height 17
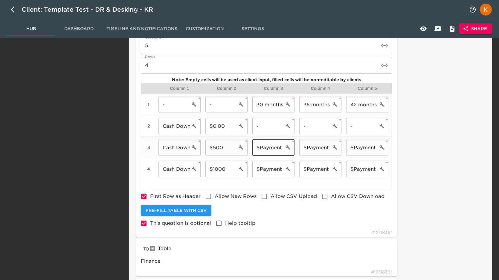
click at [267, 148] on input "$Payment" at bounding box center [268, 147] width 32 height 17
click at [268, 169] on input "$Payment" at bounding box center [268, 169] width 32 height 17
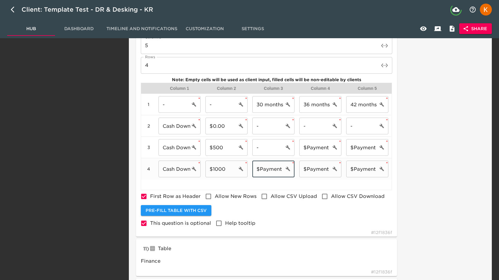
click at [268, 169] on input "$Payment" at bounding box center [268, 169] width 32 height 17
click at [315, 149] on input "$Payment" at bounding box center [315, 147] width 32 height 17
click at [317, 170] on input "$Payment" at bounding box center [315, 169] width 32 height 17
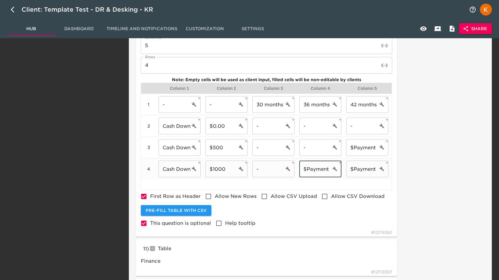
click at [317, 170] on input "$Payment" at bounding box center [315, 169] width 32 height 17
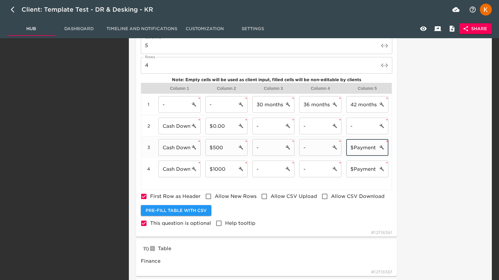
click at [361, 151] on input "$Payment" at bounding box center [362, 147] width 32 height 17
click at [360, 151] on input "$Payment" at bounding box center [362, 147] width 32 height 17
click at [358, 173] on input "$Payment" at bounding box center [362, 169] width 32 height 17
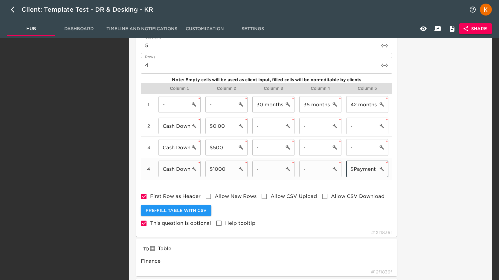
click at [358, 173] on input "$Payment" at bounding box center [362, 169] width 32 height 17
click at [421, 28] on icon "button" at bounding box center [423, 29] width 7 height 4
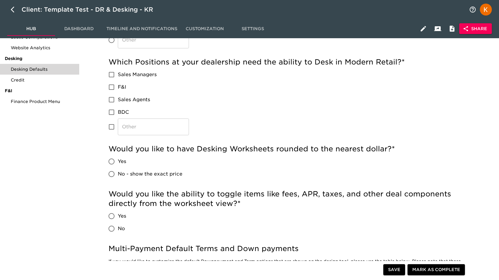
scroll to position [166, 0]
click at [420, 29] on icon "button" at bounding box center [423, 28] width 7 height 7
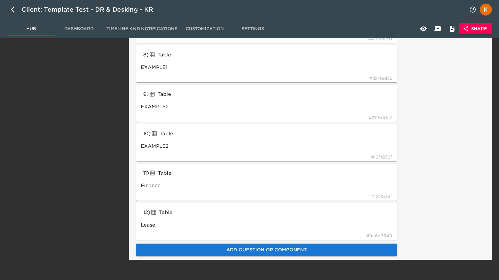
scroll to position [395, 0]
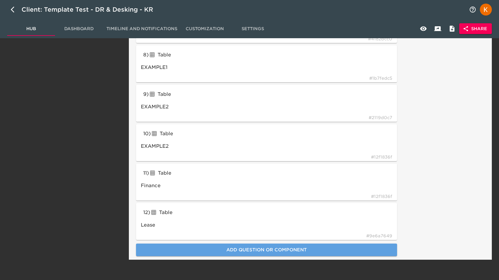
click at [310, 246] on span "Add Question or Component" at bounding box center [266, 250] width 247 height 8
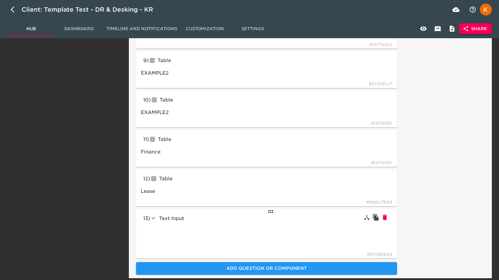
scroll to position [447, 0]
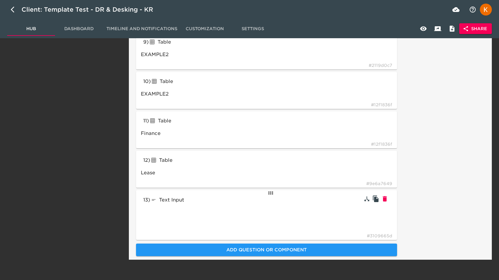
click at [262, 199] on div "13 ) Text Input textInput # 3109665d" at bounding box center [266, 215] width 261 height 50
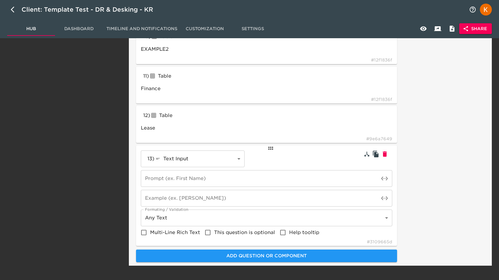
scroll to position [498, 0]
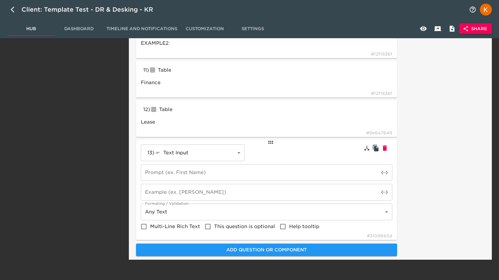
click at [227, 191] on input "text" at bounding box center [260, 192] width 238 height 17
click at [384, 192] on icon "toggle password visibility" at bounding box center [384, 192] width 7 height 4
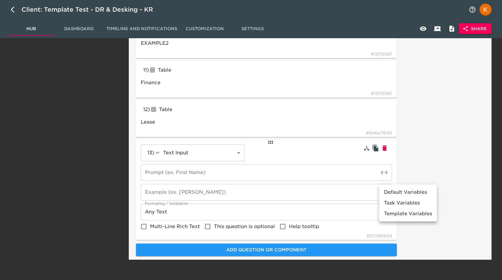
click at [357, 192] on div at bounding box center [251, 140] width 502 height 280
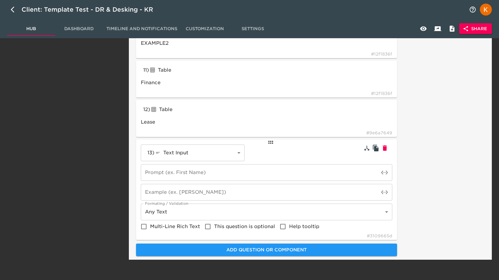
click at [319, 192] on input "text" at bounding box center [260, 192] width 238 height 17
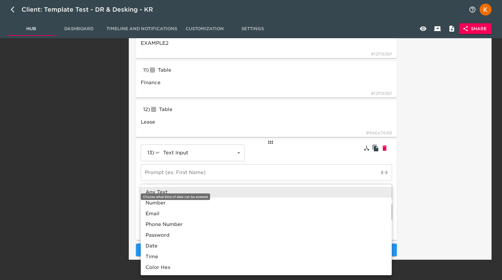
click at [432, 202] on div at bounding box center [251, 140] width 502 height 280
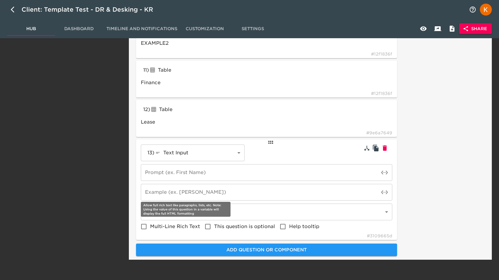
drag, startPoint x: 199, startPoint y: 225, endPoint x: 206, endPoint y: 225, distance: 7.2
click at [199, 225] on span "Multi-Line Rich Text" at bounding box center [175, 226] width 50 height 7
click at [150, 225] on input "Multi-Line Rich Text" at bounding box center [143, 227] width 13 height 13
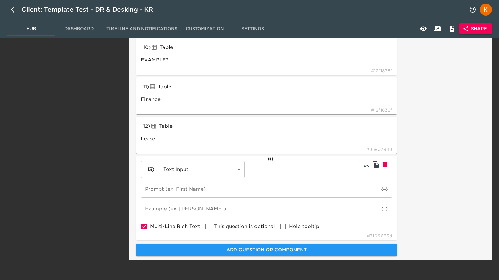
scroll to position [481, 0]
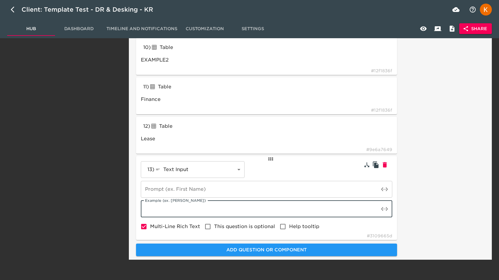
click at [326, 212] on input "text" at bounding box center [260, 209] width 238 height 17
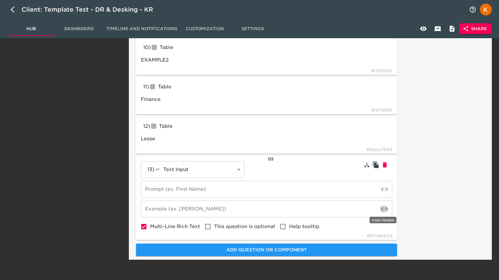
click at [383, 210] on icon "toggle password visibility" at bounding box center [384, 209] width 7 height 7
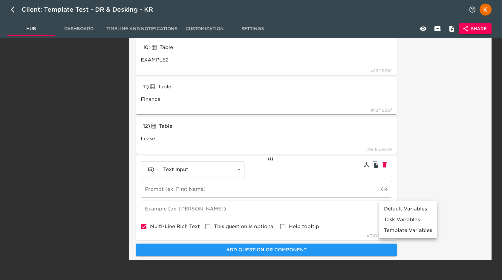
click at [367, 189] on div at bounding box center [251, 140] width 502 height 280
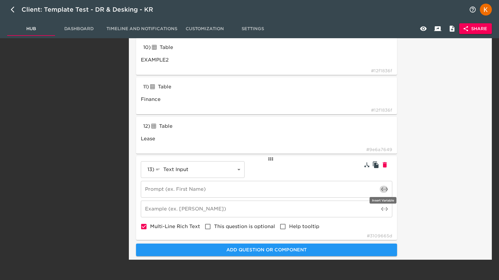
click at [384, 190] on icon "toggle password visibility" at bounding box center [384, 189] width 7 height 7
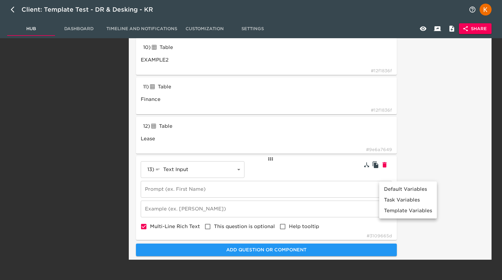
click at [467, 149] on div at bounding box center [251, 140] width 502 height 280
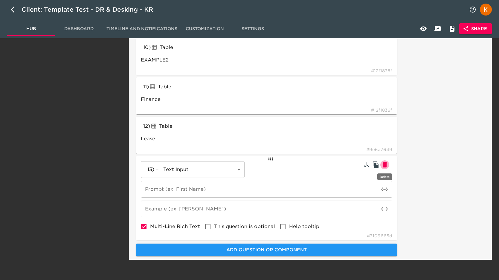
click at [387, 165] on icon "button" at bounding box center [384, 164] width 7 height 7
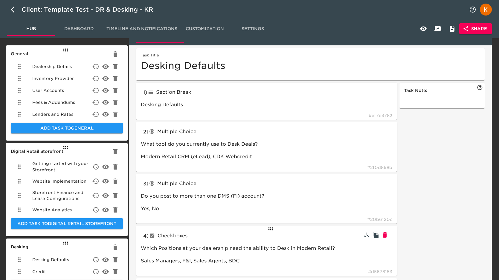
scroll to position [0, 0]
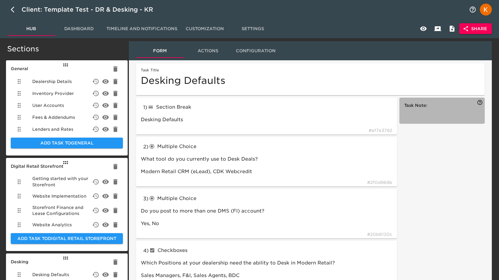
click at [426, 116] on div "button" at bounding box center [442, 114] width 76 height 7
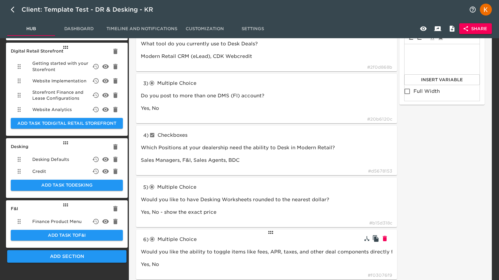
scroll to position [123, 0]
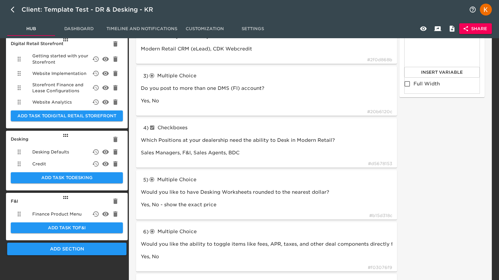
click at [443, 138] on div "Task Note: Note Title (optional) Full Width Insert Variable" at bounding box center [442, 252] width 88 height 557
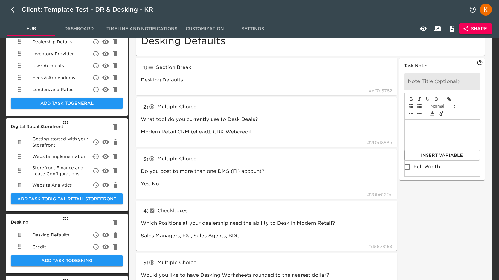
scroll to position [0, 0]
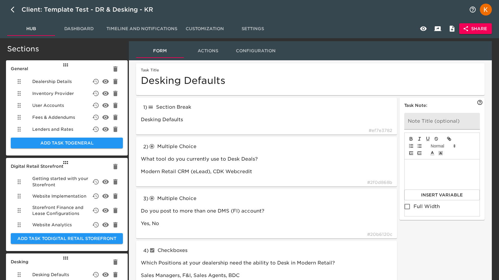
click at [416, 209] on div at bounding box center [442, 188] width 76 height 57
click at [417, 207] on div at bounding box center [442, 188] width 76 height 57
click at [406, 207] on input "Full Width" at bounding box center [407, 207] width 13 height 13
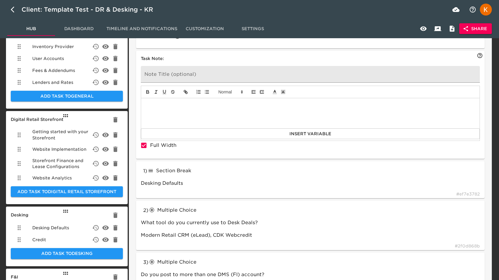
scroll to position [46, 0]
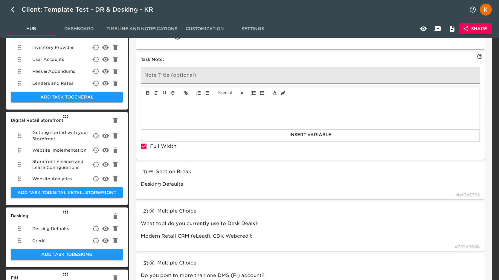
click at [43, 230] on span "Desking Defaults" at bounding box center [50, 229] width 37 height 6
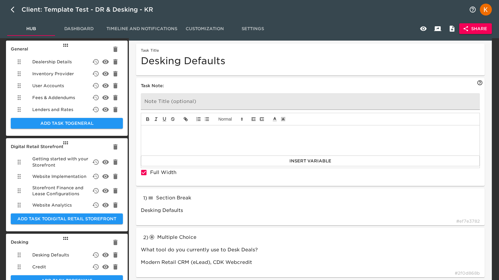
scroll to position [3, 0]
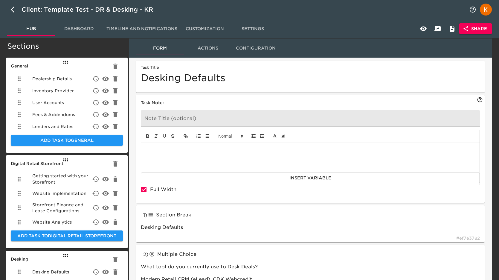
click at [154, 104] on h6 "Task Note:" at bounding box center [310, 103] width 339 height 7
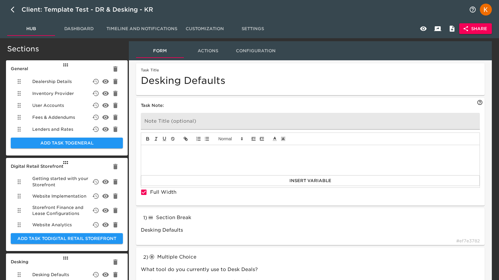
scroll to position [2, 0]
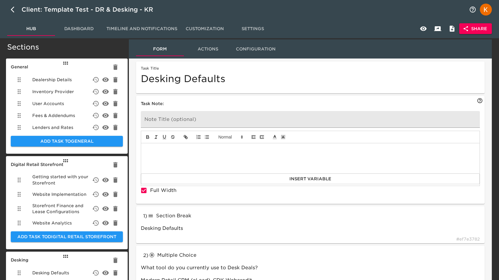
click at [353, 65] on div "Task Title Desking Defaults" at bounding box center [310, 78] width 348 height 32
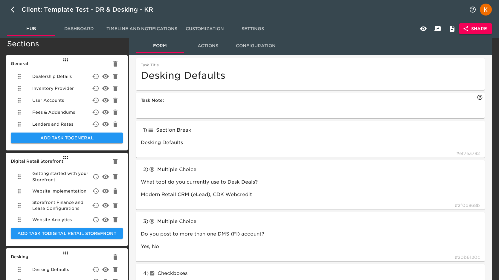
scroll to position [1, 0]
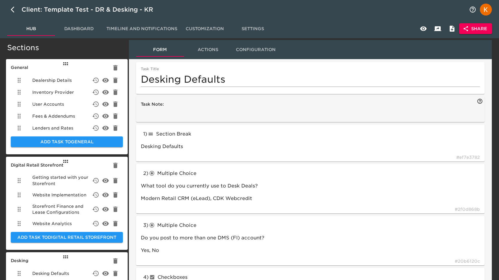
click at [194, 102] on h6 "Task Note:" at bounding box center [310, 104] width 339 height 7
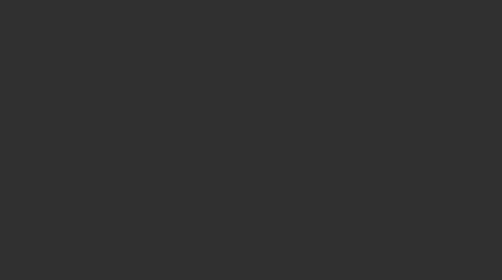
select select "10"
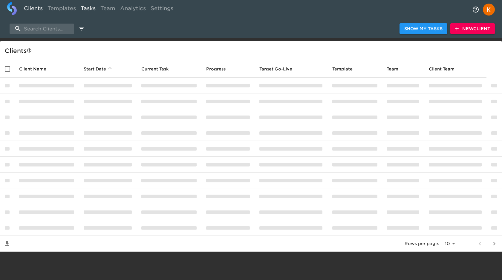
click at [88, 9] on link "Tasks" at bounding box center [88, 9] width 20 height 15
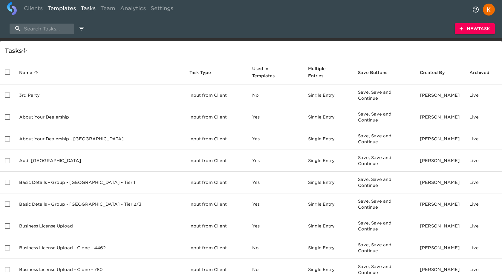
click at [65, 9] on link "Templates" at bounding box center [61, 9] width 33 height 15
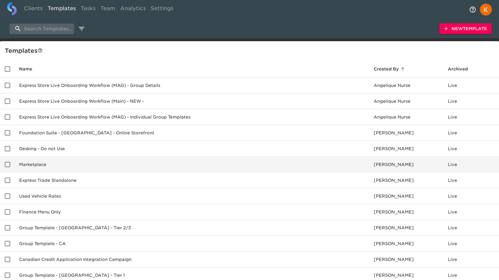
scroll to position [0, 0]
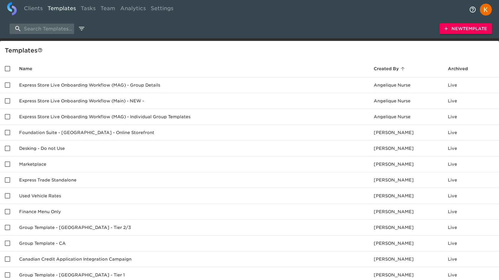
drag, startPoint x: 92, startPoint y: 34, endPoint x: 85, endPoint y: 34, distance: 7.2
click at [91, 35] on div "New Template" at bounding box center [249, 28] width 499 height 19
click at [47, 30] on input "search" at bounding box center [42, 29] width 65 height 10
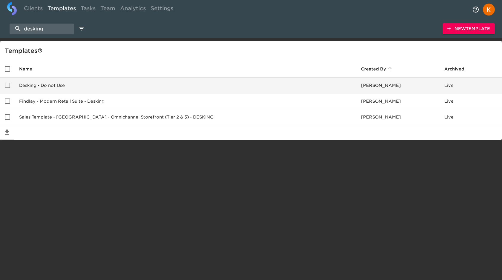
type input "desking"
click at [58, 83] on td "Desking - Do not Use" at bounding box center [185, 86] width 342 height 16
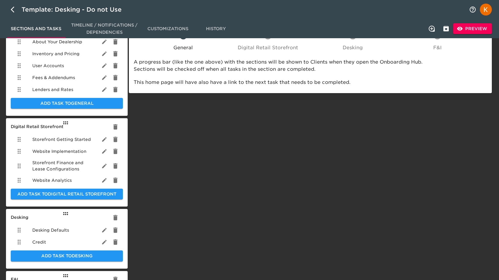
scroll to position [46, 0]
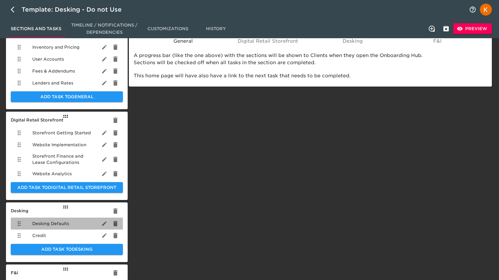
click at [56, 224] on span "Desking Defaults" at bounding box center [50, 224] width 37 height 6
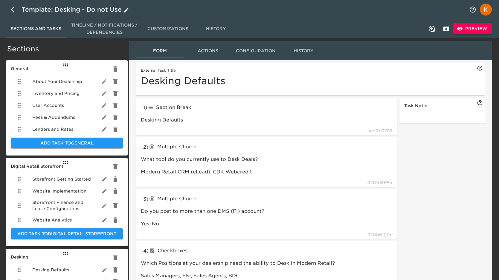
click at [11, 4] on button "button" at bounding box center [14, 9] width 14 height 14
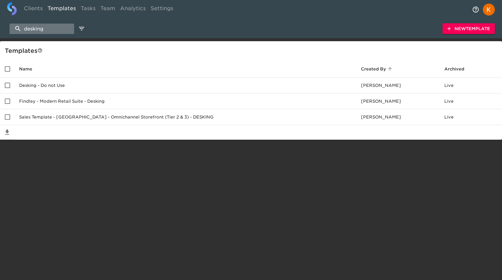
click at [58, 25] on input "desking" at bounding box center [42, 29] width 65 height 10
click at [40, 10] on link "Clients" at bounding box center [34, 9] width 24 height 15
select select "10"
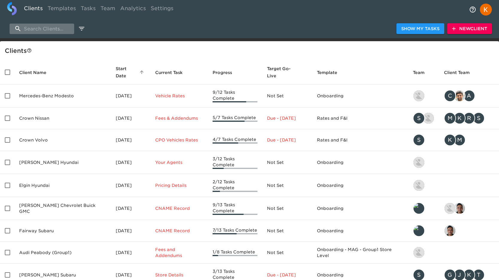
click at [40, 30] on input "search" at bounding box center [42, 29] width 65 height 10
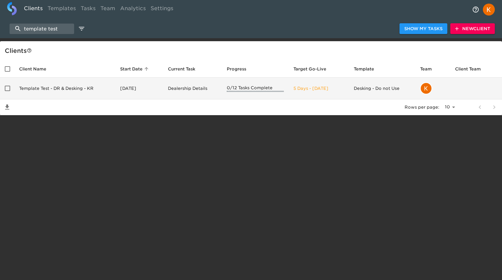
type input "template test"
click at [72, 89] on td "Template Test - DR & Desking - KR" at bounding box center [64, 89] width 101 height 22
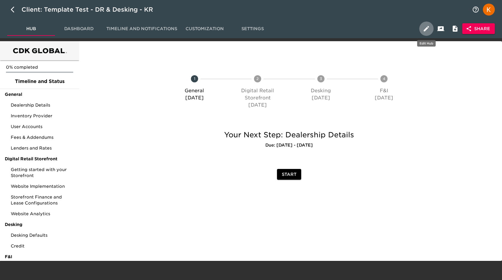
click at [428, 23] on button "button" at bounding box center [426, 29] width 14 height 14
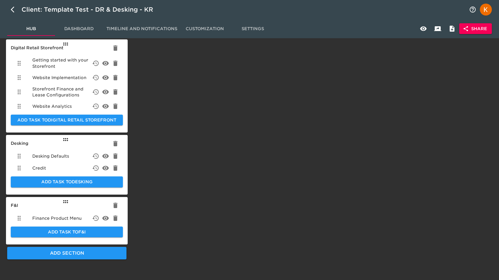
scroll to position [120, 0]
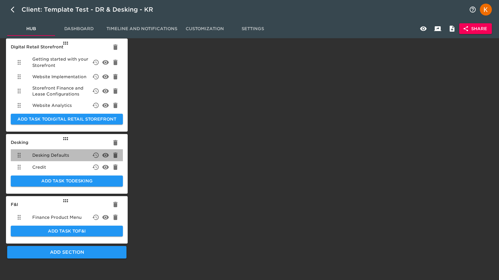
click at [65, 153] on span "Desking Defaults" at bounding box center [50, 155] width 37 height 6
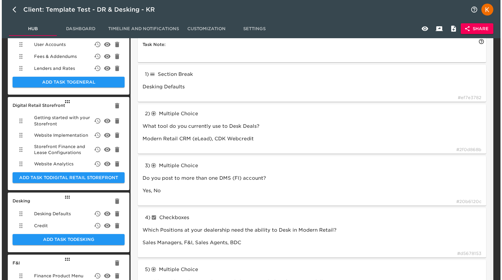
scroll to position [77, 0]
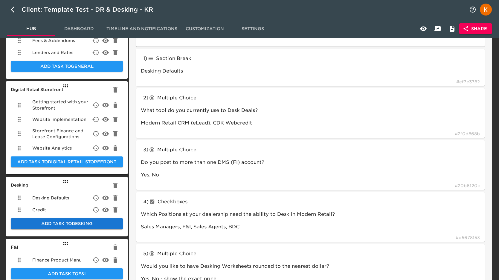
click at [71, 223] on span "Add Task to Desking" at bounding box center [67, 223] width 103 height 7
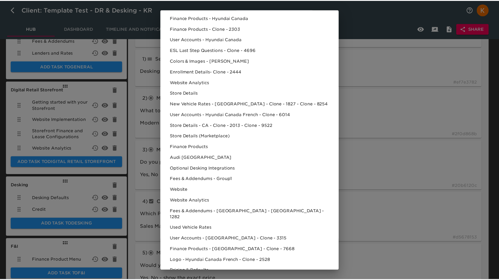
scroll to position [2231, 0]
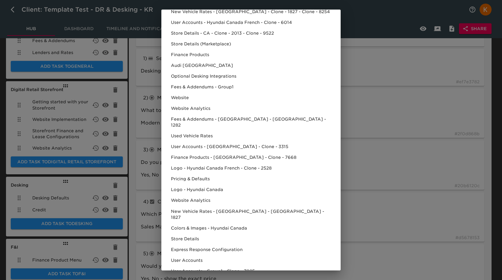
click at [410, 98] on div "Select Task to Add ​ Used Vehicle Rates - Group - USA ESL Service Scheduling - …" at bounding box center [251, 140] width 502 height 280
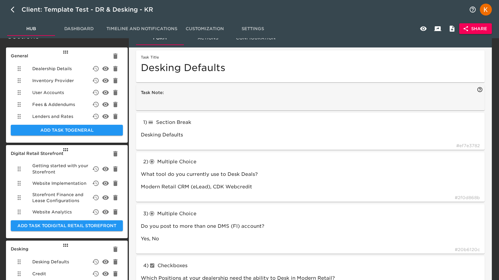
scroll to position [0, 0]
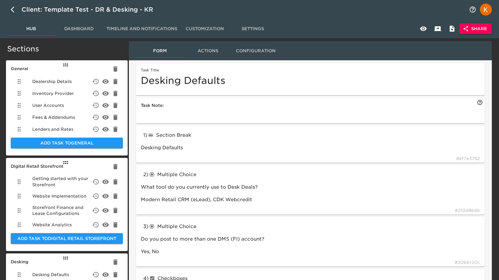
click at [335, 89] on div "Task Title Desking Defaults" at bounding box center [310, 79] width 348 height 32
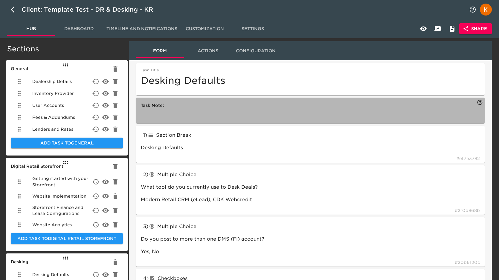
click at [316, 101] on div "Task Note:" at bounding box center [310, 111] width 348 height 26
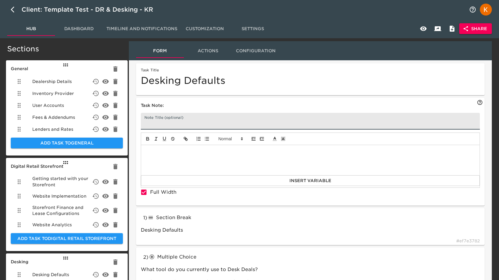
click at [166, 123] on input "text" at bounding box center [310, 121] width 339 height 17
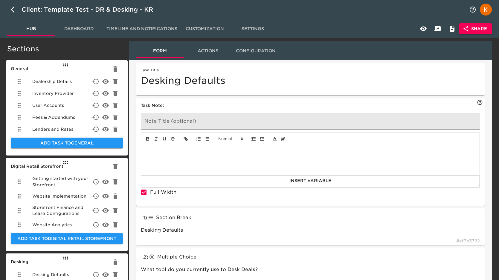
drag, startPoint x: 156, startPoint y: 220, endPoint x: 181, endPoint y: 101, distance: 121.5
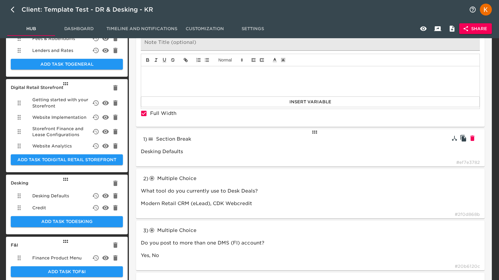
scroll to position [79, 0]
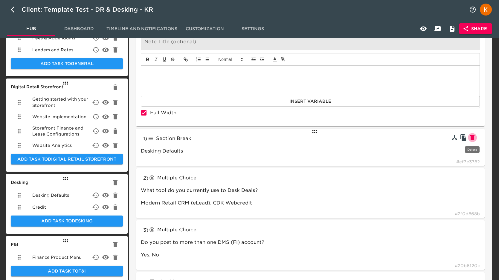
click at [472, 139] on icon "button" at bounding box center [472, 137] width 4 height 5
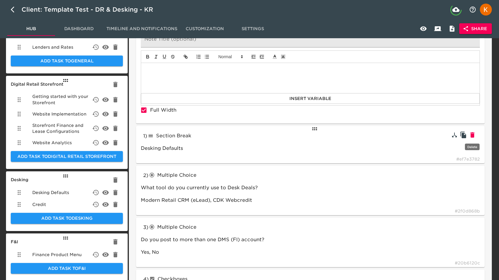
scroll to position [82, 0]
type input "radioButtons"
type input "What tool do you currently use to Desk Deals?"
type input "Do you post to more than one DMS (FI) account?"
type input "Yes, No"
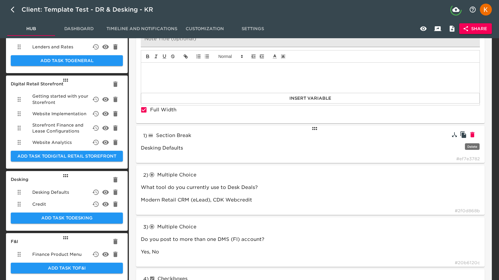
type input "checkboxes"
type input "Which Positions at your dealership need the ability to Desk in Modern Retail?"
type input "Sales Managers, F&I, Sales Agents, BDC"
type input "radioButtons"
type input "Would you like to have Desking Worksheets rounded to the nearest dollar?"
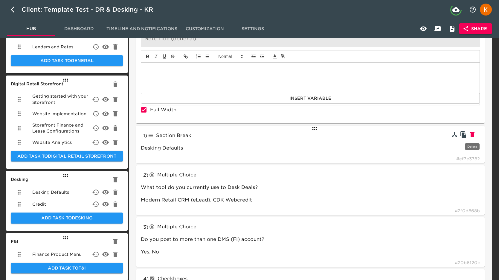
type input "Yes, No - show the exact price"
type input "Would you like the ability to toggle items like fees, APR, taxes, and other dea…"
type input "Yes, No"
type input "textBlock"
type input "tableInput"
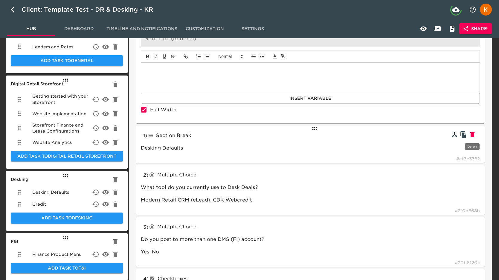
type input "EXAMPLE2"
type input "Finance"
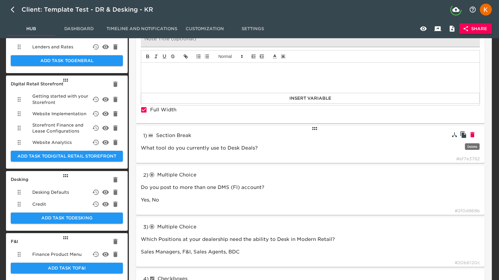
type input "Lease"
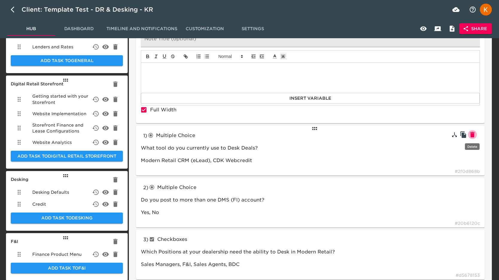
click at [472, 139] on button "button" at bounding box center [472, 134] width 9 height 9
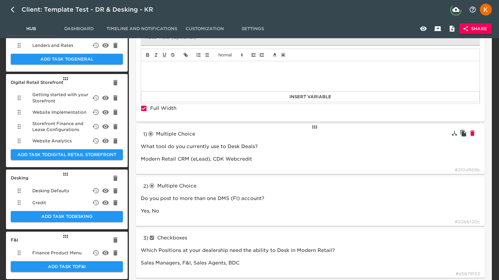
scroll to position [84, 0]
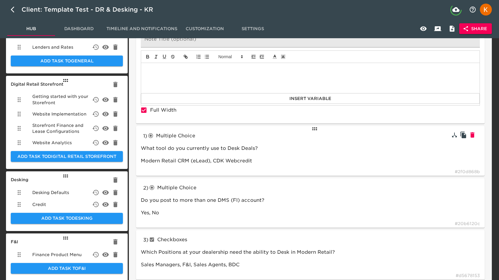
type input "Do you post to more than one DMS (FI) account?"
type input "checkboxes"
type input "Which Positions at your dealership need the ability to Desk in Modern Retail?"
type input "Sales Managers, F&I, Sales Agents, BDC"
type input "radioButtons"
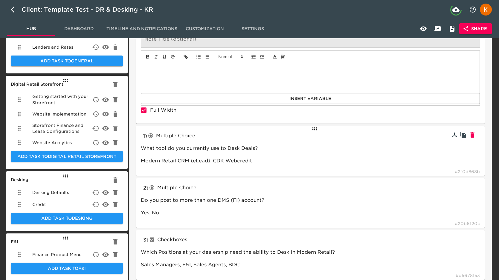
type input "Would you like to have Desking Worksheets rounded to the nearest dollar?"
type input "Yes, No - show the exact price"
type input "Would you like the ability to toggle items like fees, APR, taxes, and other dea…"
type input "Yes, No"
type input "textBlock"
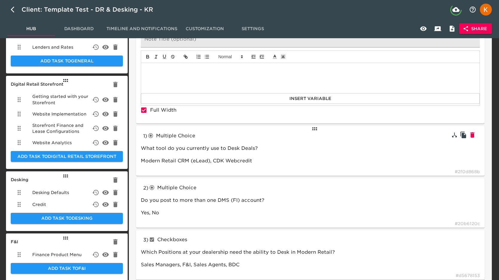
type input "tableInput"
type input "Finance"
type input "Lease"
type input "Yes, No"
type input "EXAMPLE2"
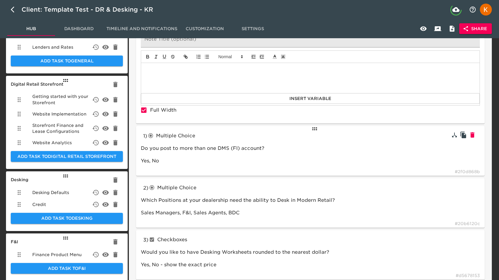
scroll to position [82, 0]
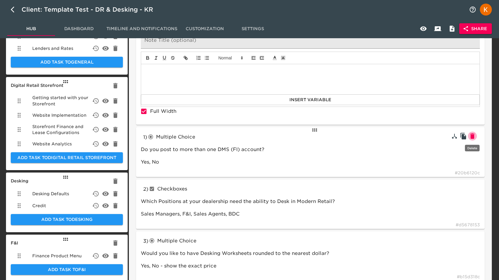
click at [471, 138] on icon "button" at bounding box center [472, 136] width 4 height 5
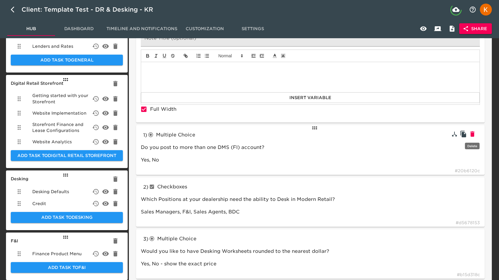
type input "checkboxes"
type input "Which Positions at your dealership need the ability to Desk in Modern Retail?"
type input "radioButtons"
type input "Would you like to have Desking Worksheets rounded to the nearest dollar?"
type input "Yes, No - show the exact price"
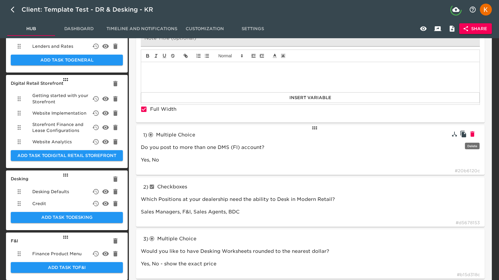
type input "Would you like the ability to toggle items like fees, APR, taxes, and other dea…"
type input "Yes, No"
type input "textBlock"
type input "tableInput"
type input "Finance"
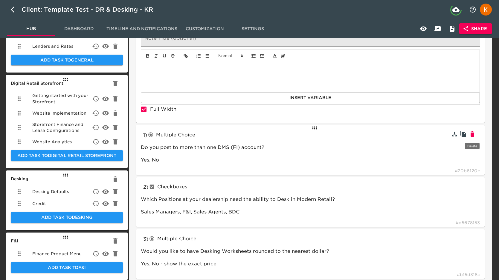
type input "Lease"
type input "Sales Managers, F&I, Sales Agents, BDC"
type input "EXAMPLE2"
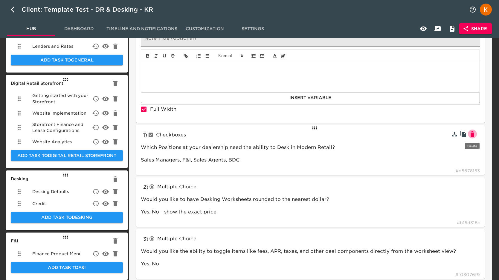
click at [471, 138] on button "button" at bounding box center [472, 134] width 9 height 9
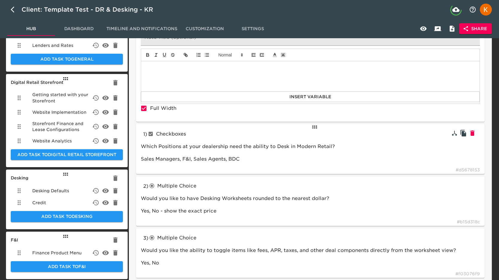
type input "radioButtons"
type input "Would you like to have Desking Worksheets rounded to the nearest dollar?"
type input "Would you like the ability to toggle items like fees, APR, taxes, and other dea…"
type input "Yes, No"
type input "textBlock"
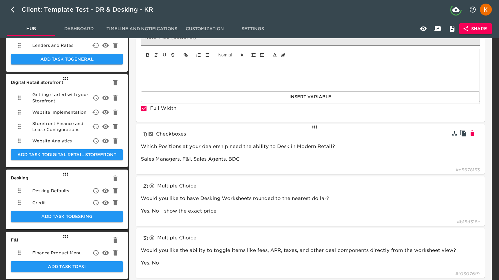
type input "tableInput"
type input "Lease"
type input "Yes, No - show the exact price"
type input "Finance"
type input "EXAMPLE2"
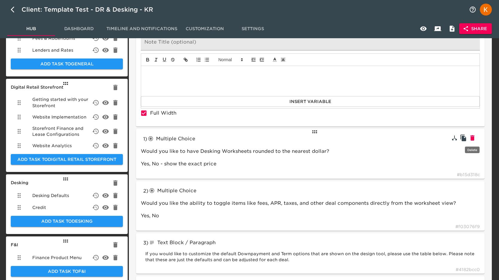
click at [474, 137] on icon "button" at bounding box center [472, 137] width 7 height 7
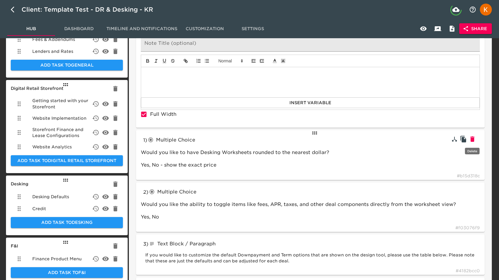
type input "Would you like the ability to toggle items like fees, APR, taxes, and other dea…"
type input "textBlock"
type input "tableInput"
type input "Yes, No"
type input "Lease"
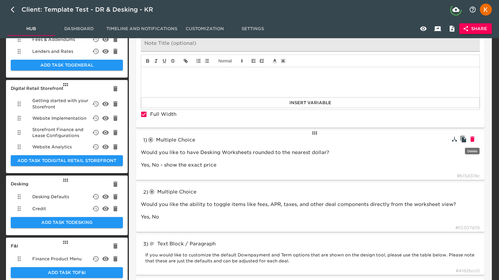
type input "Finance"
type input "EXAMPLE2"
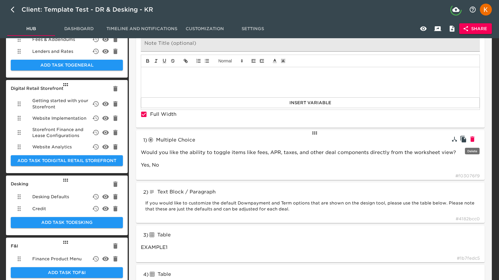
scroll to position [79, 0]
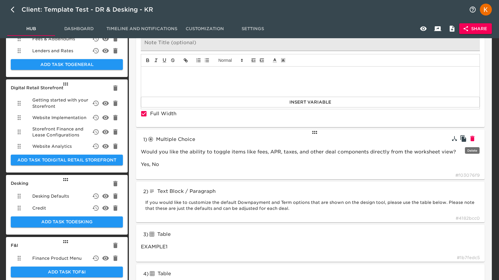
click at [474, 137] on icon "button" at bounding box center [472, 138] width 7 height 7
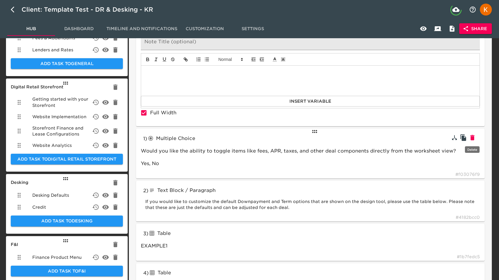
type input "textBlock"
type input "tableInput"
type input "Lease"
type input "Finance"
type input "EXAMPLE2"
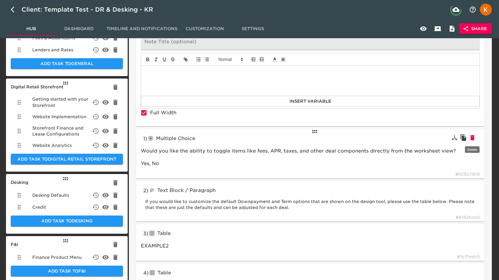
scroll to position [80, 0]
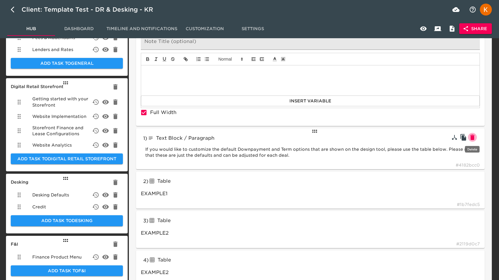
click at [474, 137] on icon "button" at bounding box center [472, 137] width 7 height 7
type input "tableInput"
type input "Lease"
type input "Finance"
type input "EXAMPLE2"
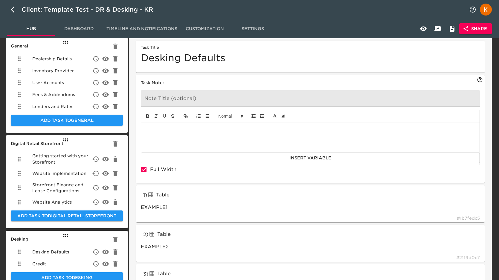
scroll to position [22, 0]
click at [253, 132] on div at bounding box center [310, 138] width 338 height 30
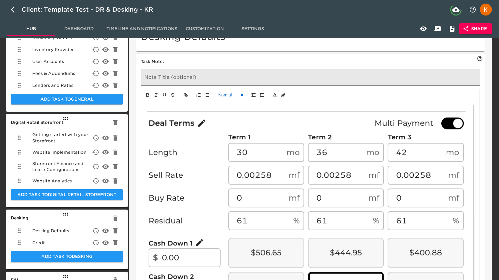
scroll to position [20, 0]
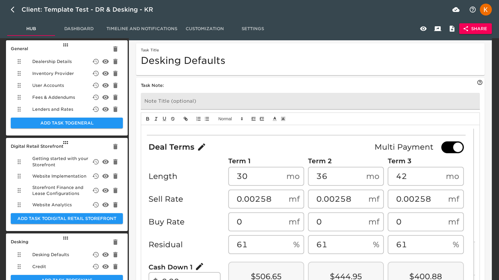
click at [208, 158] on img at bounding box center [310, 257] width 329 height 257
click at [208, 137] on img at bounding box center [310, 257] width 329 height 257
click at [177, 139] on img at bounding box center [310, 257] width 329 height 257
click at [320, 148] on img at bounding box center [310, 257] width 329 height 257
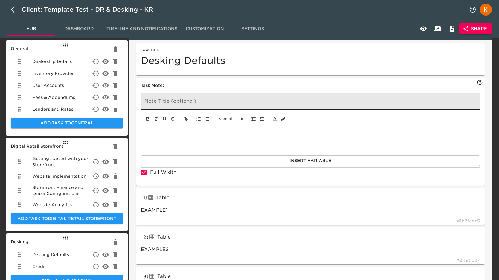
click at [221, 104] on input "text" at bounding box center [310, 101] width 339 height 17
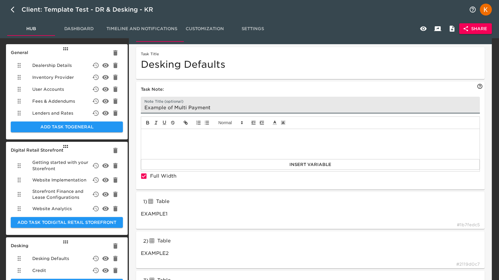
type input "Example of Multi Payment"
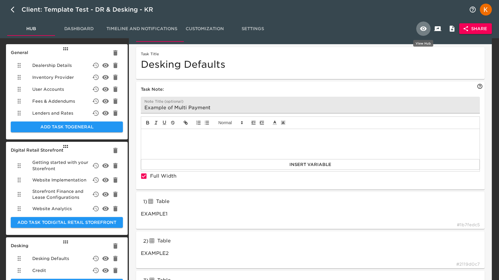
click at [417, 29] on button "button" at bounding box center [423, 29] width 14 height 14
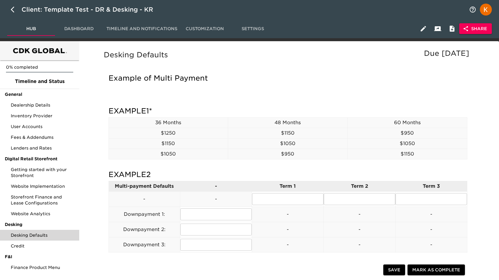
click at [146, 138] on td "$1150" at bounding box center [168, 143] width 120 height 10
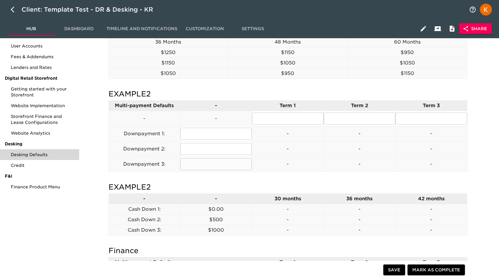
scroll to position [82, 0]
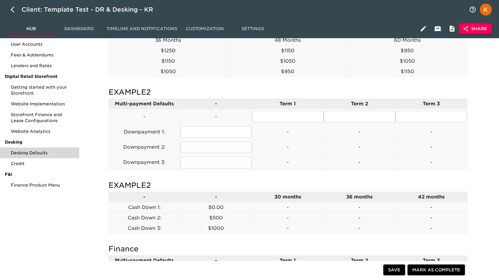
click at [176, 148] on p "Downpayment 2:" at bounding box center [144, 147] width 71 height 7
click at [149, 136] on td "Downpayment 1:" at bounding box center [144, 131] width 72 height 15
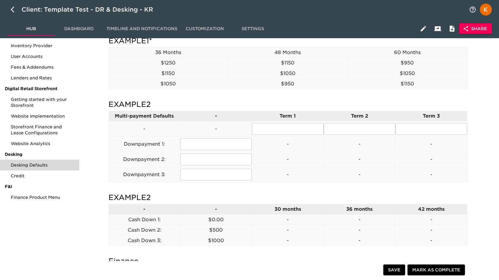
scroll to position [0, 0]
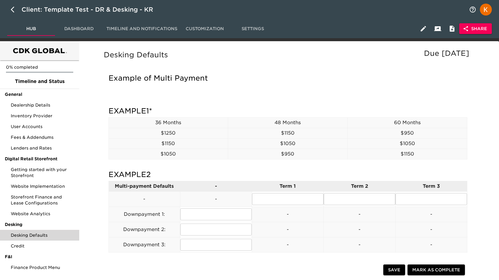
click at [216, 117] on td "36 Months" at bounding box center [168, 122] width 120 height 10
click at [424, 29] on icon "button" at bounding box center [423, 28] width 7 height 7
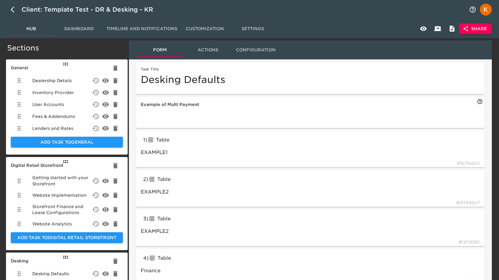
scroll to position [2, 0]
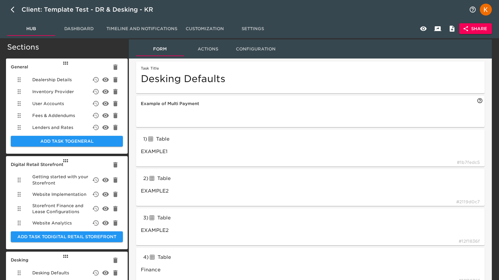
click at [208, 49] on span "Actions" at bounding box center [207, 48] width 41 height 7
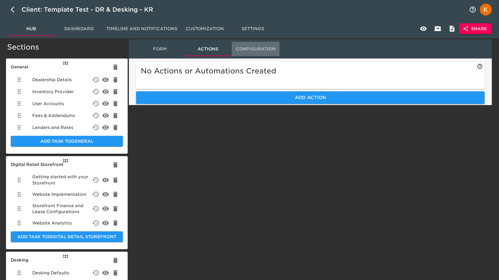
click at [252, 48] on span "Configuration" at bounding box center [255, 48] width 41 height 7
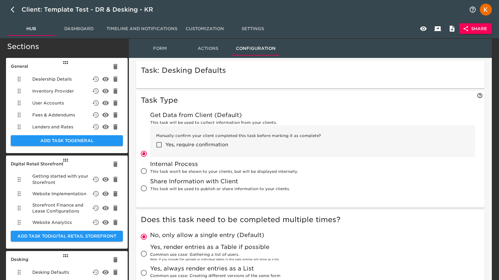
scroll to position [3, 0]
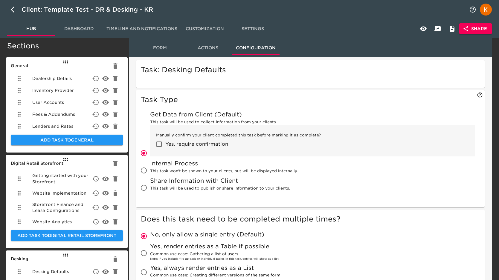
click at [163, 44] on span "Form" at bounding box center [160, 47] width 41 height 7
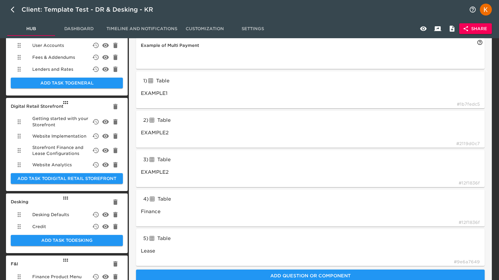
scroll to position [60, 0]
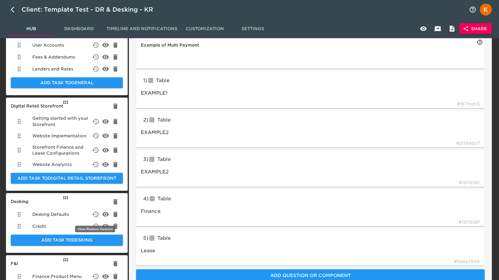
click at [95, 213] on icon "delete" at bounding box center [95, 214] width 7 height 7
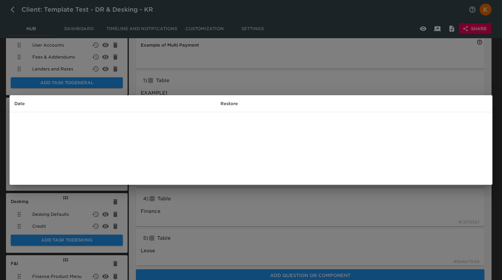
click at [239, 209] on div "Date Restore" at bounding box center [251, 140] width 502 height 280
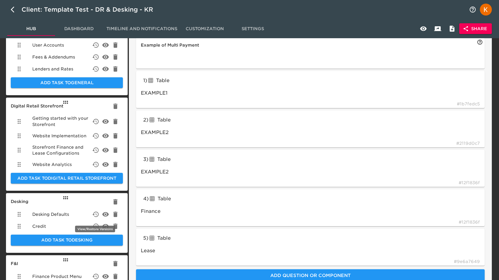
click at [97, 215] on icon "delete" at bounding box center [95, 214] width 7 height 7
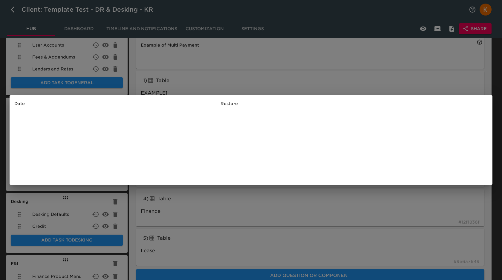
drag, startPoint x: 230, startPoint y: 103, endPoint x: 232, endPoint y: 106, distance: 3.2
click at [230, 104] on th "Restore" at bounding box center [354, 103] width 277 height 17
click at [279, 201] on div "Date Restore" at bounding box center [251, 140] width 502 height 280
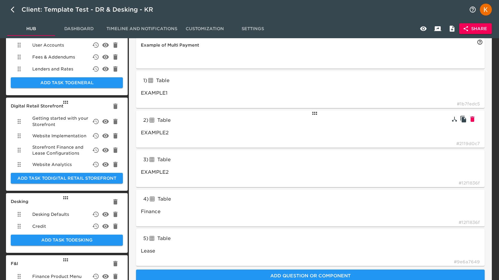
scroll to position [0, 0]
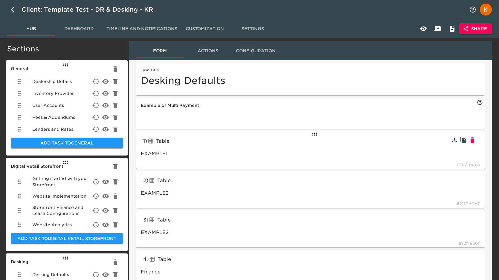
click at [215, 160] on div "1 ) Table tableInput EXAMPLE1 # 1b7fedc5" at bounding box center [310, 150] width 348 height 37
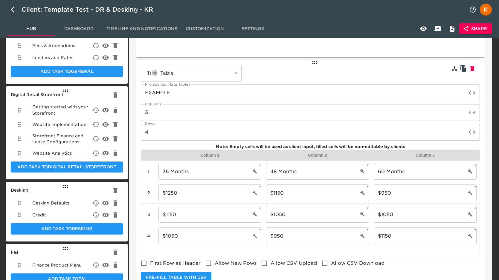
scroll to position [80, 0]
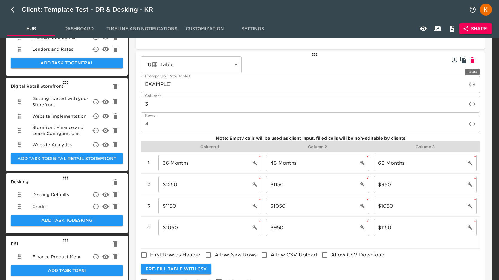
click at [473, 58] on icon "button" at bounding box center [472, 59] width 7 height 7
type input "Finance"
type input "Lease"
type input "EXAMPLE2"
type input "5"
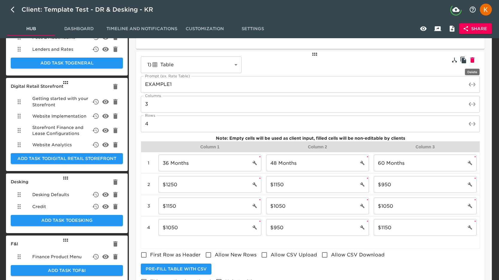
type input "5"
checkbox input "true"
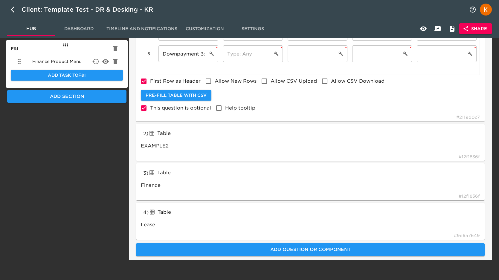
scroll to position [276, 0]
click at [425, 30] on icon "button" at bounding box center [423, 28] width 7 height 7
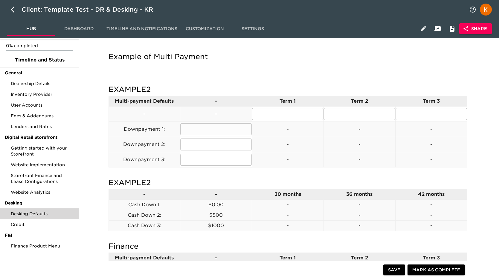
scroll to position [15, 0]
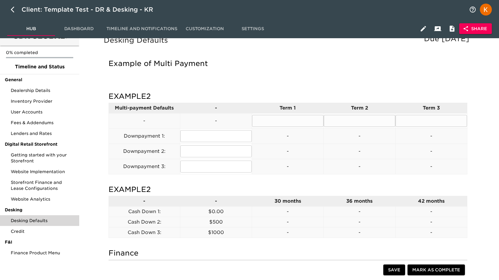
click at [312, 122] on input "text" at bounding box center [287, 121] width 71 height 12
click at [378, 122] on input "text" at bounding box center [359, 121] width 71 height 12
click at [433, 122] on input "text" at bounding box center [430, 121] width 71 height 12
click at [204, 135] on input "text" at bounding box center [215, 136] width 71 height 12
click at [209, 154] on input "text" at bounding box center [215, 152] width 71 height 12
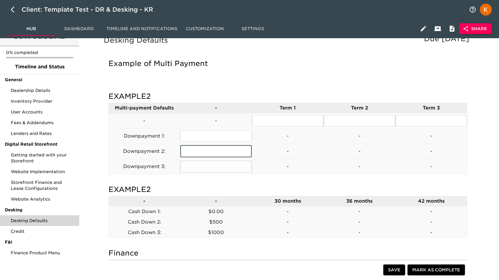
click at [207, 172] on input "text" at bounding box center [215, 167] width 71 height 12
drag, startPoint x: 202, startPoint y: 85, endPoint x: 204, endPoint y: 89, distance: 4.3
click at [202, 85] on div "EXAMPLE2 Multi-payment Defaults - Term 1 Term 2 Term 3 - - ​ ​ ​ Downpayment 1:…" at bounding box center [288, 261] width 368 height 355
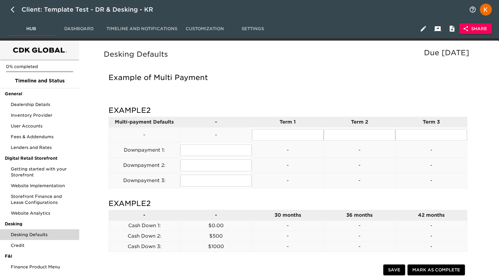
scroll to position [2, 0]
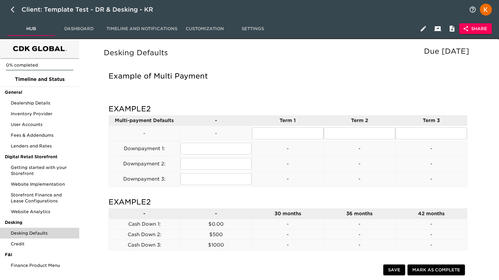
click at [225, 58] on div "Desking Defaults Due in 5 Days Example of Multi Payment" at bounding box center [288, 71] width 371 height 48
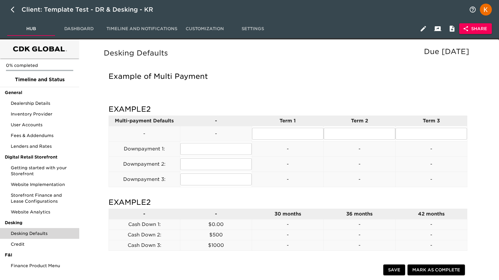
scroll to position [2, 0]
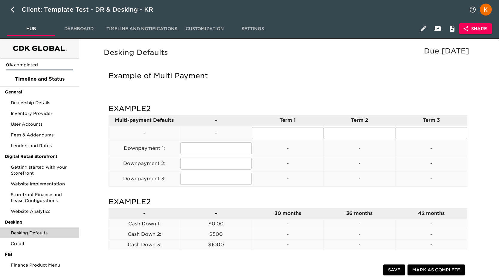
click at [293, 83] on div "Example of Multi Payment" at bounding box center [288, 79] width 368 height 27
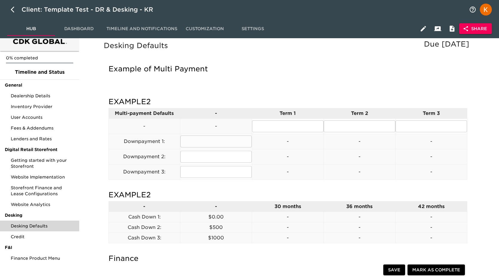
scroll to position [11, 0]
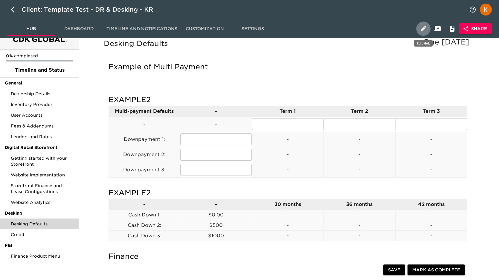
click at [424, 26] on icon "button" at bounding box center [423, 28] width 7 height 7
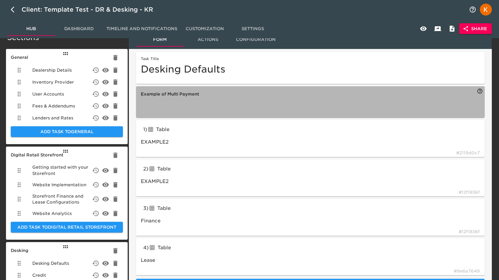
click at [224, 111] on div "button" at bounding box center [310, 106] width 339 height 13
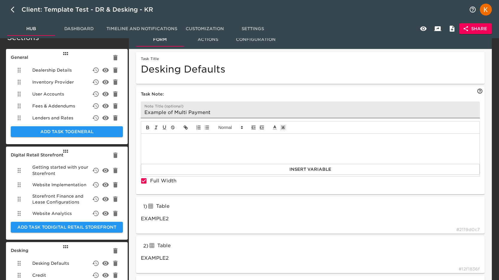
click at [226, 111] on input "Example of Multi Payment" at bounding box center [310, 110] width 339 height 17
type input "Example of Multi Payment Defaults"
click at [260, 241] on div "2 ) Table tableInput EXAMPLE2 # 12f1836f" at bounding box center [310, 254] width 348 height 37
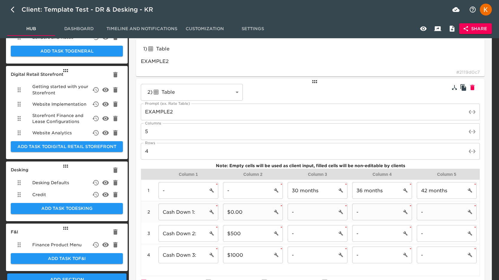
scroll to position [103, 0]
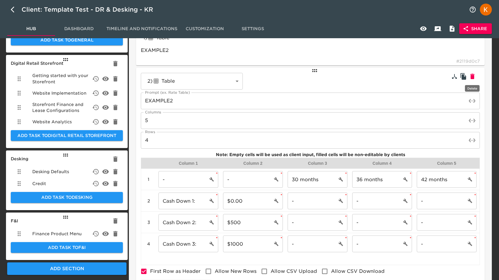
click at [472, 79] on icon "button" at bounding box center [472, 76] width 7 height 7
type input "Lease"
type input "Finance"
type input "5"
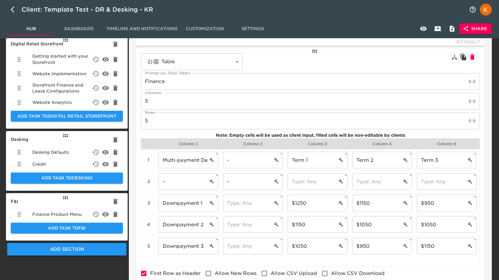
scroll to position [120, 0]
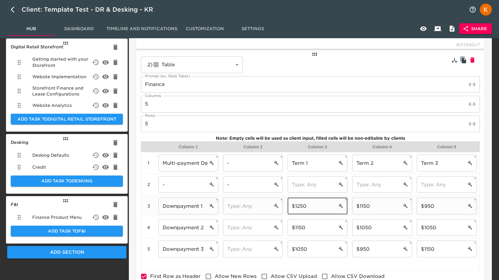
drag, startPoint x: 311, startPoint y: 207, endPoint x: 286, endPoint y: 203, distance: 24.7
click at [284, 203] on div "3 Downpayment 1 ​ * ​ * $1250 ​ * $1150 ​ * $950 ​ *" at bounding box center [310, 206] width 338 height 22
type input "-"
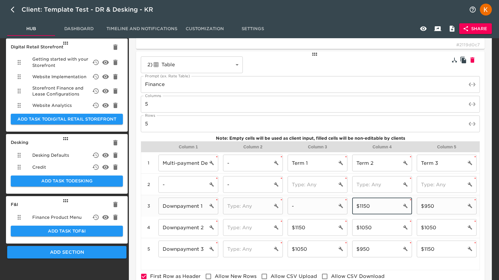
drag, startPoint x: 364, startPoint y: 205, endPoint x: 354, endPoint y: 205, distance: 10.8
click at [353, 205] on input "$1150" at bounding box center [376, 206] width 49 height 17
type input "-"
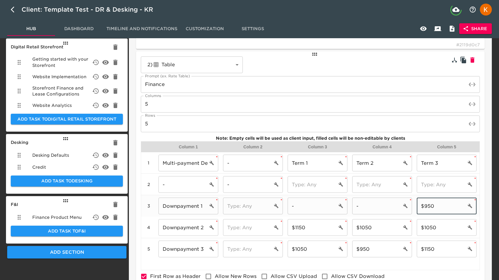
drag, startPoint x: 429, startPoint y: 206, endPoint x: 417, endPoint y: 206, distance: 12.3
click at [417, 206] on input "$950" at bounding box center [441, 206] width 49 height 17
type input "-"
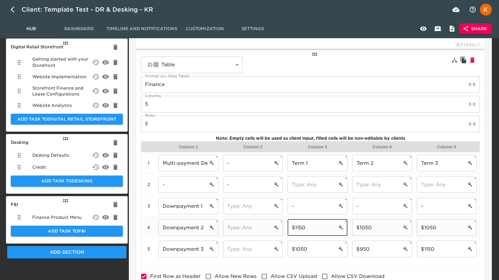
drag, startPoint x: 314, startPoint y: 229, endPoint x: 289, endPoint y: 227, distance: 25.4
click at [289, 227] on input "$1150" at bounding box center [312, 227] width 49 height 17
type input "-"
drag, startPoint x: 365, startPoint y: 224, endPoint x: 350, endPoint y: 224, distance: 15.2
click at [350, 224] on div "$1050 ​ *" at bounding box center [382, 228] width 65 height 22
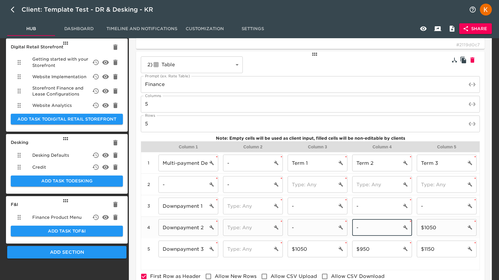
type input "-"
drag, startPoint x: 444, startPoint y: 227, endPoint x: 413, endPoint y: 228, distance: 30.8
click at [413, 227] on div "4 Downpayment 2 ​ * ​ * - ​ * - ​ * $1050 ​ *" at bounding box center [310, 228] width 338 height 22
type input "-"
click at [300, 250] on input "$1050" at bounding box center [312, 249] width 49 height 17
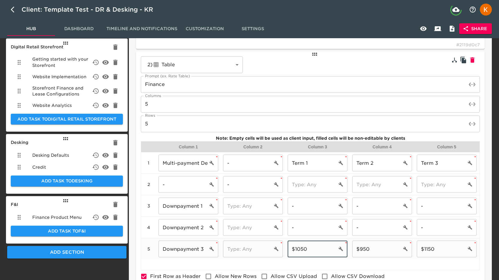
click at [300, 250] on input "$1050" at bounding box center [312, 249] width 49 height 17
type input "$"
type input "-"
drag, startPoint x: 371, startPoint y: 250, endPoint x: 408, endPoint y: 250, distance: 37.4
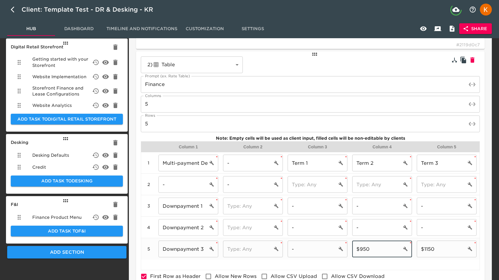
click at [346, 250] on div "5 Downpayment 3 ​ * ​ * - ​ * $950 ​ * $1150 ​ *" at bounding box center [310, 250] width 338 height 22
type input "-"
drag, startPoint x: 432, startPoint y: 248, endPoint x: 410, endPoint y: 249, distance: 21.8
click at [408, 249] on div "5 Downpayment 3 ​ * ​ * - ​ * - ​ * $1150 ​ *" at bounding box center [310, 250] width 338 height 22
type input "-"
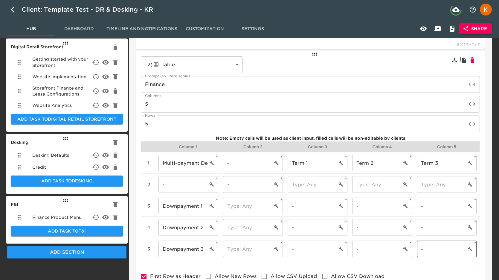
click at [463, 264] on div "Column 1 Column 2 Column 3 Column 4 Column 5 1 Multi-payment Defaults ​ * - ​ *…" at bounding box center [310, 205] width 339 height 129
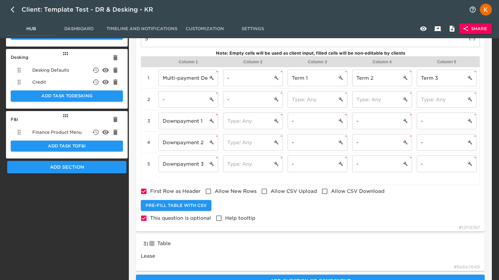
scroll to position [234, 0]
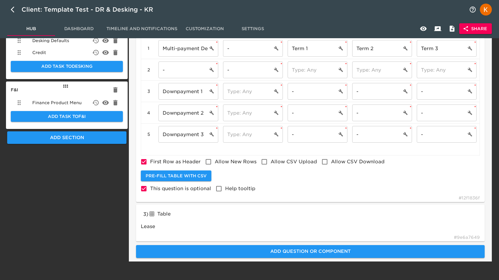
drag, startPoint x: 369, startPoint y: 202, endPoint x: 375, endPoint y: 204, distance: 7.0
click at [369, 202] on div "2 ) Table tableInput ​ Prompt (ex. Rate Table) Finance Prompt (ex. Rate Table) …" at bounding box center [310, 70] width 348 height 266
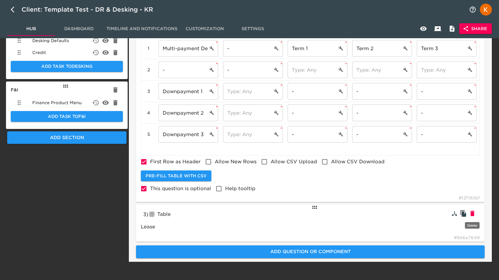
click at [473, 215] on icon "button" at bounding box center [472, 213] width 4 height 5
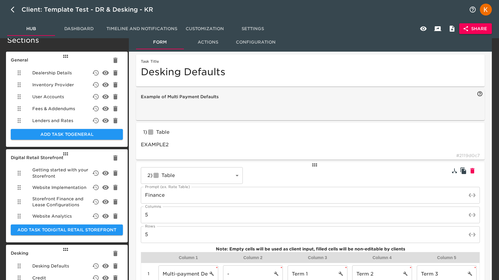
scroll to position [0, 0]
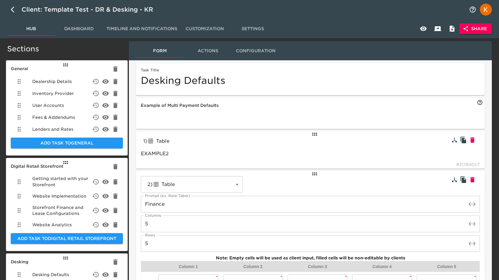
click at [221, 140] on div "Table" at bounding box center [191, 142] width 88 height 10
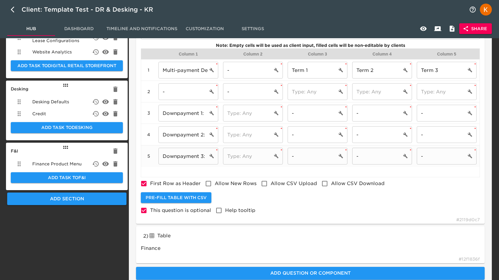
scroll to position [197, 0]
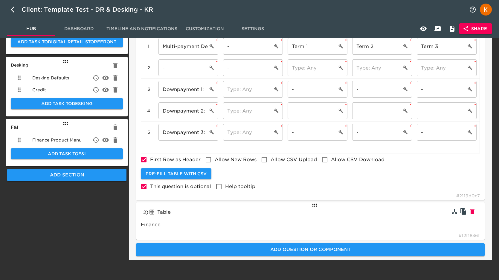
click at [355, 217] on div "2 ) Table tableInput Finance # 12f1836f" at bounding box center [310, 221] width 348 height 37
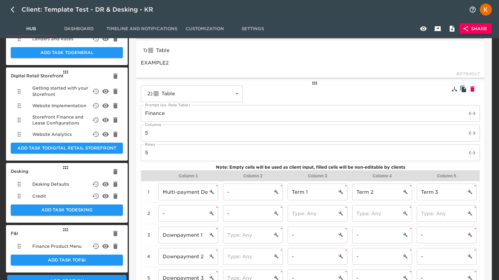
scroll to position [78, 0]
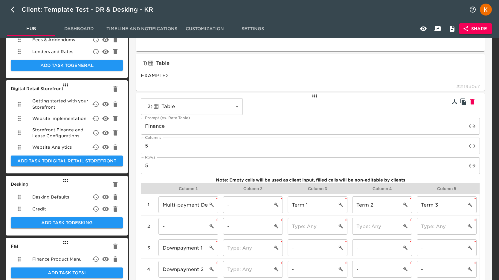
click at [155, 128] on input "Finance" at bounding box center [304, 126] width 326 height 17
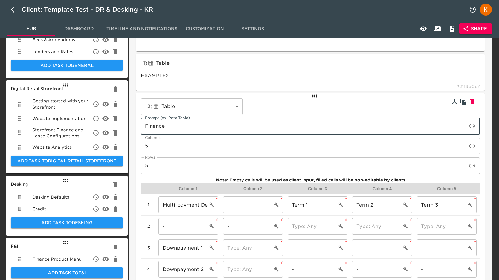
click at [155, 128] on input "Finance" at bounding box center [304, 126] width 326 height 17
type input "Lease"
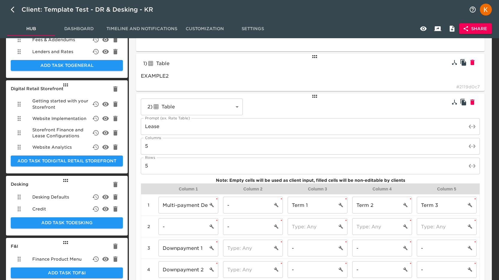
click at [210, 66] on div "Table" at bounding box center [191, 64] width 88 height 10
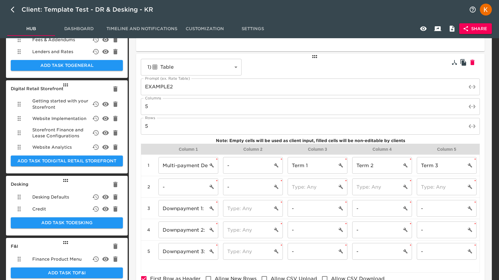
click at [171, 87] on input "EXAMPLE2" at bounding box center [304, 87] width 326 height 17
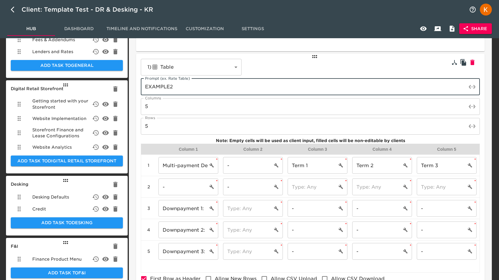
click at [171, 87] on input "EXAMPLE2" at bounding box center [304, 87] width 326 height 17
type input "Finance"
click at [396, 64] on div "1 ) Table tableInput ​ Prompt (ex. Rate Table) Finance Prompt (ex. Rate Table) …" at bounding box center [310, 186] width 339 height 254
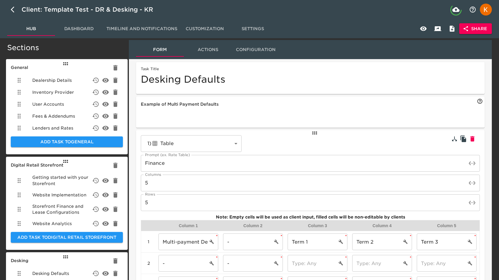
scroll to position [0, 0]
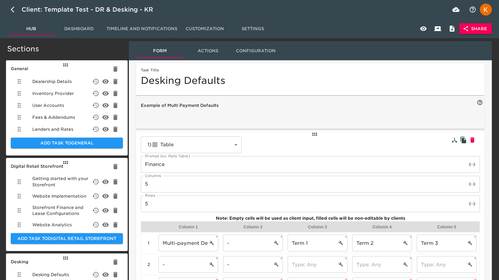
click at [246, 106] on h6 "Example of Multi Payment Defaults" at bounding box center [310, 106] width 339 height 7
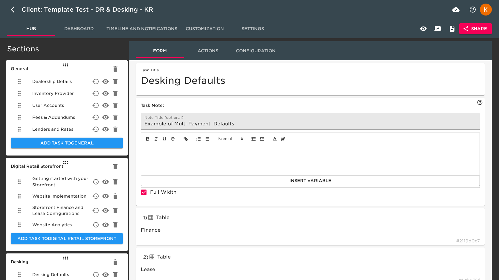
click at [297, 159] on div at bounding box center [310, 160] width 338 height 30
click at [215, 124] on input "Example of Multi Payment Defaults" at bounding box center [310, 121] width 339 height 17
drag, startPoint x: 176, startPoint y: 124, endPoint x: 139, endPoint y: 124, distance: 37.4
click at [139, 124] on div "Task Note: Note Title (optional) Example of Multi Payment Defaults Full Width I…" at bounding box center [310, 152] width 348 height 108
type input "Multi Payment Defaults"
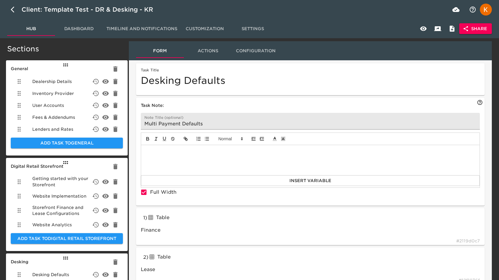
click at [197, 163] on div at bounding box center [310, 160] width 338 height 30
click at [332, 154] on p at bounding box center [310, 151] width 329 height 5
click at [273, 158] on div at bounding box center [310, 160] width 338 height 30
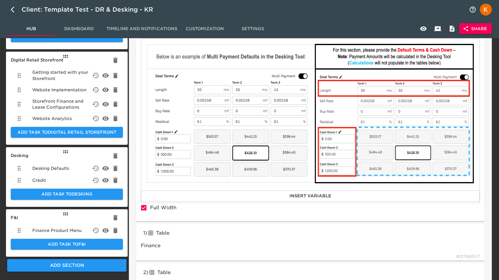
scroll to position [110, 0]
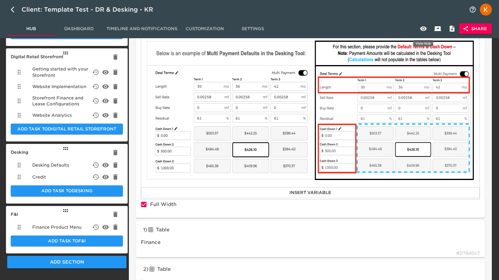
click at [428, 30] on button "button" at bounding box center [423, 29] width 14 height 14
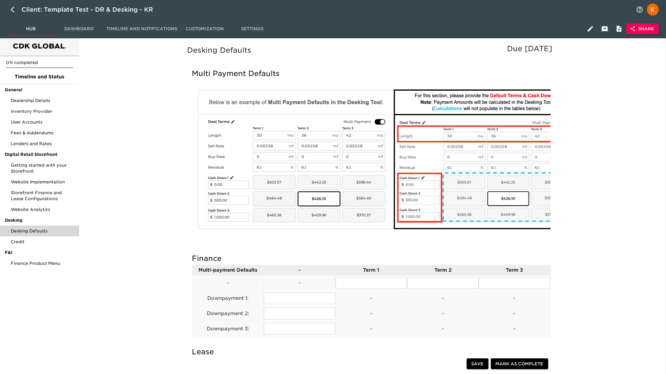
scroll to position [0, 0]
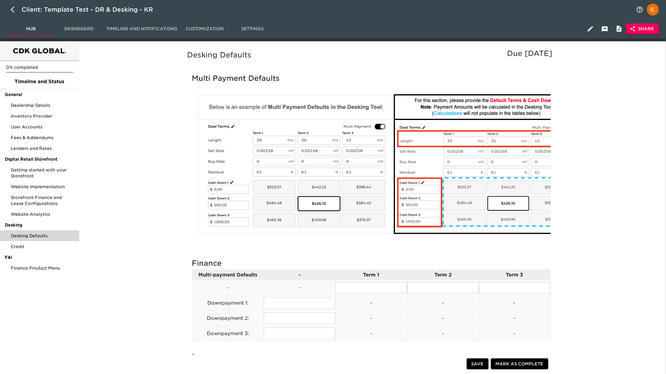
click at [385, 131] on img at bounding box center [389, 164] width 384 height 143
drag, startPoint x: 593, startPoint y: 31, endPoint x: 590, endPoint y: 33, distance: 3.2
click at [502, 31] on icon "button" at bounding box center [590, 28] width 7 height 7
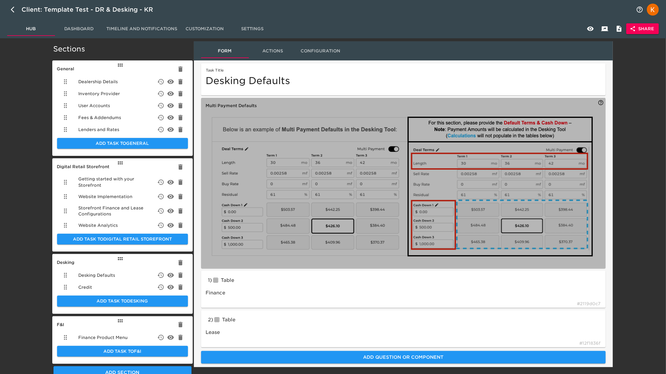
click at [402, 160] on img "button" at bounding box center [402, 186] width 384 height 143
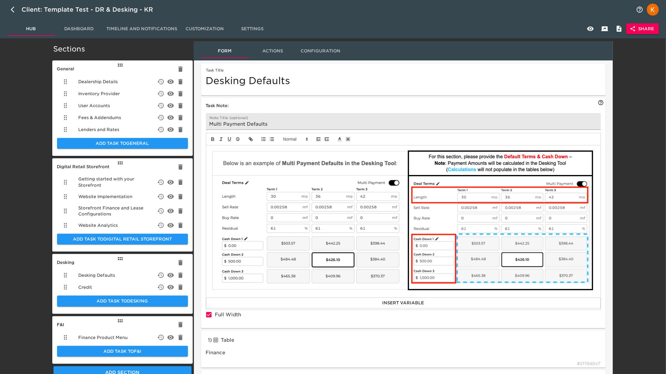
click at [377, 182] on img at bounding box center [403, 220] width 384 height 143
click at [447, 203] on img at bounding box center [403, 220] width 384 height 143
click at [219, 178] on img at bounding box center [403, 220] width 384 height 143
click at [320, 141] on icon "button" at bounding box center [318, 138] width 5 height 5
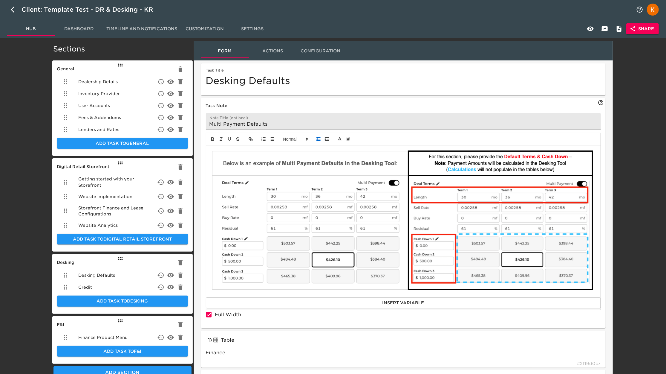
click at [320, 141] on icon "button" at bounding box center [318, 138] width 5 height 5
click at [309, 138] on icon at bounding box center [306, 138] width 5 height 5
click at [305, 123] on input "Multi Payment Defaults" at bounding box center [403, 121] width 395 height 17
click at [347, 140] on polyline at bounding box center [348, 139] width 2 height 2
click at [370, 133] on div at bounding box center [403, 139] width 395 height 13
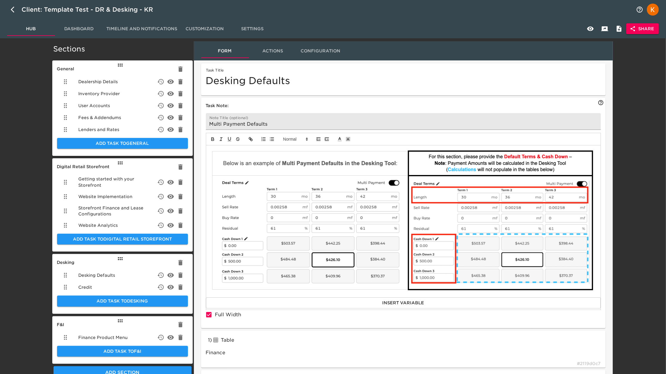
click at [502, 33] on button "button" at bounding box center [590, 29] width 14 height 14
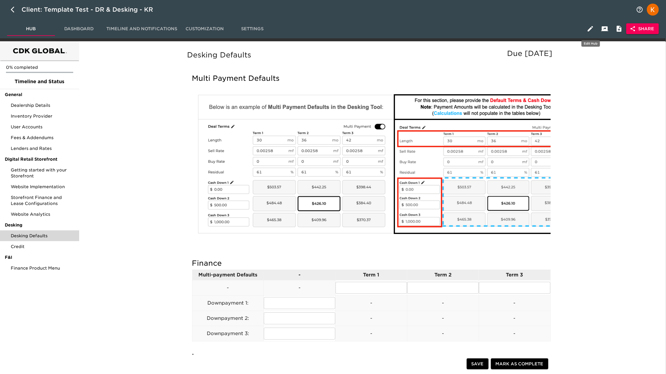
click at [502, 25] on button "button" at bounding box center [590, 29] width 14 height 14
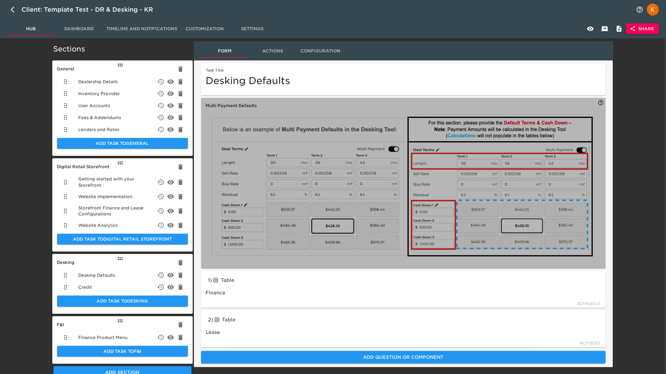
click at [351, 125] on img "button" at bounding box center [402, 186] width 384 height 143
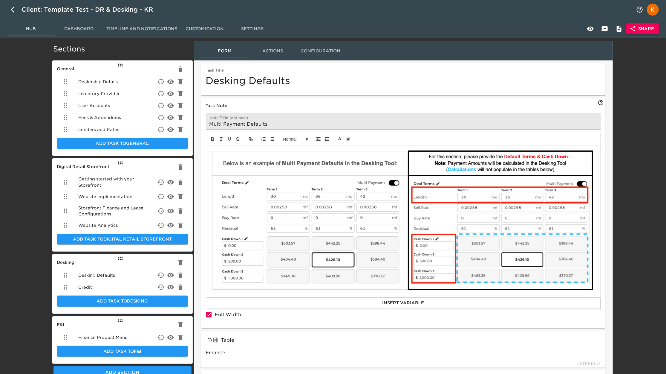
click at [342, 157] on img at bounding box center [403, 220] width 384 height 143
click at [342, 170] on img at bounding box center [403, 220] width 384 height 143
drag, startPoint x: 570, startPoint y: 289, endPoint x: 567, endPoint y: 288, distance: 3.5
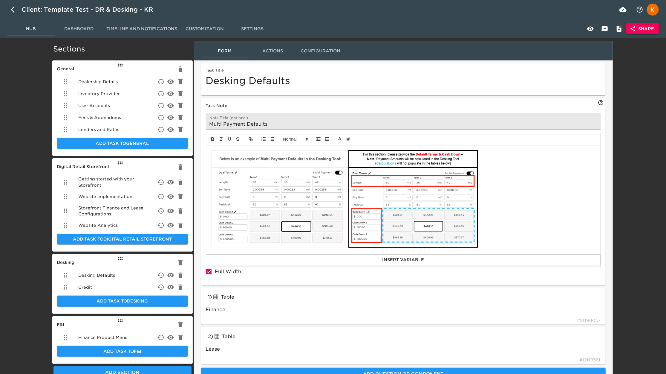
click at [458, 221] on img at bounding box center [345, 199] width 268 height 100
click at [502, 25] on icon "button" at bounding box center [590, 28] width 7 height 7
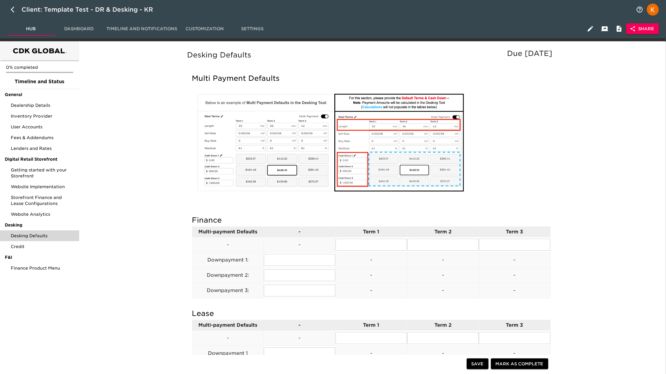
click at [383, 130] on img at bounding box center [331, 143] width 268 height 100
click at [456, 155] on img at bounding box center [331, 143] width 268 height 100
click at [502, 33] on div "Hub Dashboard Timeline and Notifications Customization Settings Share" at bounding box center [333, 28] width 666 height 19
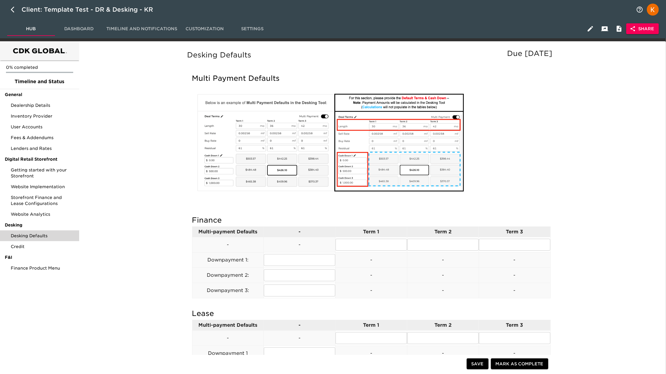
click at [502, 33] on button "button" at bounding box center [590, 29] width 14 height 14
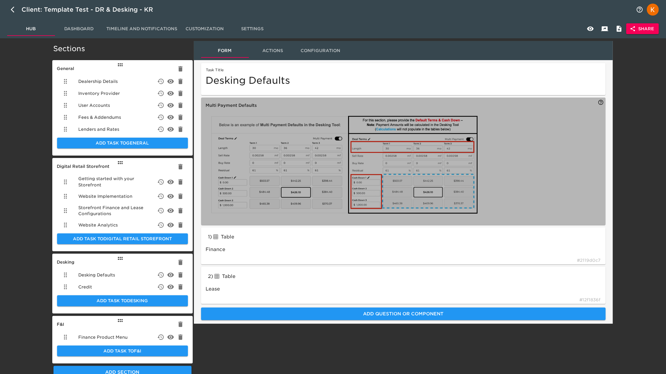
click at [502, 149] on p "button" at bounding box center [403, 166] width 386 height 102
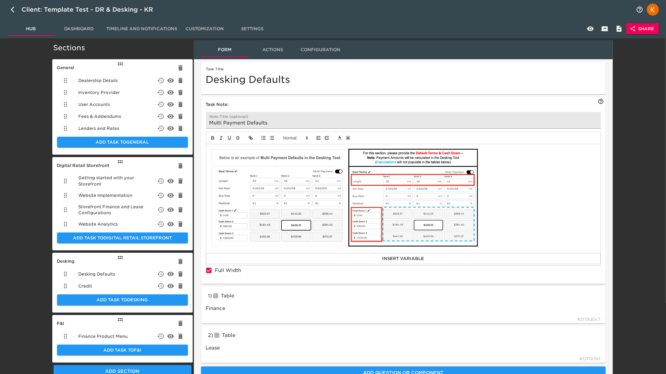
click at [502, 164] on p at bounding box center [404, 198] width 386 height 101
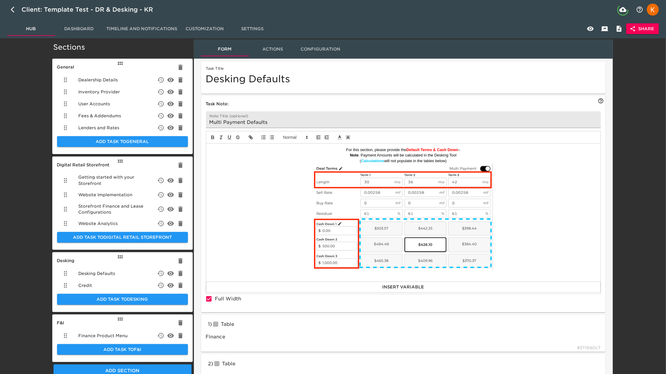
click at [452, 150] on strong "Default Terms & Cash Down" at bounding box center [432, 149] width 52 height 4
click at [502, 167] on p at bounding box center [404, 217] width 386 height 108
click at [341, 149] on p "For this section, please provide the Default Terms & Cash Down –" at bounding box center [404, 149] width 386 height 5
click at [303, 166] on p at bounding box center [404, 217] width 386 height 108
click at [458, 150] on span "–" at bounding box center [459, 149] width 2 height 4
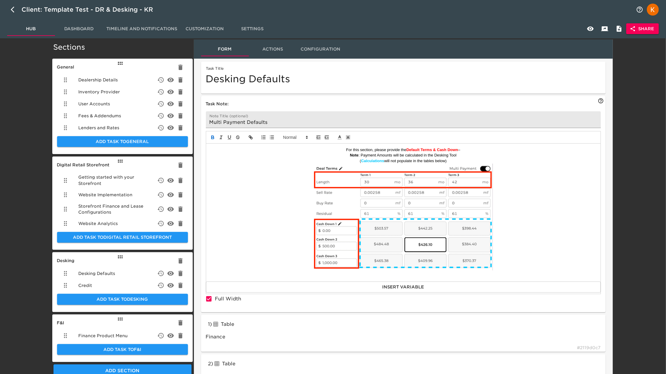
click at [470, 150] on p "For this section, please provide the Default Terms & Cash Down –" at bounding box center [404, 149] width 386 height 5
click at [349, 164] on img at bounding box center [403, 216] width 179 height 107
click at [359, 160] on p "( Calculations will not populate in the tables below)" at bounding box center [404, 160] width 386 height 5
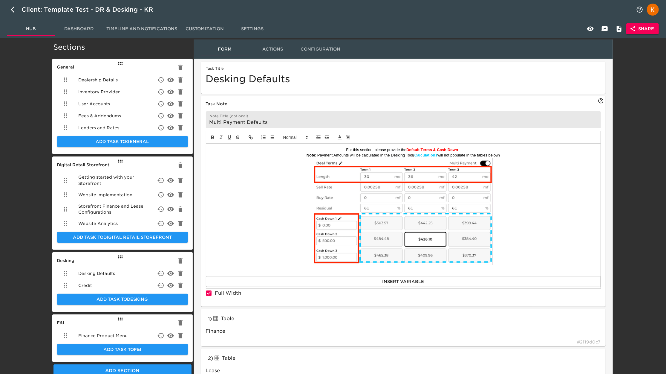
click at [468, 147] on p "For this section, please provide the Default Terms & Cash Down –" at bounding box center [404, 149] width 386 height 5
drag, startPoint x: 452, startPoint y: 148, endPoint x: 435, endPoint y: 147, distance: 16.7
click at [425, 149] on span "– that should be set up for multi payments" at bounding box center [459, 149] width 72 height 4
click at [459, 149] on span "that you would like set up for multi payments" at bounding box center [459, 149] width 77 height 4
click at [458, 149] on span "that you would like set up for multi payments" at bounding box center [459, 149] width 77 height 4
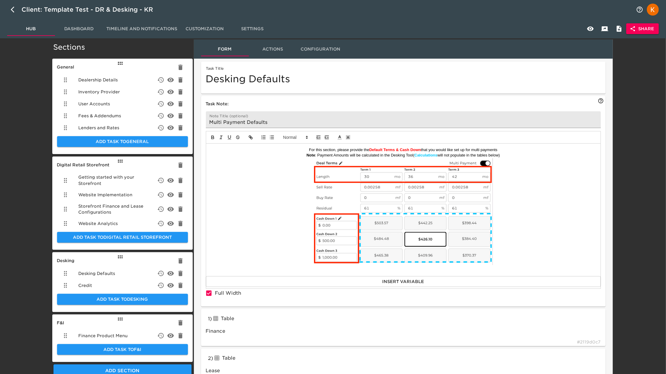
click at [472, 149] on span "that you would like set up for multi payments" at bounding box center [459, 149] width 77 height 4
drag, startPoint x: 472, startPoint y: 149, endPoint x: 457, endPoint y: 149, distance: 14.6
click at [456, 149] on span "that you would like set up for multi payments" at bounding box center [459, 149] width 77 height 4
click at [501, 149] on p "For this section, please provide the Default Terms & Cash Down that you would l…" at bounding box center [404, 149] width 386 height 5
click at [452, 149] on span "that you would like defaulted for multi payments" at bounding box center [459, 149] width 82 height 4
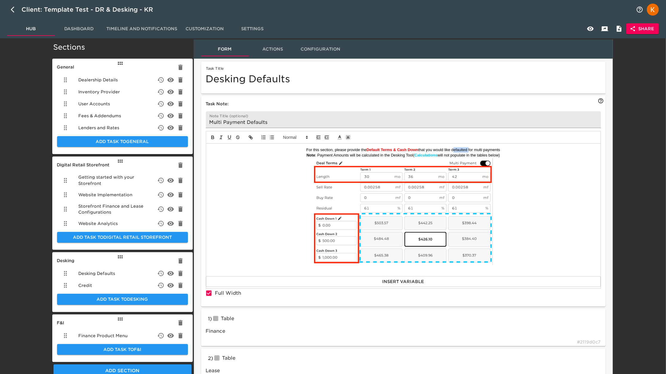
click at [452, 149] on span "that you would like defaulted for multi payments" at bounding box center [459, 149] width 82 height 4
click at [502, 167] on p at bounding box center [404, 212] width 386 height 108
click at [502, 28] on icon "button" at bounding box center [590, 29] width 7 height 4
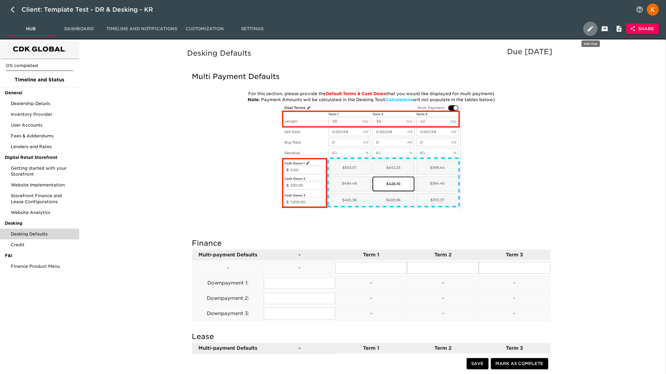
click at [502, 27] on icon "button" at bounding box center [590, 28] width 7 height 7
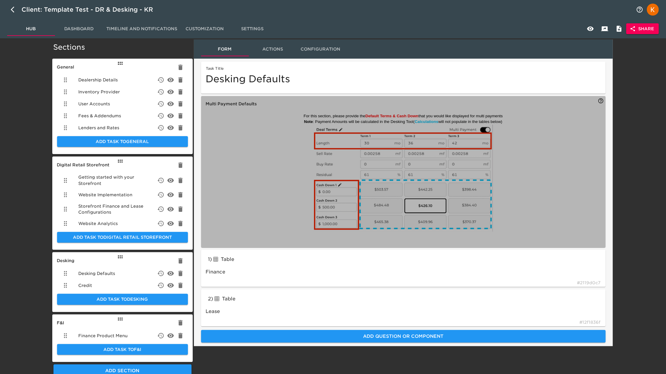
click at [337, 167] on img "button" at bounding box center [403, 178] width 179 height 107
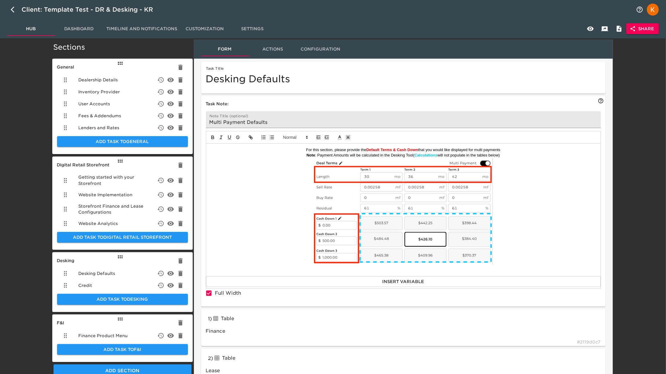
drag, startPoint x: 511, startPoint y: 155, endPoint x: 285, endPoint y: 148, distance: 226.7
click at [285, 148] on div "For this section, please provide the Default Terms & Cash Down that you would l…" at bounding box center [403, 209] width 395 height 132
click at [291, 135] on span at bounding box center [295, 137] width 29 height 7
click at [295, 163] on span at bounding box center [295, 165] width 24 height 11
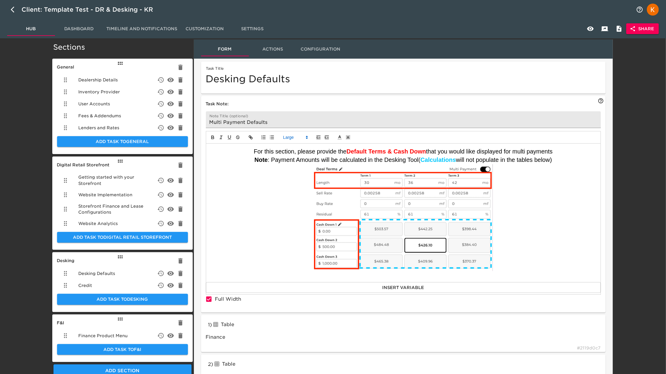
click at [281, 184] on p at bounding box center [404, 218] width 386 height 108
click at [456, 245] on img at bounding box center [403, 217] width 179 height 107
drag, startPoint x: 522, startPoint y: 247, endPoint x: 345, endPoint y: 237, distance: 177.8
click at [345, 237] on p at bounding box center [404, 218] width 386 height 108
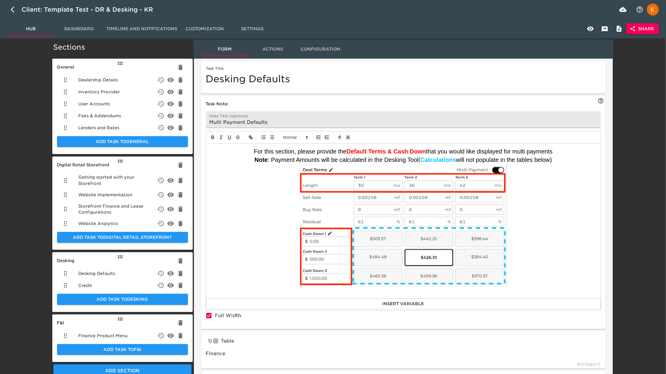
click at [502, 227] on p at bounding box center [404, 226] width 386 height 125
click at [252, 159] on p "Note : Payment Amounts will be calculated in the Desking Tool ( Calculations wi…" at bounding box center [404, 159] width 386 height 8
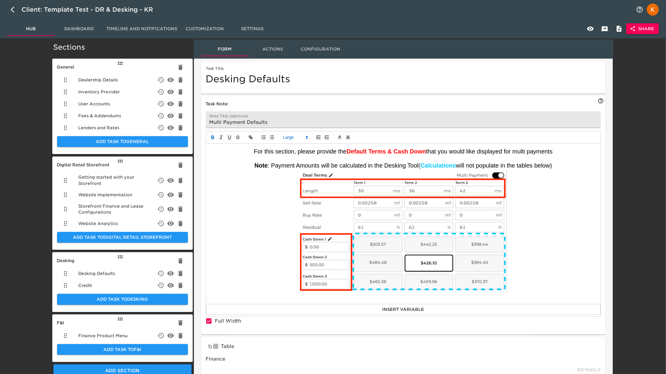
click at [502, 185] on p at bounding box center [404, 231] width 386 height 125
drag, startPoint x: 564, startPoint y: 166, endPoint x: 224, endPoint y: 163, distance: 340.4
click at [223, 163] on p "Note : Payment Amounts will be calculated in the Desking Tool ( Calculations wi…" at bounding box center [404, 165] width 386 height 8
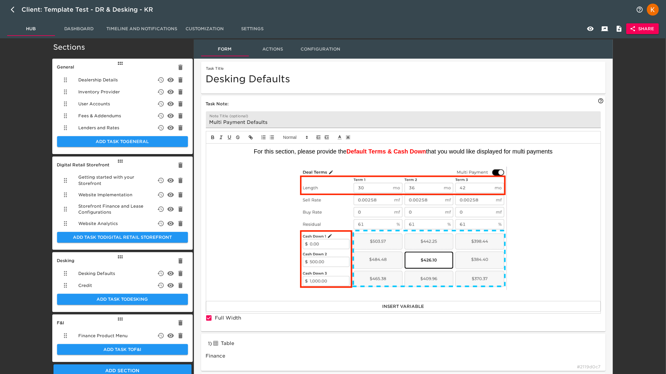
click at [400, 280] on p at bounding box center [404, 293] width 386 height 5
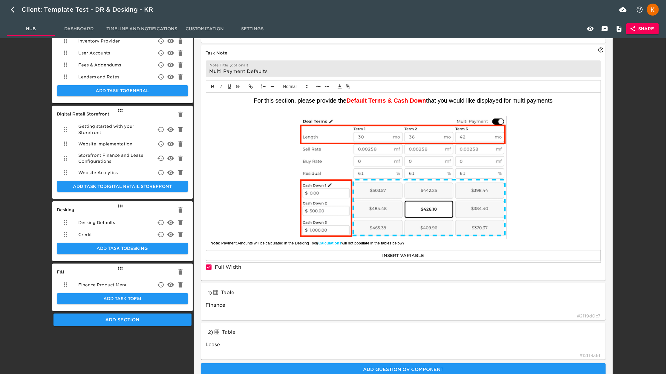
scroll to position [54, 0]
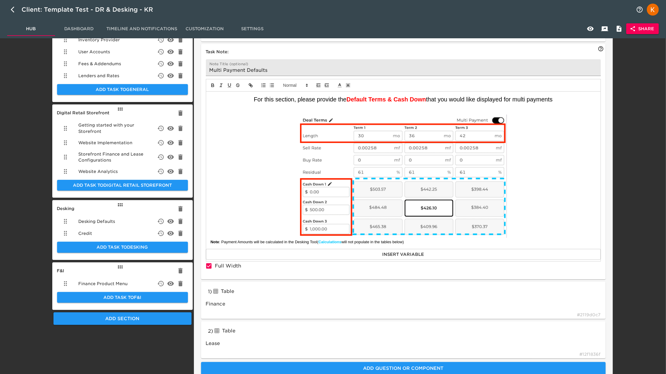
drag, startPoint x: 377, startPoint y: 245, endPoint x: 197, endPoint y: 236, distance: 179.9
click at [198, 240] on div "Task Title Desking Defaults Task Note: Note Title (optional) Multi Payment Defa…" at bounding box center [403, 193] width 419 height 370
drag, startPoint x: 292, startPoint y: 86, endPoint x: 295, endPoint y: 91, distance: 6.2
click at [292, 86] on span at bounding box center [295, 85] width 29 height 7
click at [298, 114] on span at bounding box center [295, 113] width 24 height 11
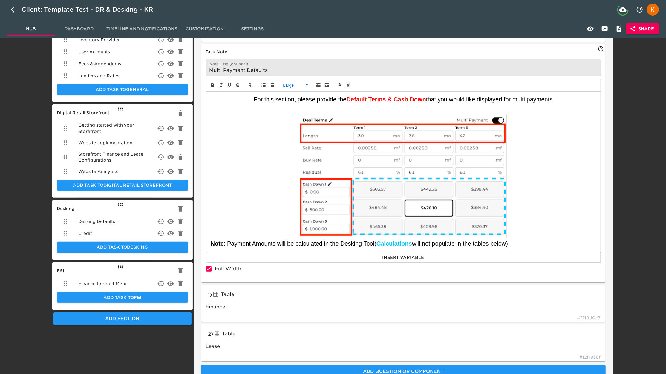
drag, startPoint x: 211, startPoint y: 244, endPoint x: 224, endPoint y: 246, distance: 13.7
click at [211, 244] on strong "Note" at bounding box center [217, 243] width 13 height 7
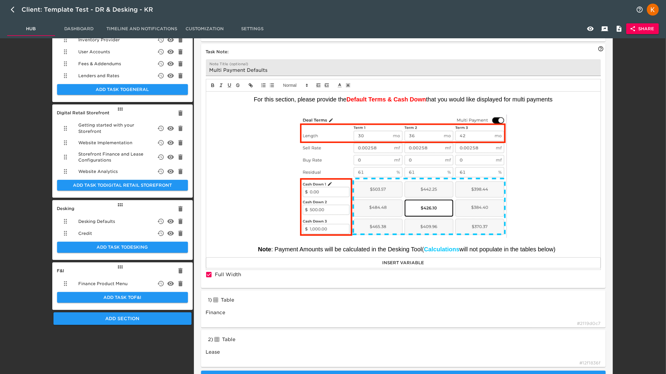
click at [502, 134] on p at bounding box center [404, 176] width 386 height 125
click at [502, 26] on icon "button" at bounding box center [590, 28] width 7 height 7
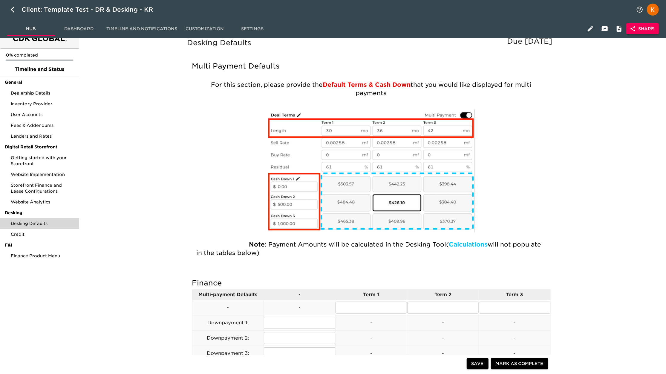
scroll to position [0, 0]
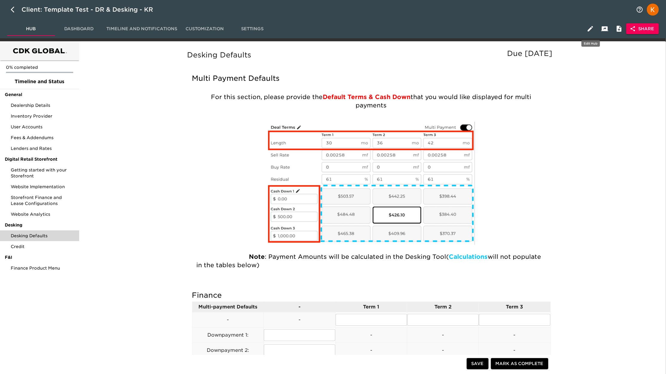
click at [502, 27] on icon "button" at bounding box center [590, 28] width 7 height 7
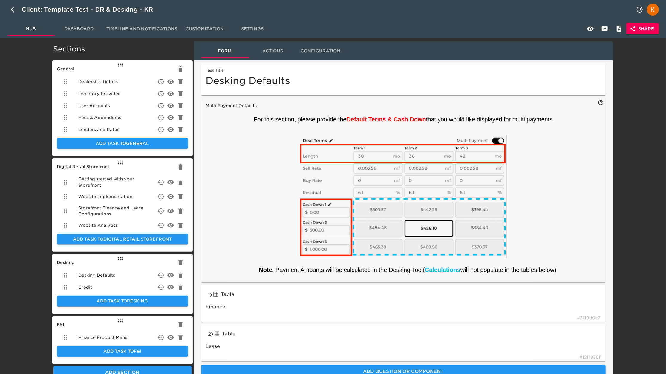
click at [455, 120] on span "that you would like displayed for multi payments" at bounding box center [489, 119] width 127 height 7
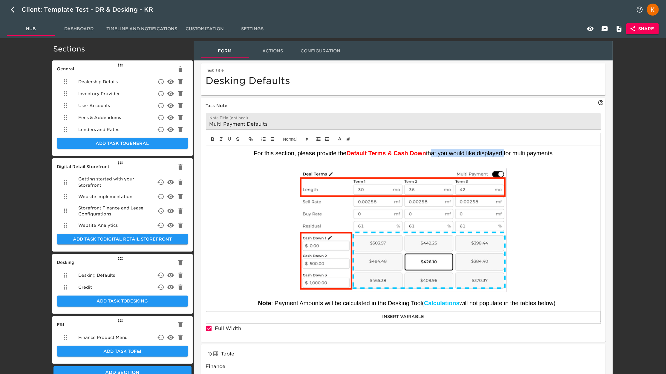
drag, startPoint x: 504, startPoint y: 152, endPoint x: 492, endPoint y: 153, distance: 12.6
click at [429, 153] on span "that you would like displayed for multi payments" at bounding box center [489, 153] width 127 height 7
click at [502, 154] on p "For this section, please provide the Default Terms & Cash Down for multi paymen…" at bounding box center [404, 153] width 386 height 8
drag, startPoint x: 569, startPoint y: 301, endPoint x: 257, endPoint y: 303, distance: 311.7
click at [257, 280] on p "Note : Payment Amounts will be calculated in the Desking Tool ( Calculations wi…" at bounding box center [404, 303] width 386 height 8
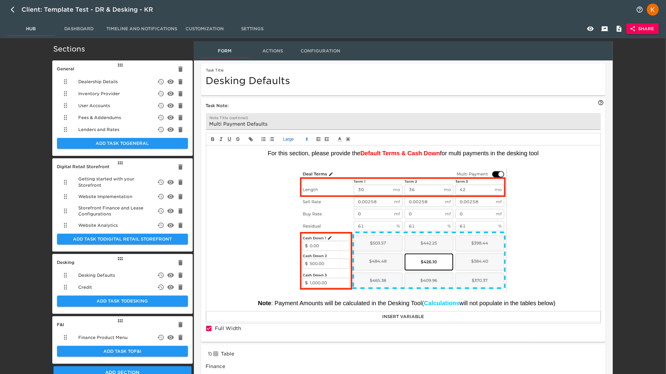
copy p "Note : Payment Amounts will be calculated in the Desking Tool ( Calculations wi…"
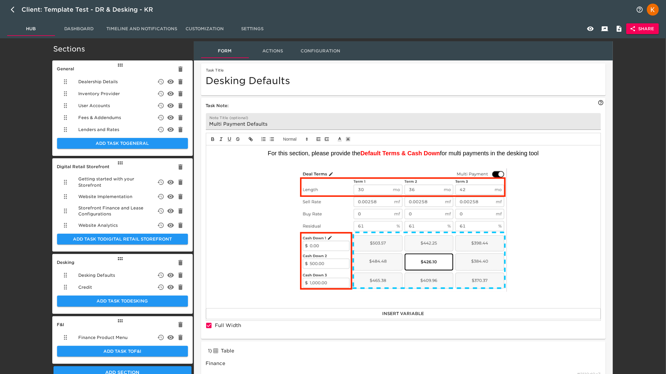
click at [502, 156] on span "for multi payments in the desking tool" at bounding box center [489, 153] width 99 height 7
click at [463, 162] on p at bounding box center [404, 159] width 386 height 5
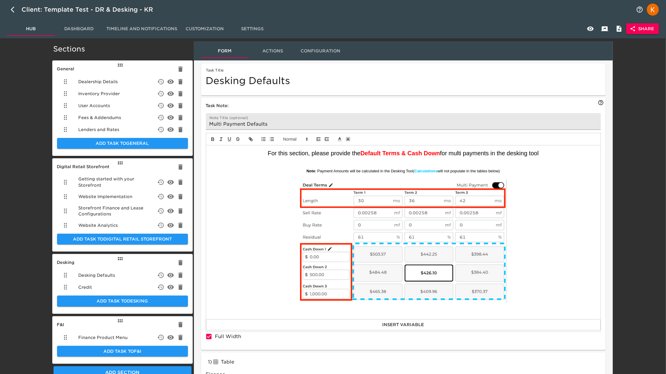
drag, startPoint x: 511, startPoint y: 172, endPoint x: 295, endPoint y: 172, distance: 215.8
click at [295, 172] on p "Note : Payment Amounts will be calculated in the Desking Tool ( Calculations wi…" at bounding box center [404, 170] width 386 height 5
click at [297, 140] on span at bounding box center [295, 138] width 29 height 7
click at [296, 157] on span at bounding box center [295, 157] width 24 height 9
click at [288, 136] on span at bounding box center [295, 138] width 29 height 7
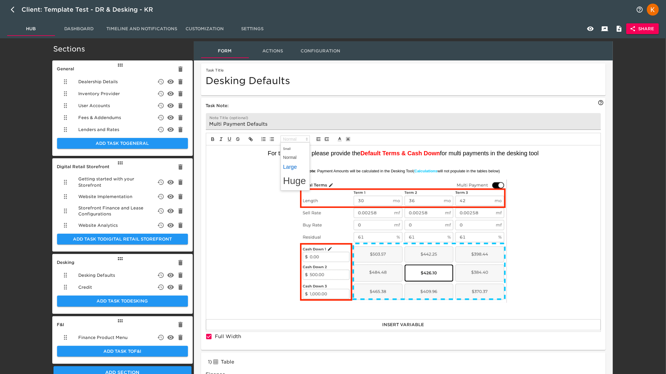
click at [296, 171] on span at bounding box center [295, 167] width 24 height 11
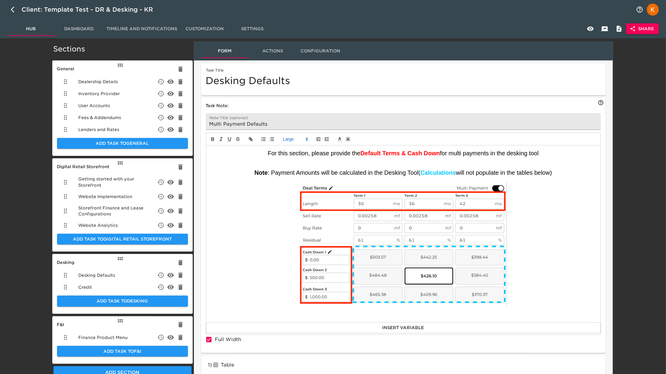
click at [317, 164] on p at bounding box center [404, 165] width 386 height 5
click at [419, 175] on span "(" at bounding box center [419, 172] width 2 height 7
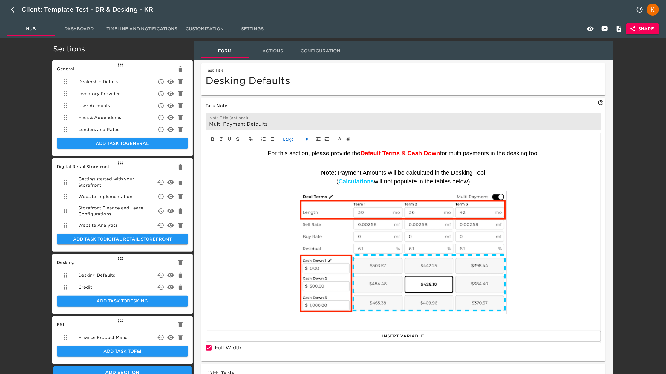
click at [315, 153] on span "For this section, please provide the" at bounding box center [314, 153] width 93 height 7
click at [502, 29] on icon "button" at bounding box center [590, 28] width 7 height 7
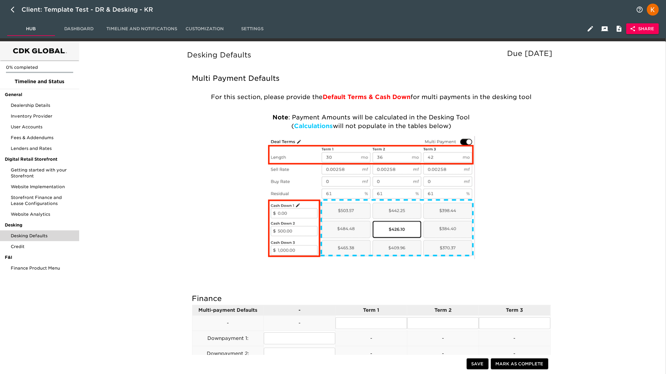
click at [502, 159] on p at bounding box center [372, 198] width 350 height 125
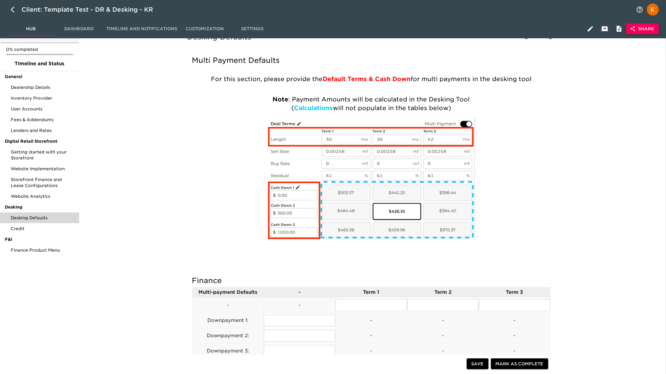
scroll to position [17, 0]
click at [502, 26] on button "button" at bounding box center [590, 29] width 14 height 14
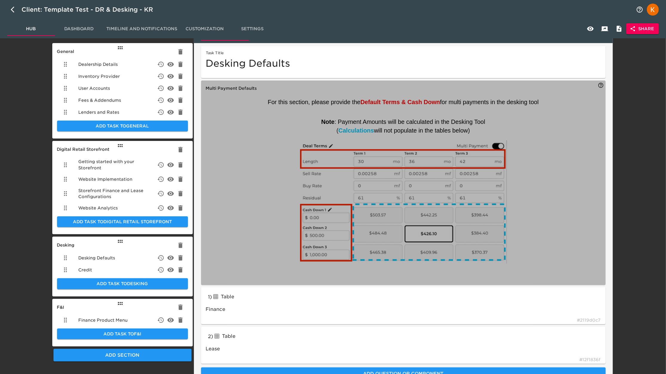
drag, startPoint x: 479, startPoint y: 133, endPoint x: 319, endPoint y: 111, distance: 161.4
click at [319, 111] on div "For this section, please provide the Default Terms & Cash Down for multi paymen…" at bounding box center [403, 187] width 395 height 186
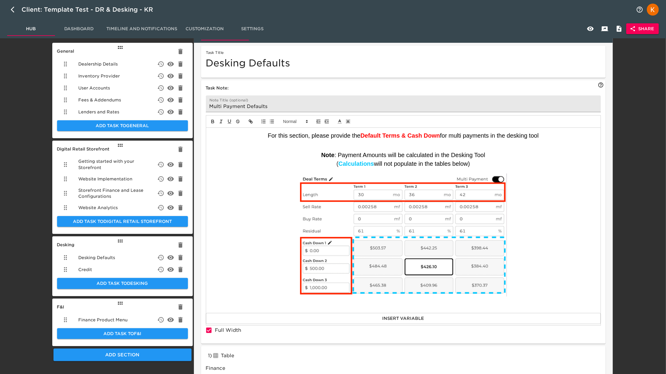
drag, startPoint x: 319, startPoint y: 154, endPoint x: 482, endPoint y: 160, distance: 163.6
click at [484, 161] on div "For this section, please provide the Default Terms & Cash Down for multi paymen…" at bounding box center [403, 220] width 395 height 185
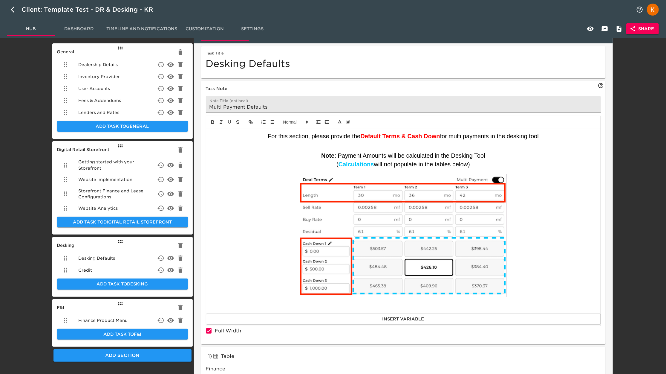
scroll to position [17, 0]
copy div "Note : Payment Amounts will be calculated in the Desking Tool ( Calculations wi…"
click at [494, 280] on p at bounding box center [404, 306] width 386 height 5
drag, startPoint x: 299, startPoint y: 313, endPoint x: 245, endPoint y: 308, distance: 54.7
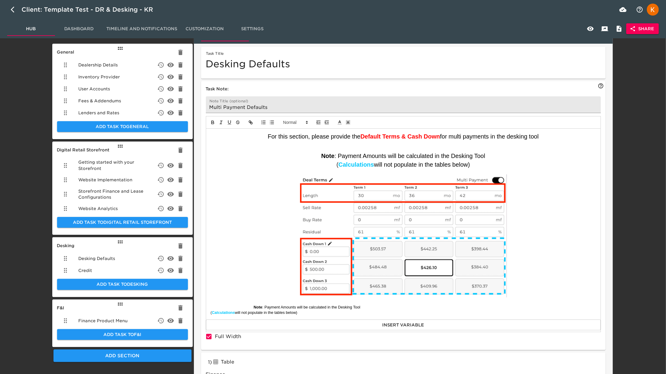
click at [245, 280] on div "For this section, please provide the Default Terms & Cash Down for multi paymen…" at bounding box center [403, 224] width 395 height 190
click at [295, 122] on span at bounding box center [295, 122] width 29 height 7
click at [302, 151] on span at bounding box center [295, 150] width 24 height 11
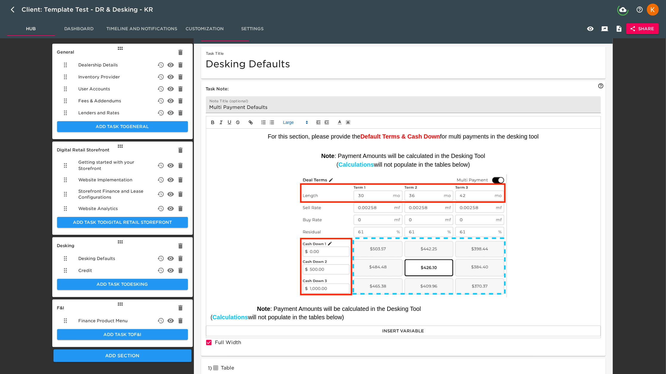
click at [250, 280] on span at bounding box center [251, 308] width 12 height 7
click at [332, 121] on div at bounding box center [403, 122] width 395 height 13
click at [329, 123] on icon "button" at bounding box center [326, 122] width 5 height 5
click at [329, 122] on line "button" at bounding box center [328, 122] width 2 height 0
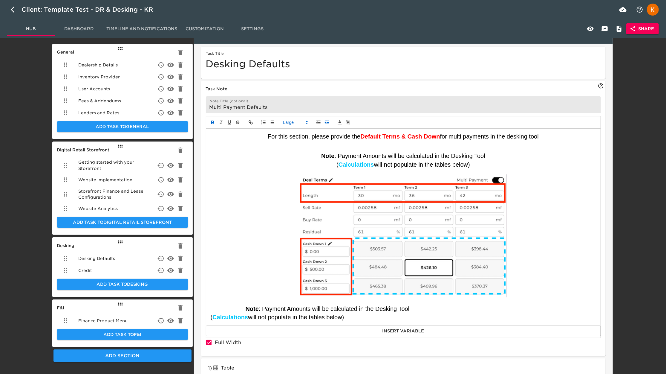
click at [329, 122] on line "button" at bounding box center [328, 122] width 2 height 0
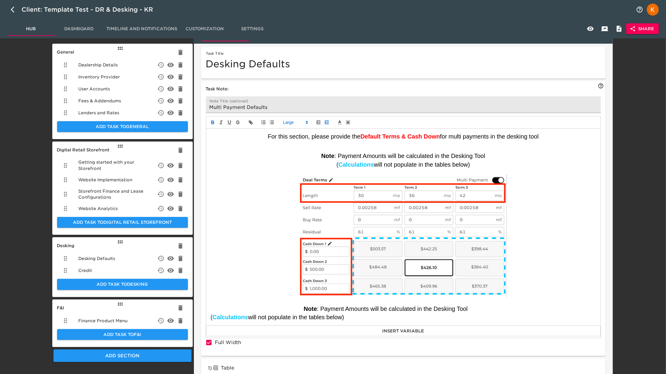
click at [329, 122] on line "button" at bounding box center [328, 122] width 2 height 0
click at [328, 122] on line "button" at bounding box center [328, 122] width 2 height 0
click at [210, 280] on div "For this section, please provide the Default Terms & Cash Down for multi paymen…" at bounding box center [403, 227] width 395 height 196
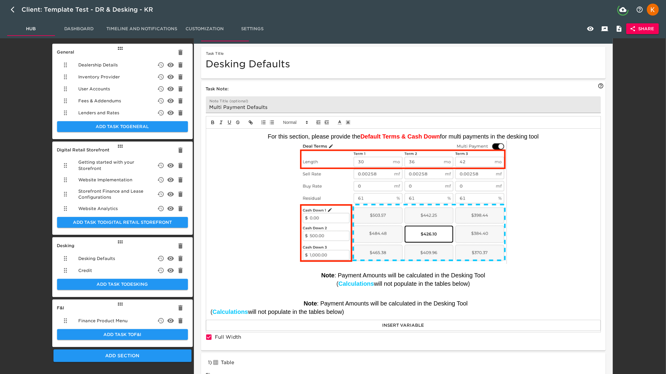
click at [502, 280] on p at bounding box center [404, 295] width 386 height 5
drag, startPoint x: 356, startPoint y: 313, endPoint x: 280, endPoint y: 302, distance: 76.3
click at [280, 280] on div "For this section, please provide the Default Terms & Cash Down for multi paymen…" at bounding box center [403, 224] width 395 height 191
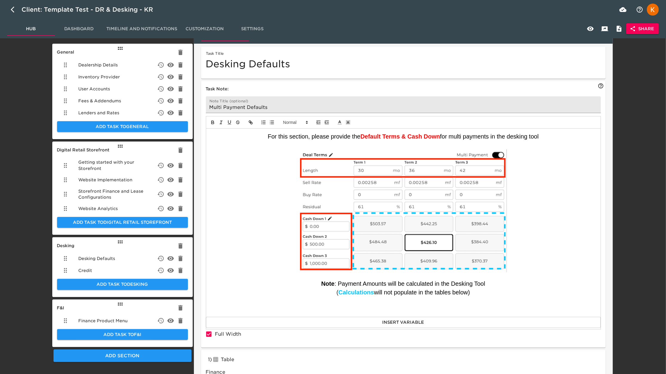
click at [502, 279] on p at bounding box center [404, 276] width 386 height 5
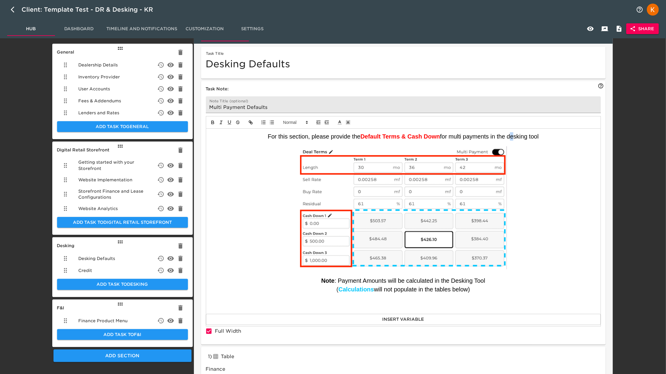
click at [502, 138] on span "for multi payments in the desking tool" at bounding box center [489, 136] width 99 height 7
click at [502, 135] on span "for multi payments in the Desking tool" at bounding box center [490, 136] width 100 height 7
click at [502, 29] on icon "button" at bounding box center [590, 29] width 7 height 4
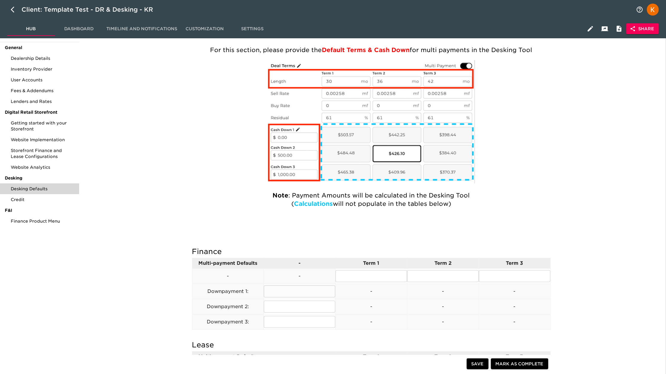
scroll to position [51, 0]
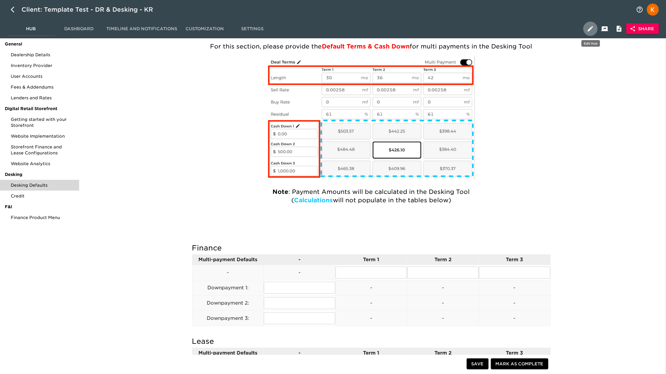
click at [502, 30] on icon "button" at bounding box center [590, 28] width 7 height 7
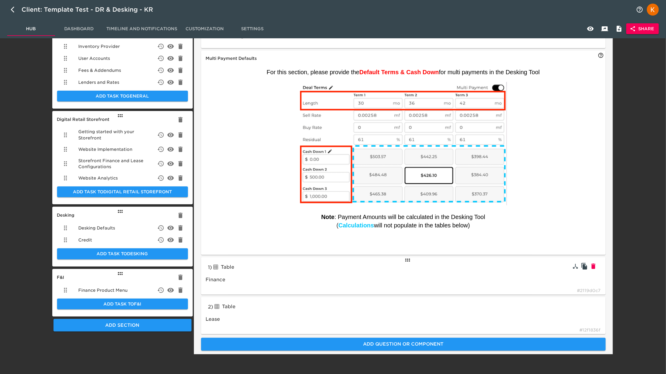
click at [239, 280] on div "1 ) Table tableInput Finance # 2119d0c7" at bounding box center [403, 275] width 405 height 37
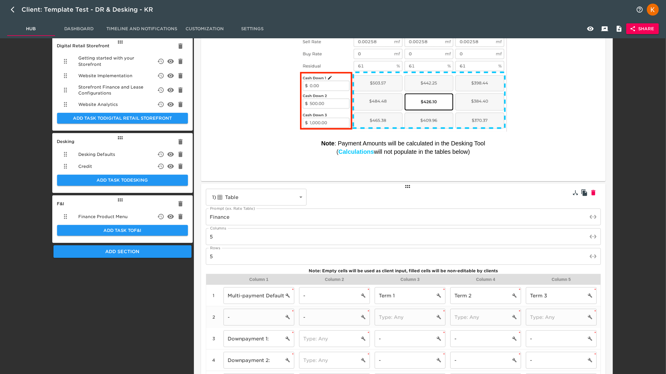
scroll to position [125, 0]
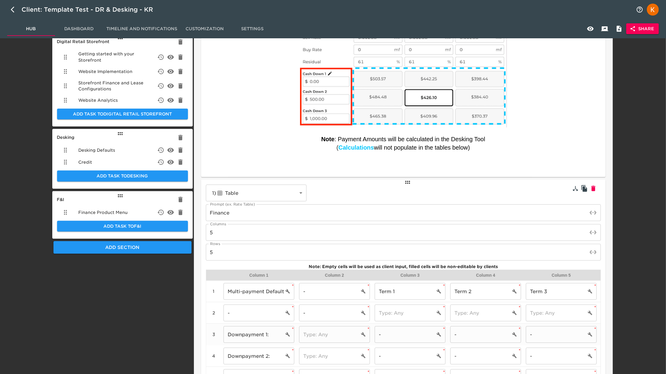
click at [256, 280] on input "Downpayment 1:" at bounding box center [254, 334] width 60 height 17
drag, startPoint x: 257, startPoint y: 336, endPoint x: 214, endPoint y: 333, distance: 43.7
click at [214, 280] on div "3 Cash Down 1: ​ * ​ * - ​ * - ​ * - ​ *" at bounding box center [403, 334] width 395 height 22
type input "Cash Down 1:"
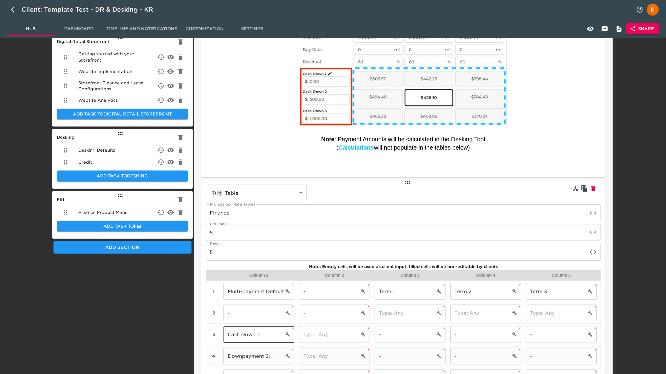
click at [259, 280] on input "Downpayment 2:" at bounding box center [254, 355] width 60 height 17
paste input "Cash Down"
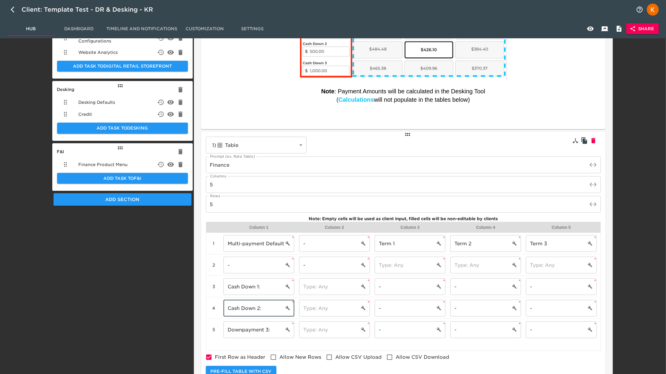
scroll to position [178, 0]
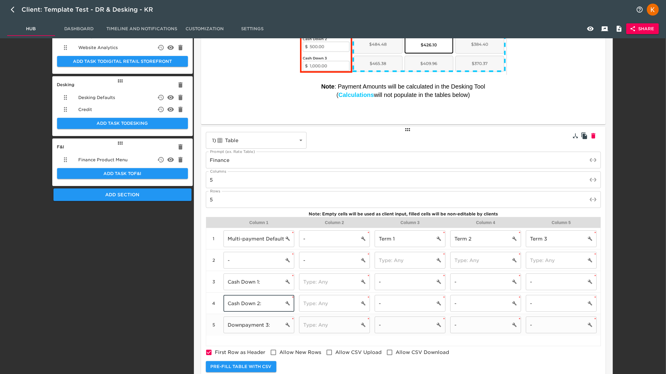
type input "Cash Down 2:"
click at [239, 280] on input "Downpayment 3:" at bounding box center [254, 324] width 60 height 17
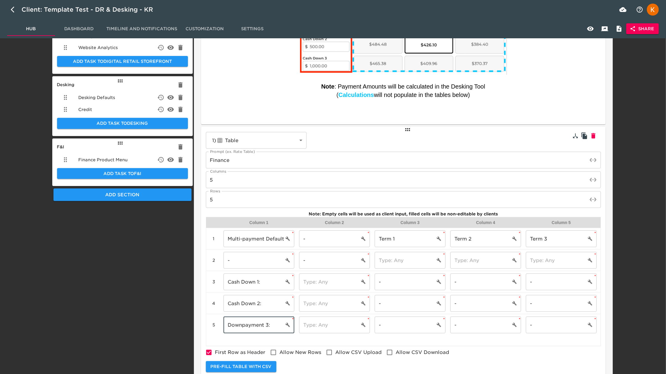
paste input "Cash Down"
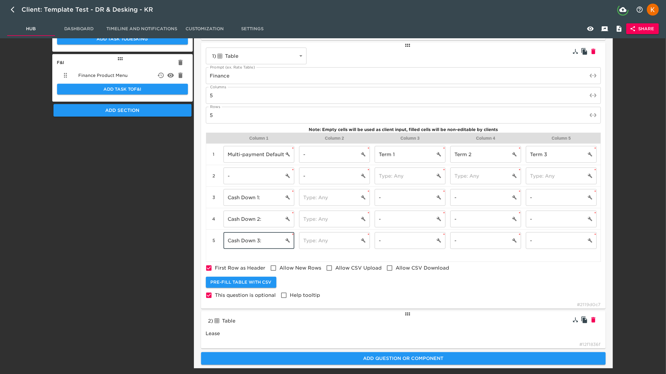
scroll to position [276, 0]
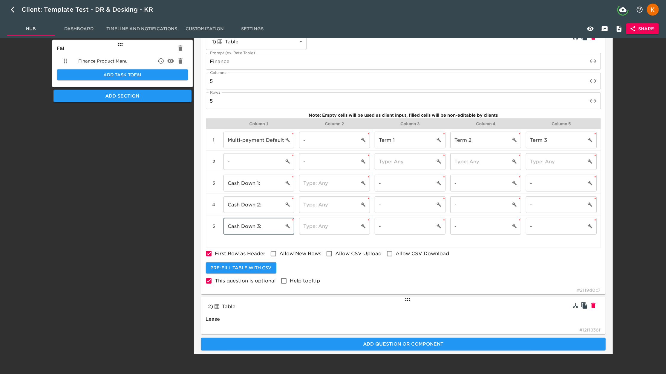
type input "Cash Down 3:"
click at [247, 280] on div "Table" at bounding box center [257, 307] width 88 height 10
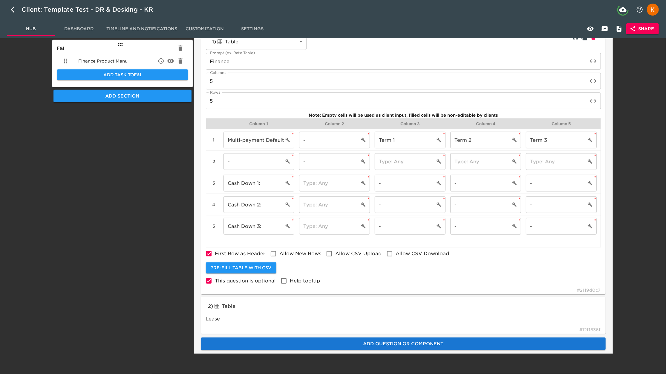
scroll to position [276, 0]
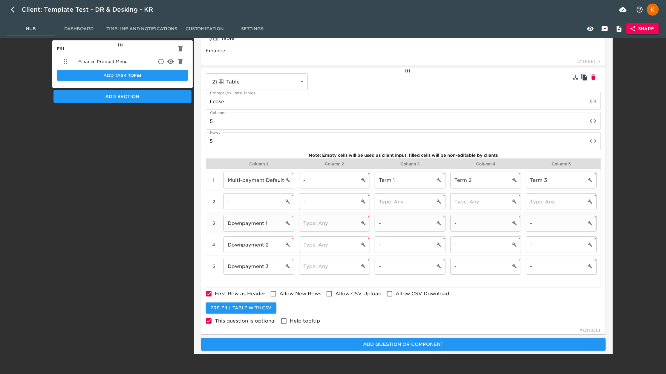
click at [250, 222] on input "Downpayment 1" at bounding box center [254, 223] width 60 height 17
paste input "Cash Down"
type input "Cash Down 1"
click at [245, 249] on input "Downpayment 2" at bounding box center [254, 244] width 60 height 17
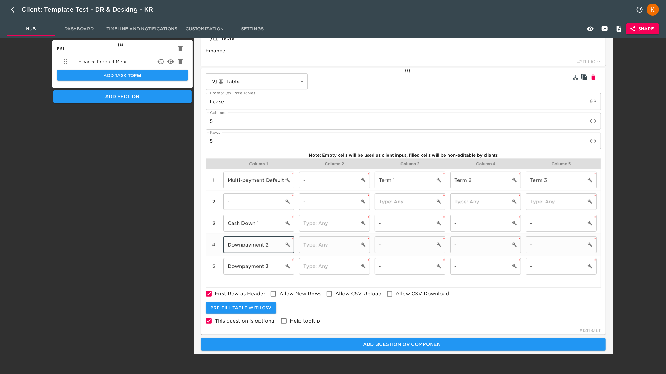
click at [245, 249] on input "Downpayment 2" at bounding box center [254, 244] width 60 height 17
click at [246, 244] on input "Downpayment 2" at bounding box center [254, 244] width 60 height 17
paste input "Cash Down"
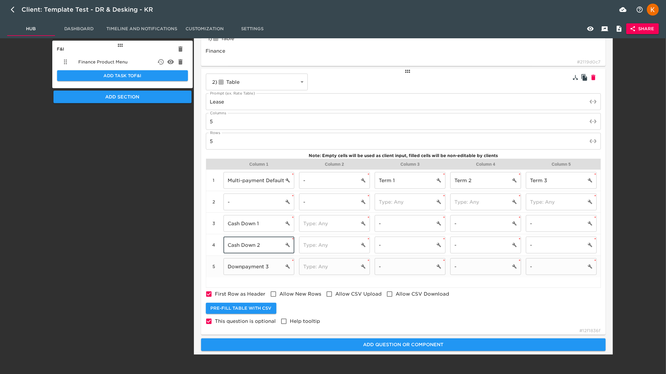
type input "Cash Down 2"
click at [247, 267] on input "Downpayment 3" at bounding box center [254, 266] width 60 height 17
paste input "Cash Down"
type input "Cash Down 3"
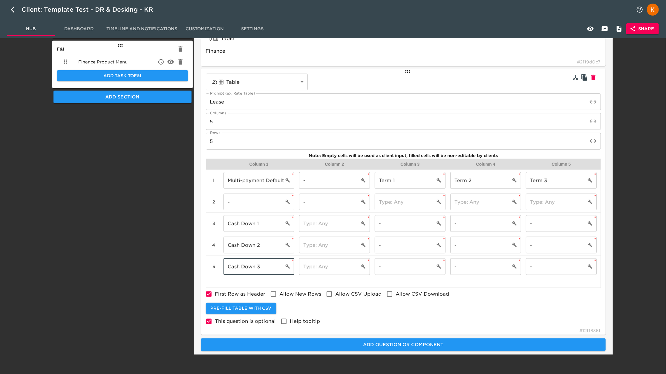
click at [502, 27] on icon "button" at bounding box center [590, 28] width 7 height 7
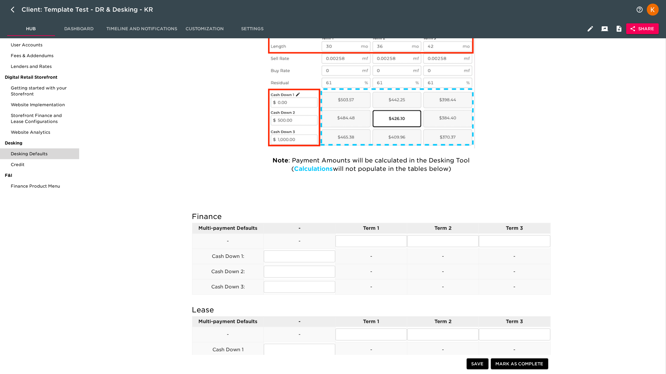
scroll to position [83, 0]
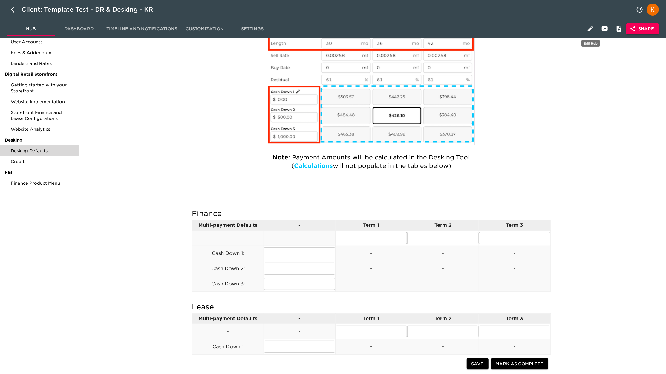
click at [502, 26] on icon "button" at bounding box center [590, 28] width 7 height 7
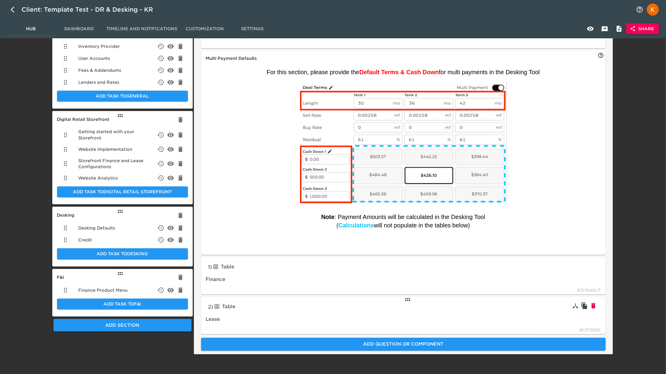
click at [254, 280] on div "Table" at bounding box center [257, 307] width 88 height 10
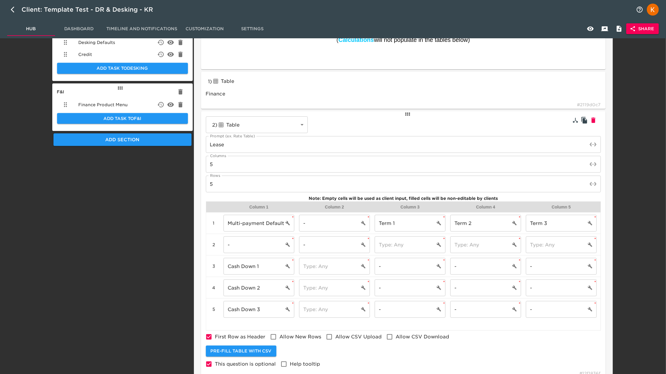
scroll to position [276, 0]
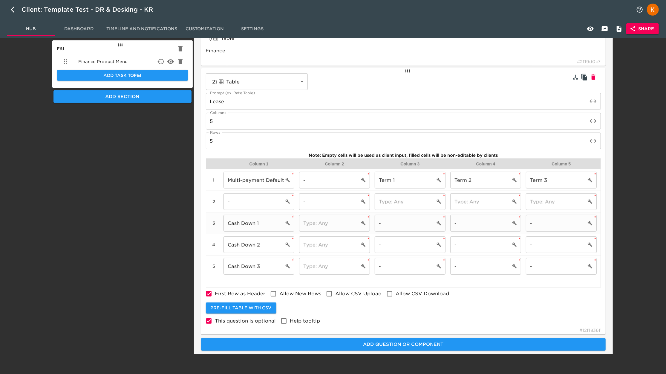
click at [274, 221] on input "Cash Down 1" at bounding box center [254, 223] width 60 height 17
type input "Cash Down 1:"
click at [266, 245] on input "Cash Down 2" at bounding box center [254, 244] width 60 height 17
type input "Cash Down 2:"
click at [270, 266] on input "Cash Down 3" at bounding box center [254, 266] width 60 height 17
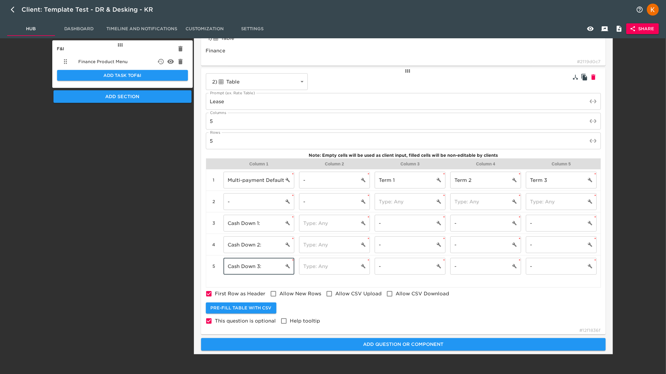
type input "Cash Down 3:"
click at [502, 27] on icon "button" at bounding box center [590, 28] width 7 height 7
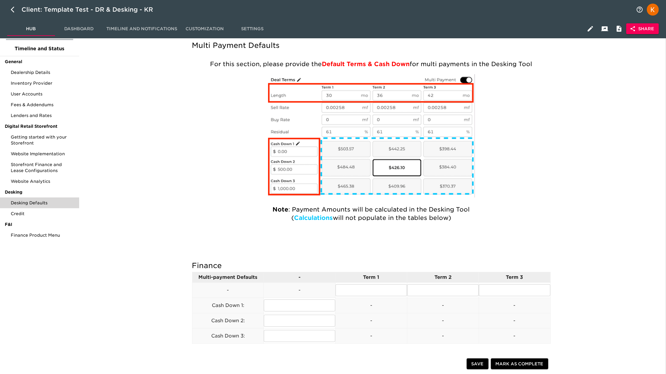
scroll to position [28, 0]
